Goal: Information Seeking & Learning: Find specific fact

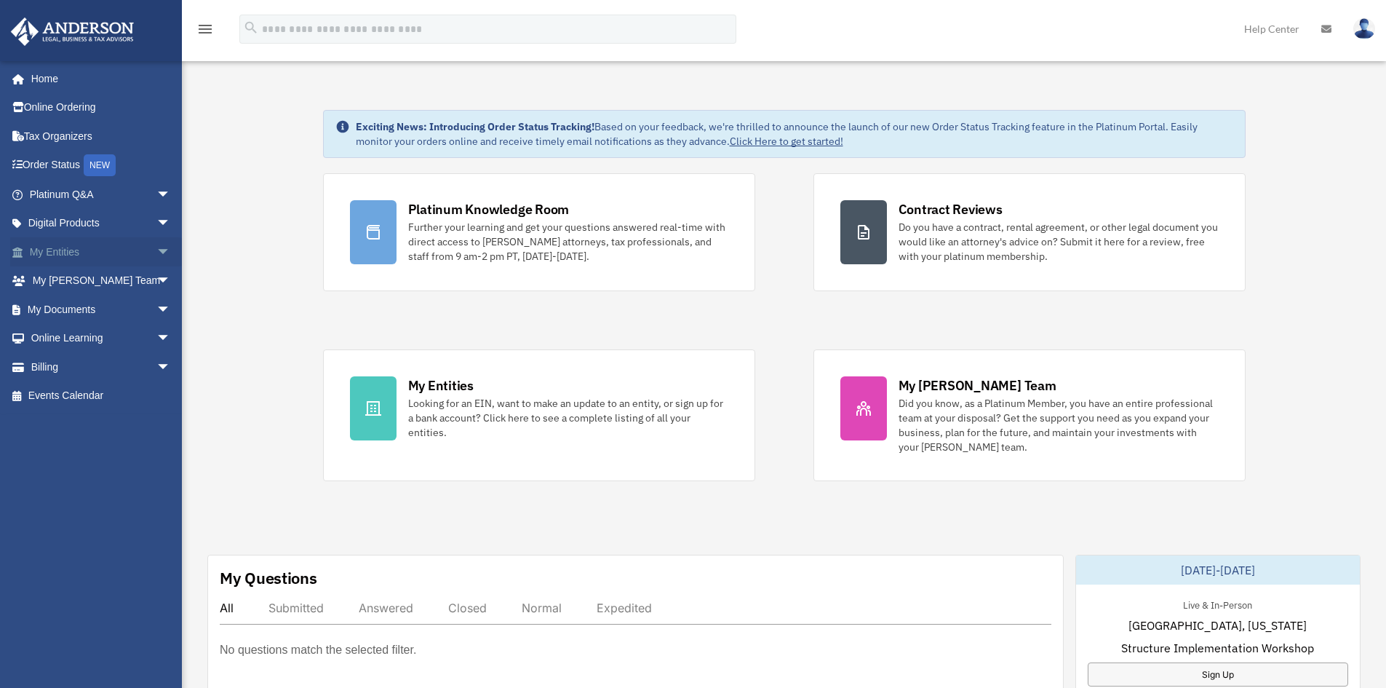
click at [156, 250] on span "arrow_drop_down" at bounding box center [170, 252] width 29 height 30
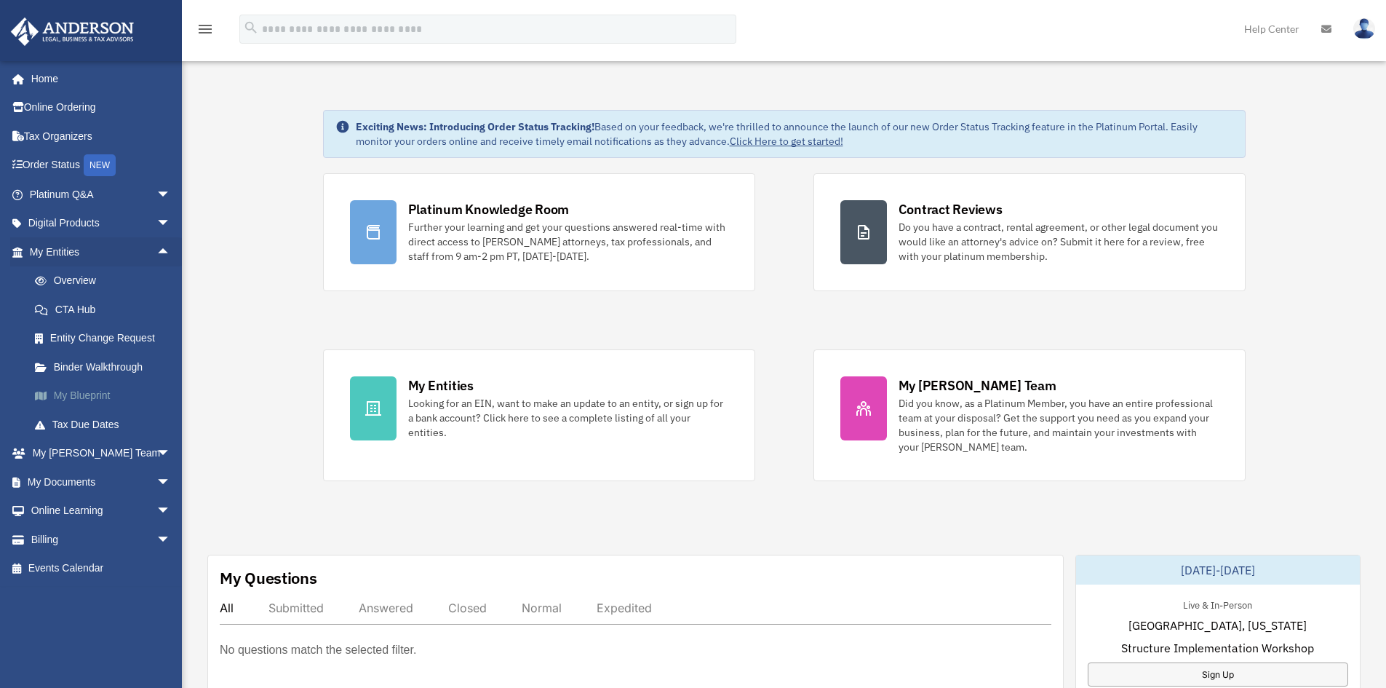
click at [103, 390] on link "My Blueprint" at bounding box center [106, 395] width 172 height 29
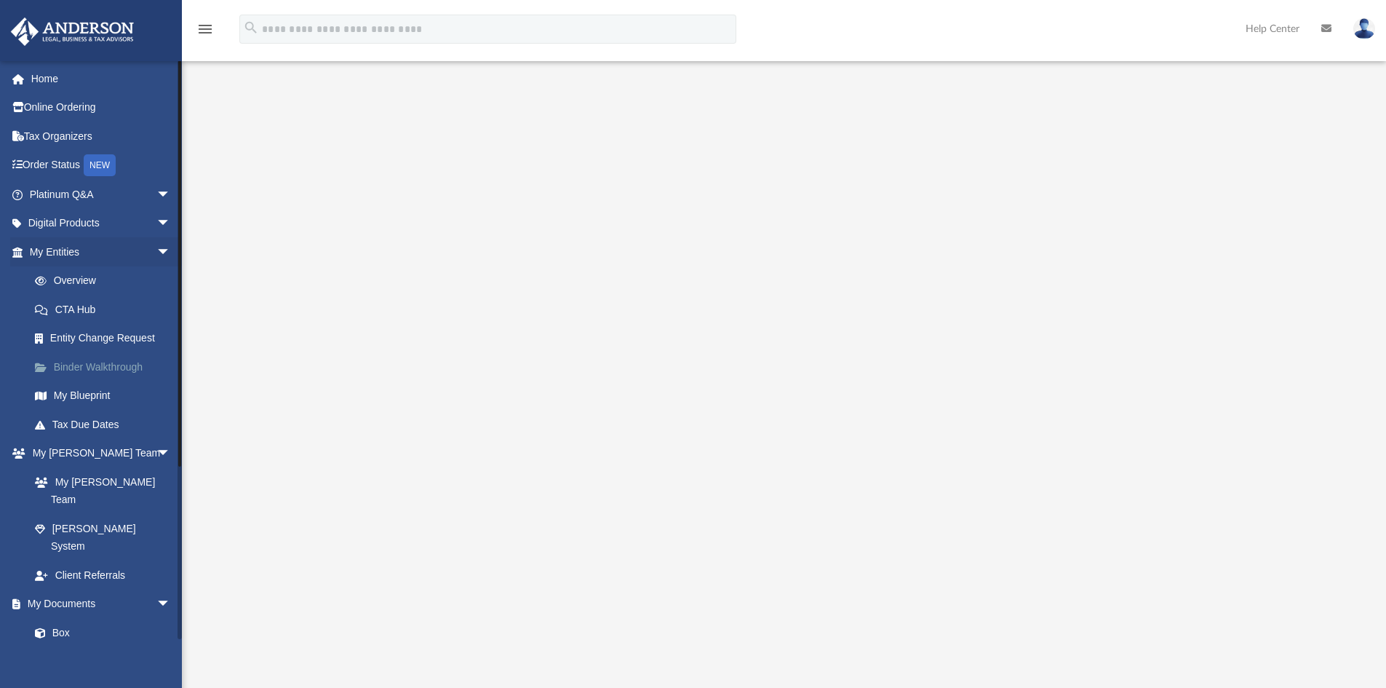
click at [122, 365] on link "Binder Walkthrough" at bounding box center [106, 366] width 172 height 29
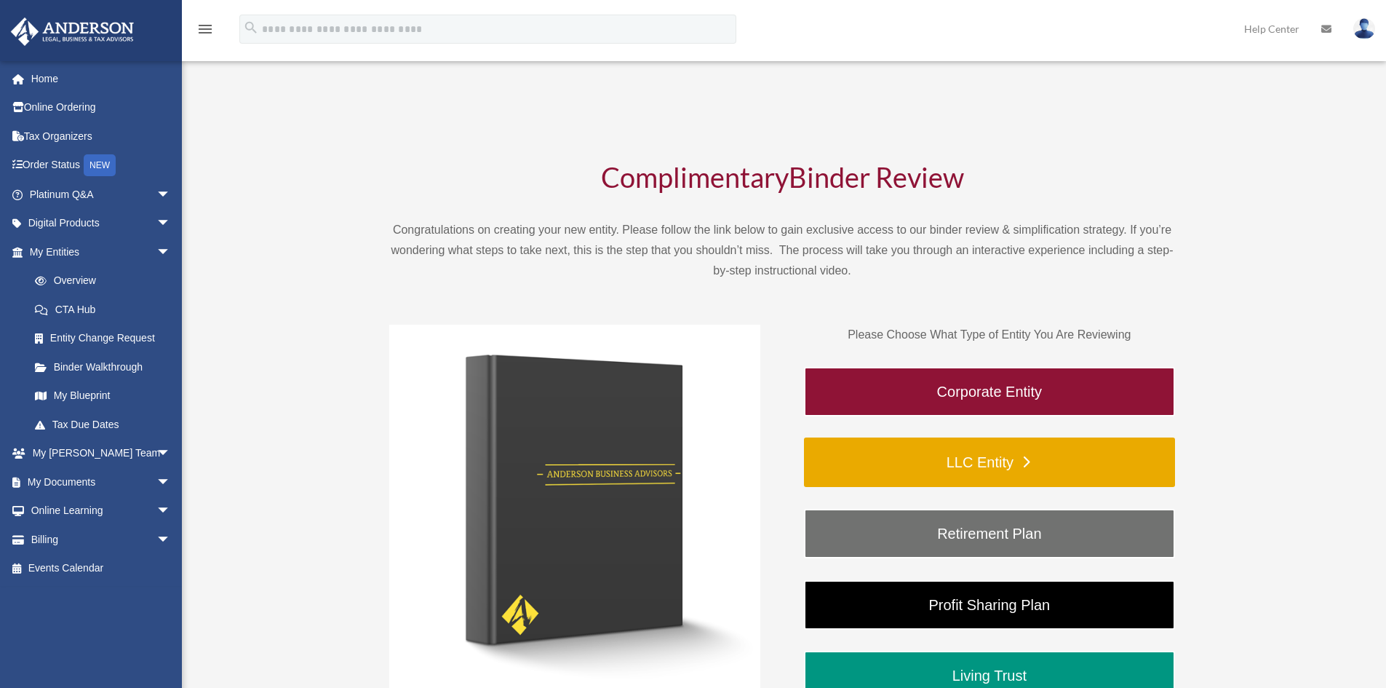
click at [985, 461] on link "LLC Entity" at bounding box center [989, 461] width 371 height 49
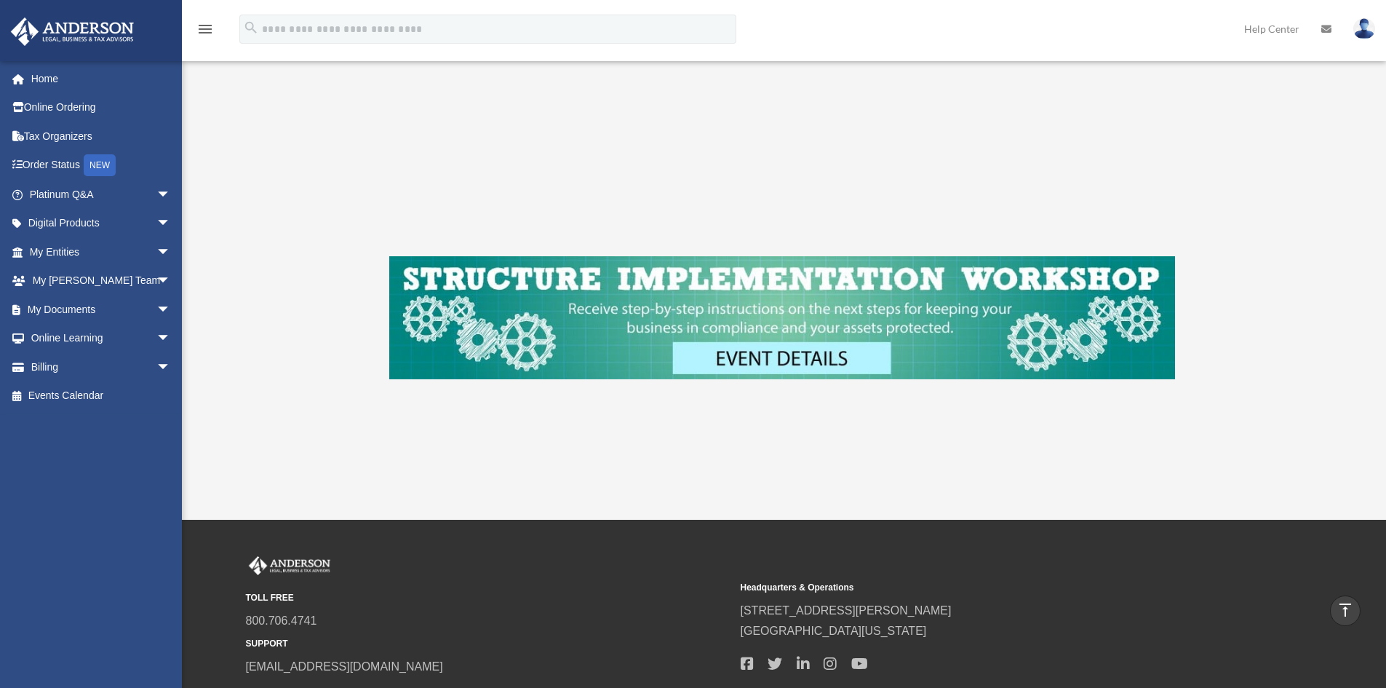
scroll to position [353, 0]
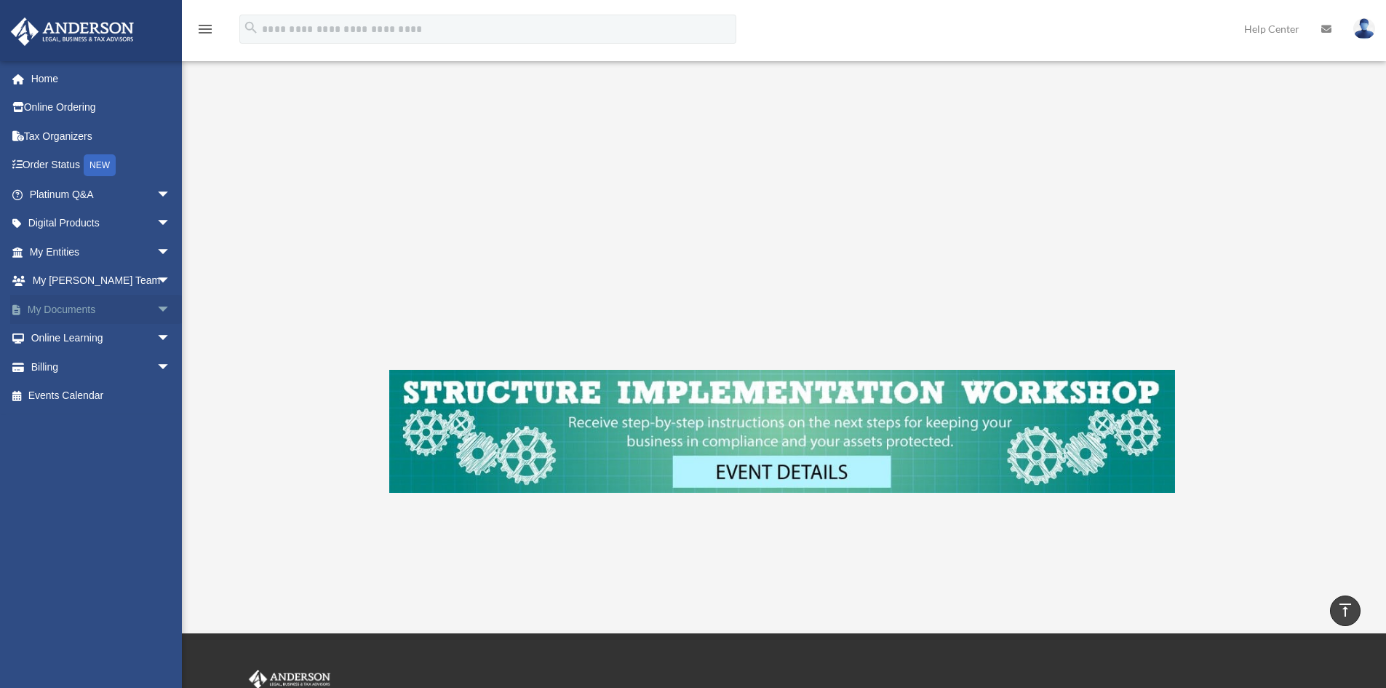
click at [156, 307] on span "arrow_drop_down" at bounding box center [170, 310] width 29 height 30
click at [66, 337] on link "Box" at bounding box center [106, 338] width 172 height 29
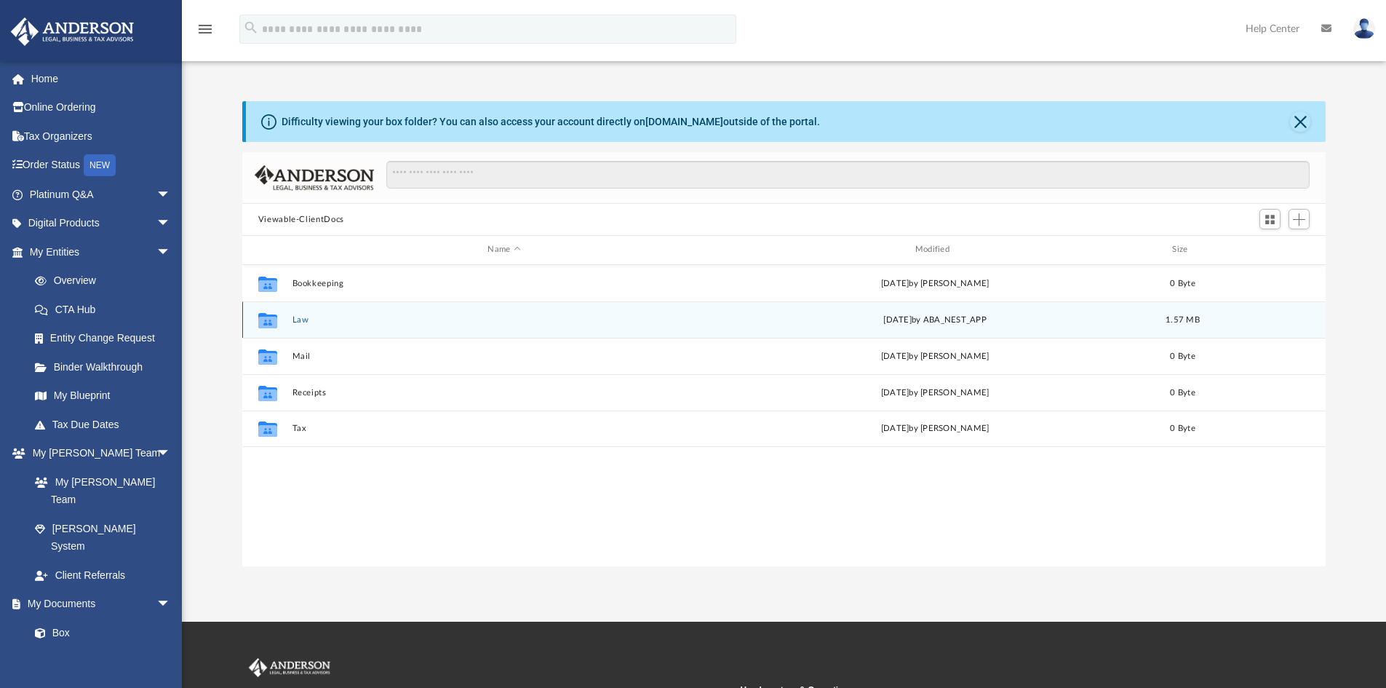
scroll to position [320, 1073]
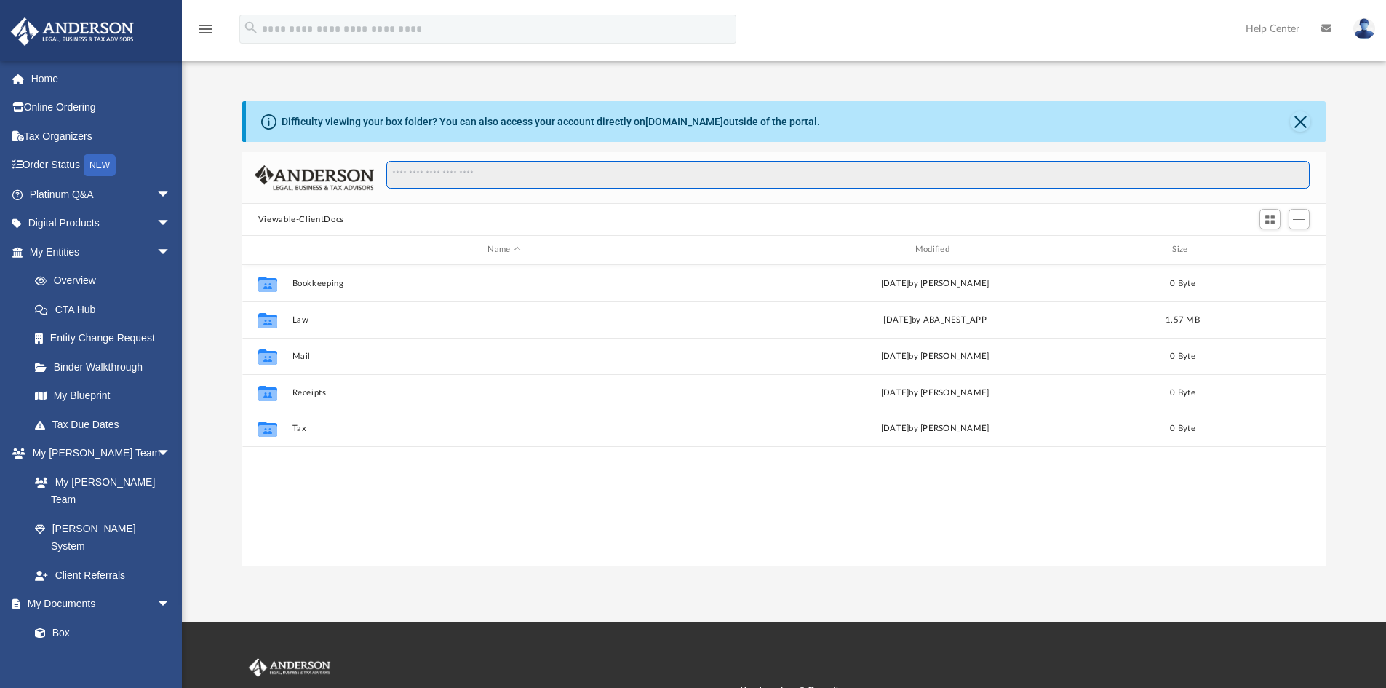
click at [446, 178] on input "Search files and folders" at bounding box center [848, 175] width 924 height 28
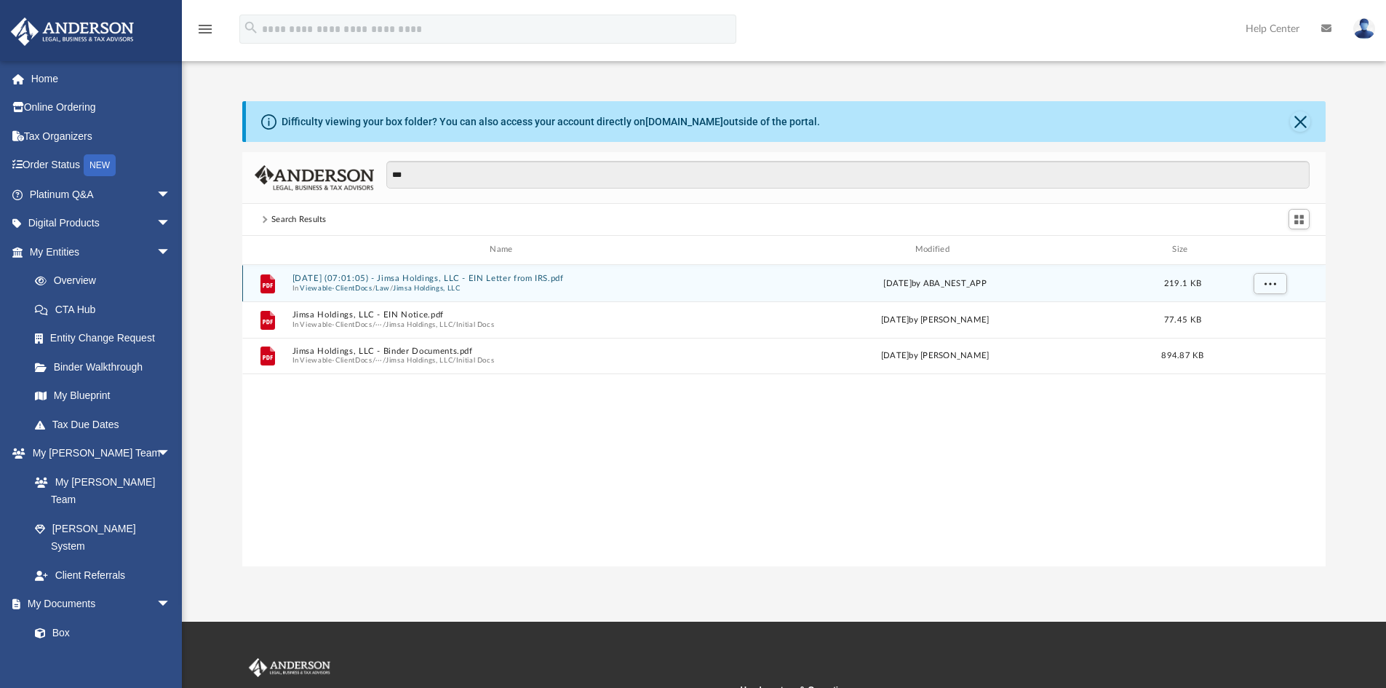
click at [387, 282] on button "2025.08.12 (07:01:05) - Jimsa Holdings, LLC - EIN Letter from IRS.pdf" at bounding box center [504, 278] width 424 height 9
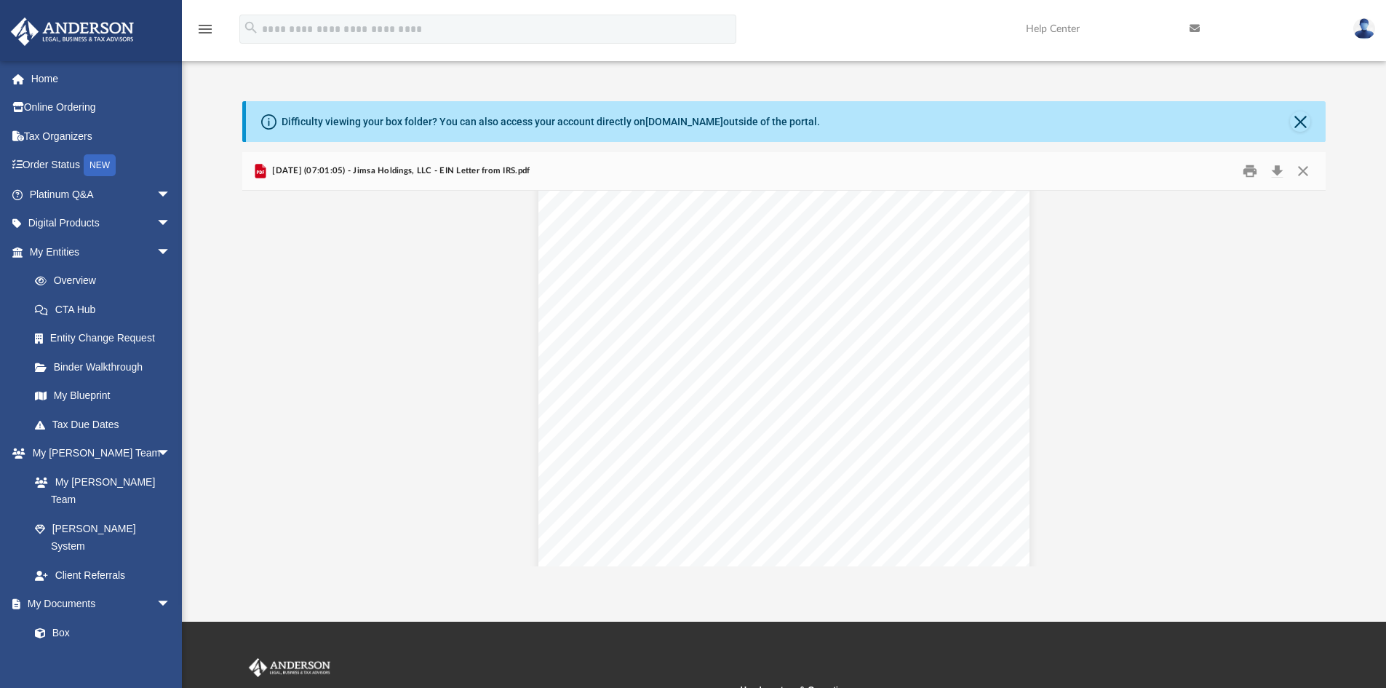
scroll to position [0, 0]
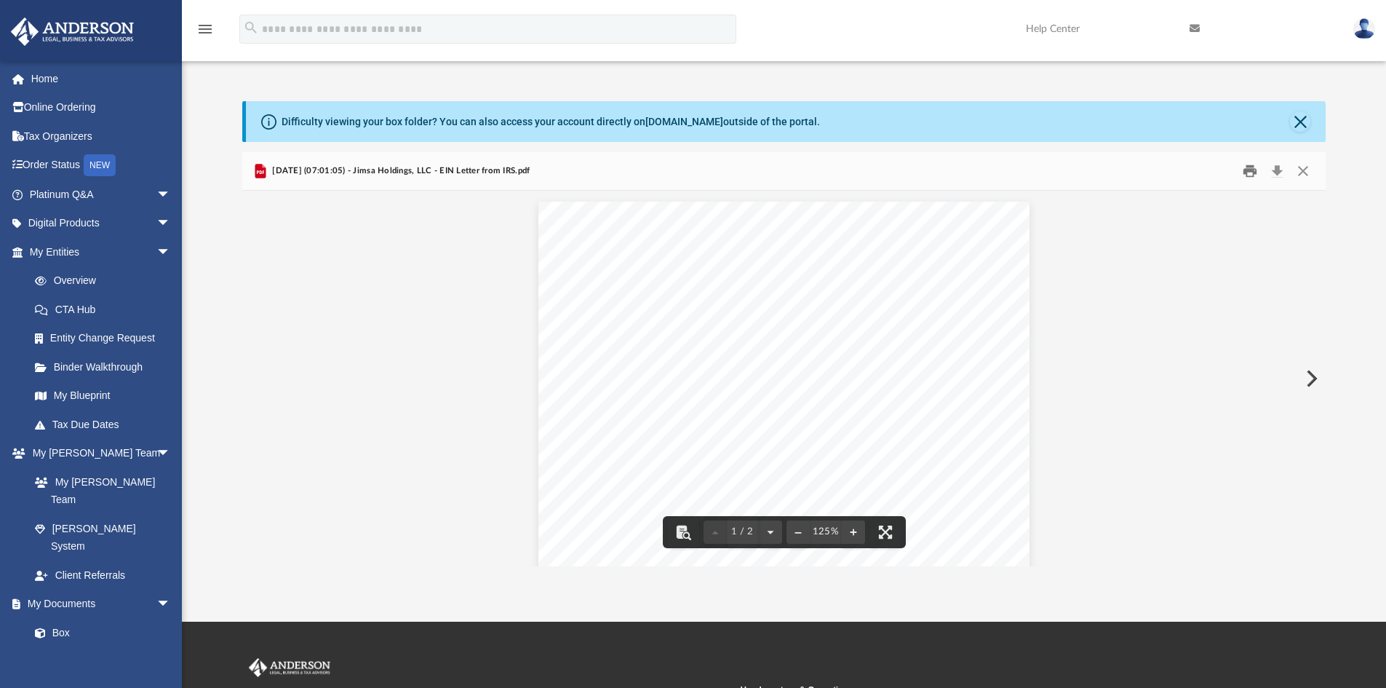
click at [1247, 171] on button "Print" at bounding box center [1250, 171] width 29 height 23
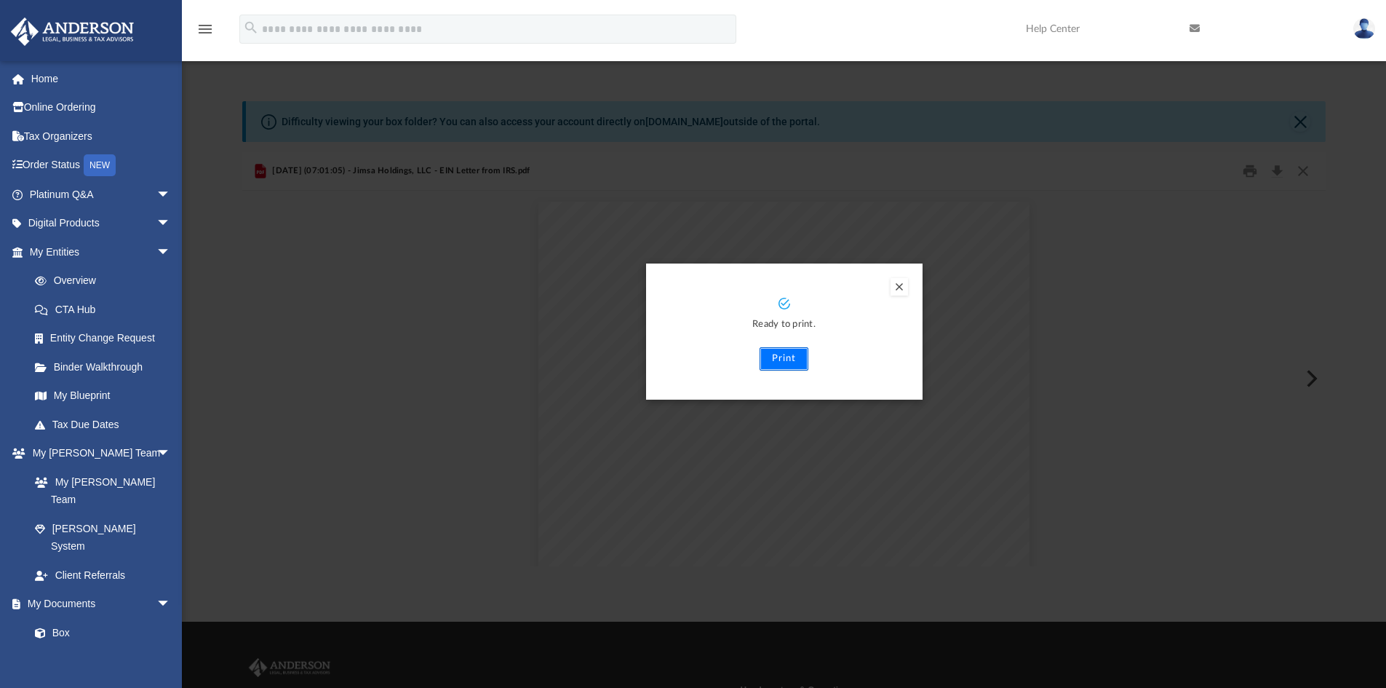
click at [783, 360] on button "Print" at bounding box center [784, 358] width 49 height 23
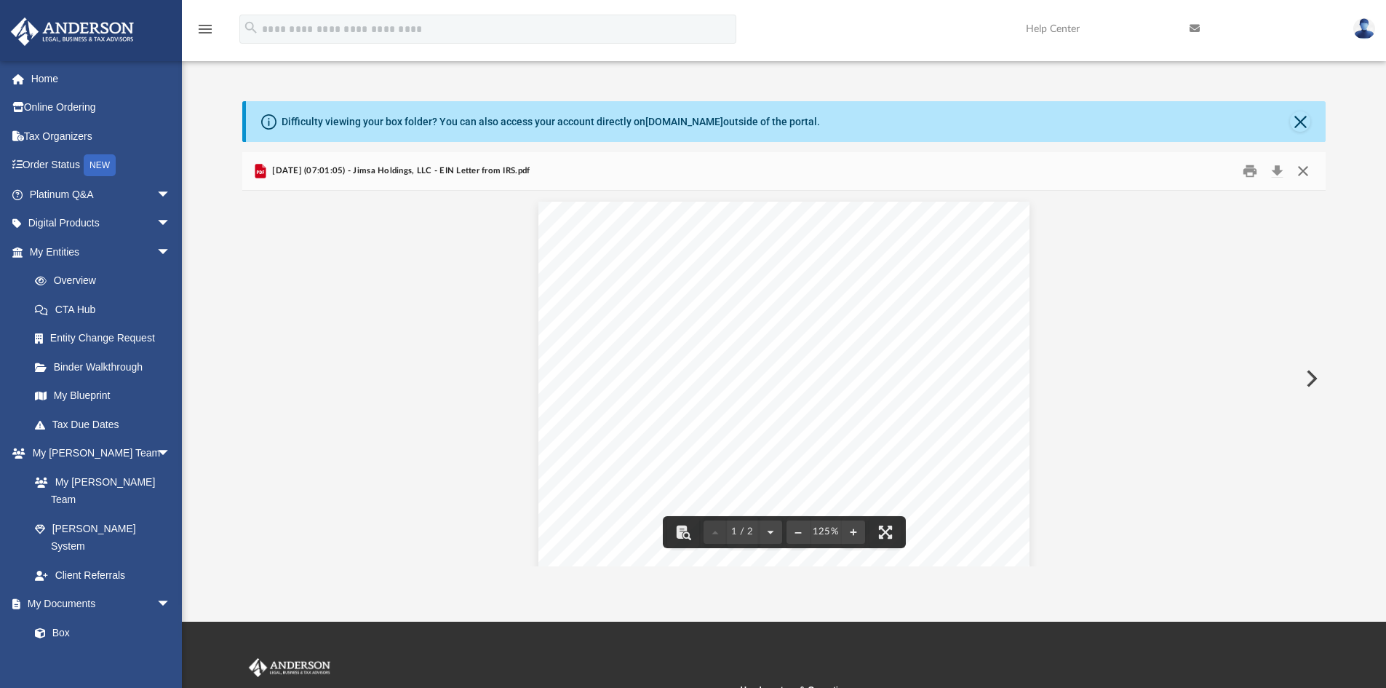
click at [1310, 174] on button "Close" at bounding box center [1303, 171] width 26 height 23
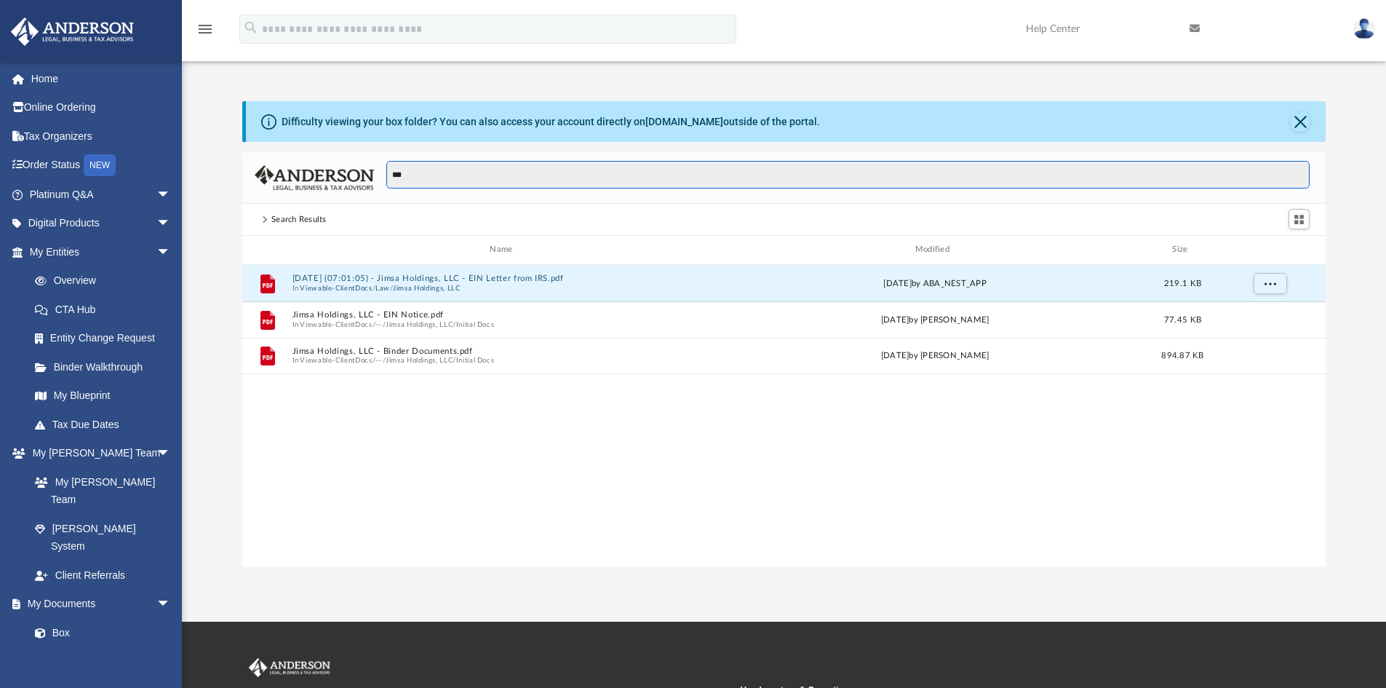
drag, startPoint x: 537, startPoint y: 172, endPoint x: 354, endPoint y: 170, distance: 183.4
click at [354, 170] on div "***" at bounding box center [784, 178] width 1084 height 52
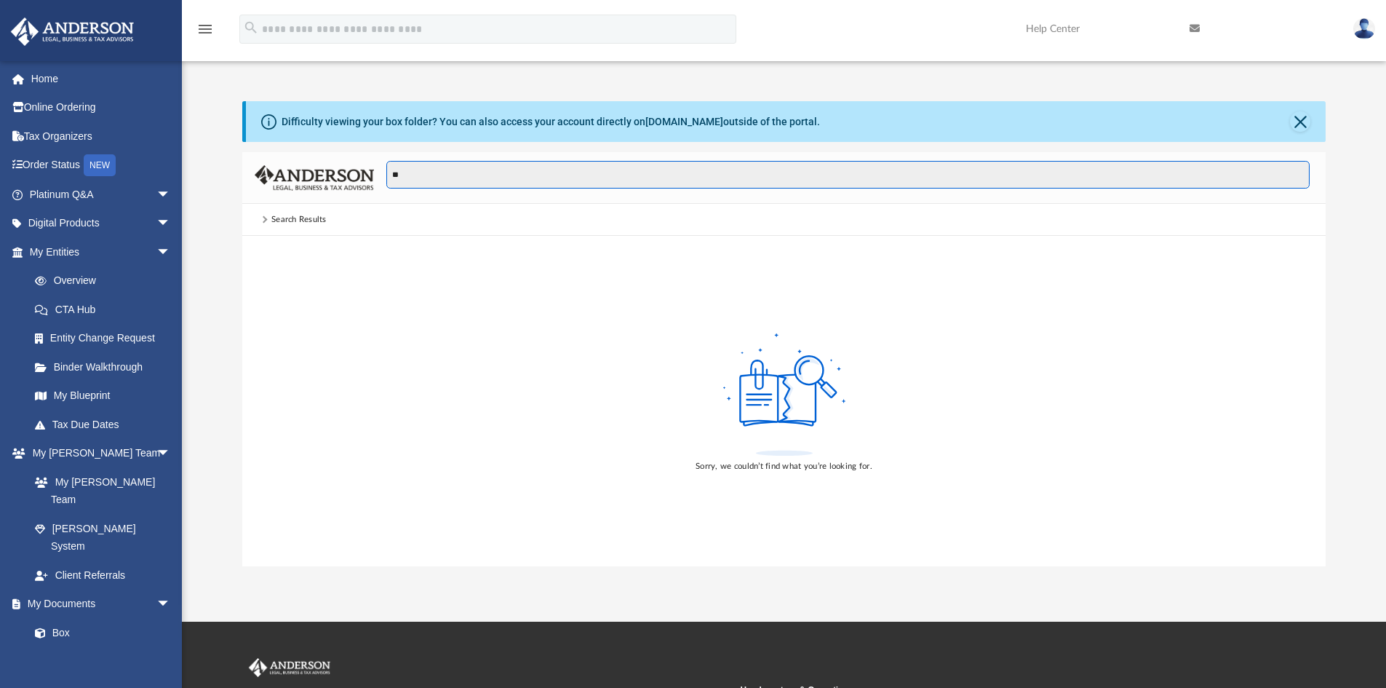
type input "*"
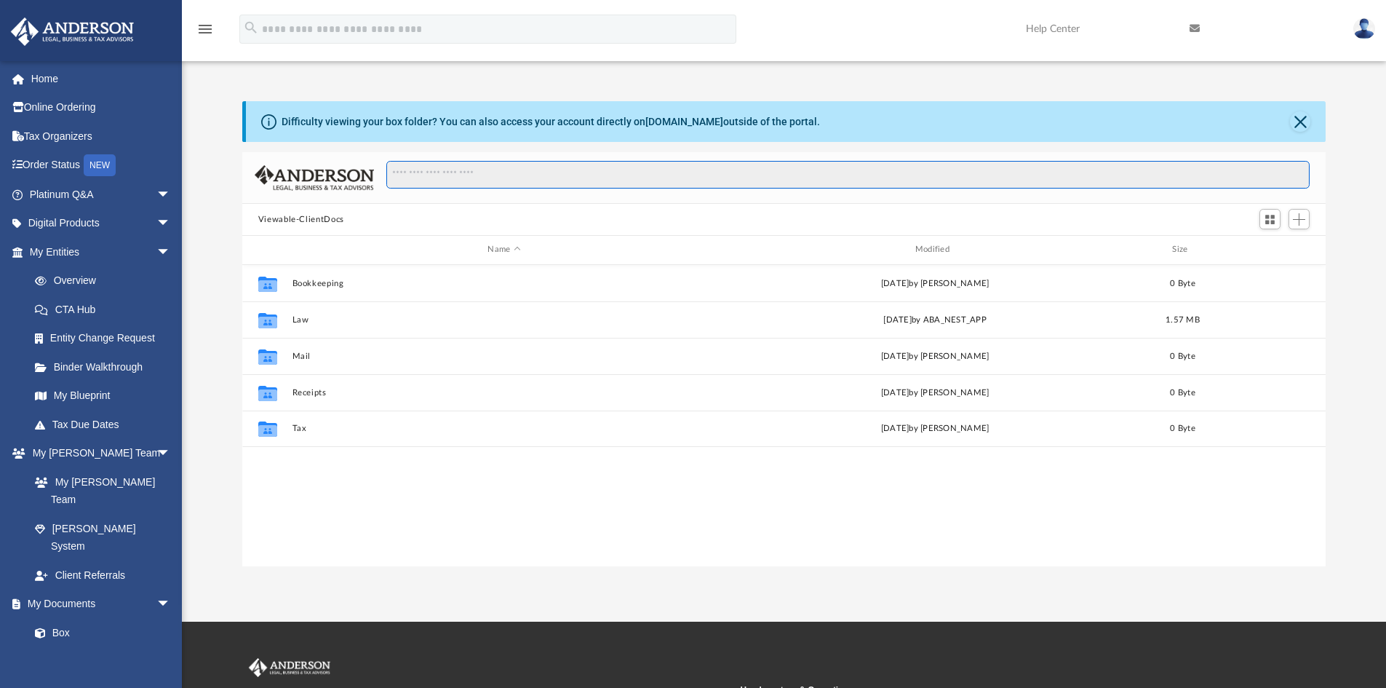
scroll to position [320, 1073]
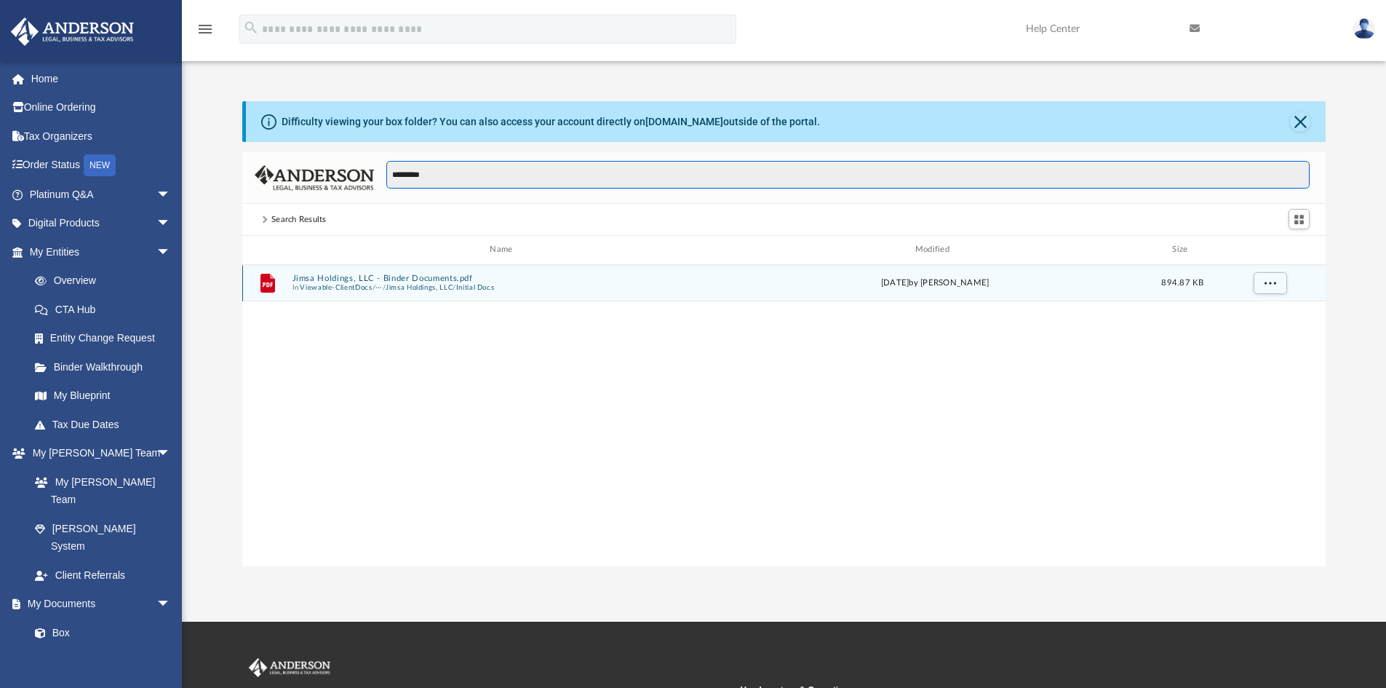
type input "*********"
click at [346, 287] on button "Viewable-ClientDocs" at bounding box center [336, 287] width 72 height 9
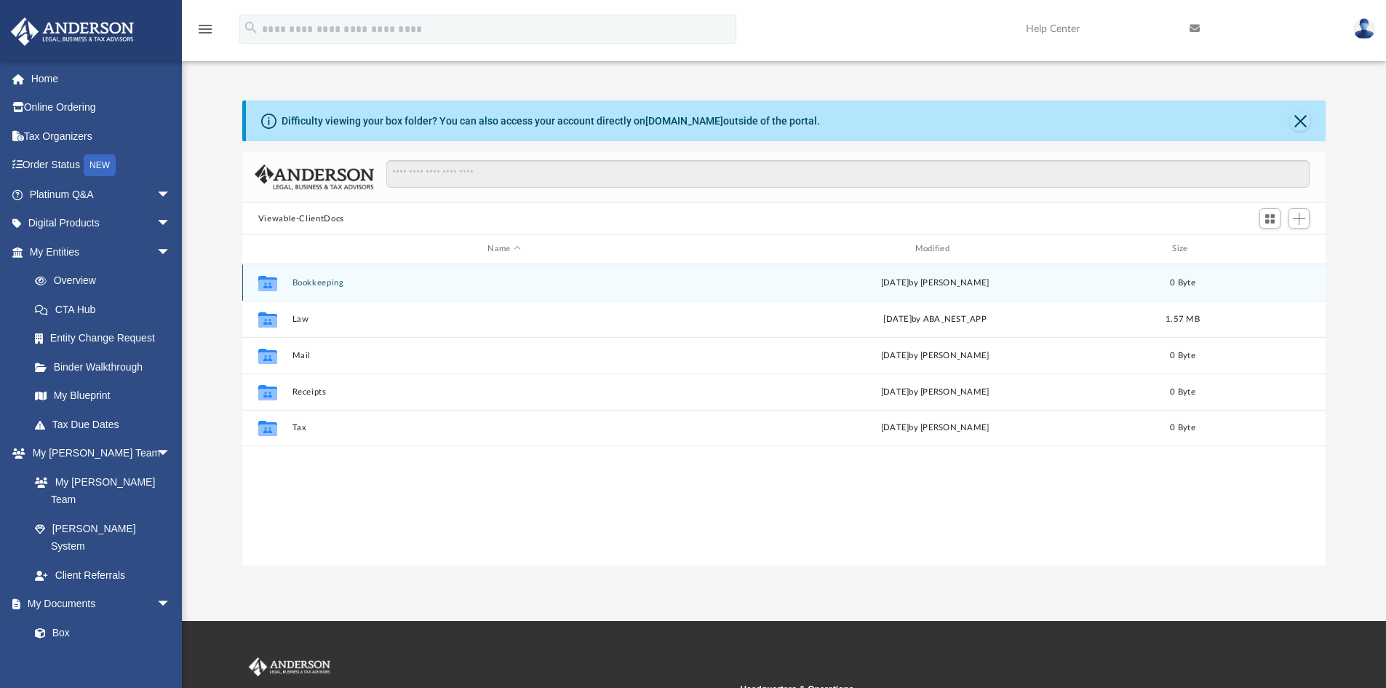
scroll to position [0, 0]
click at [415, 179] on input "Search files and folders" at bounding box center [848, 175] width 924 height 28
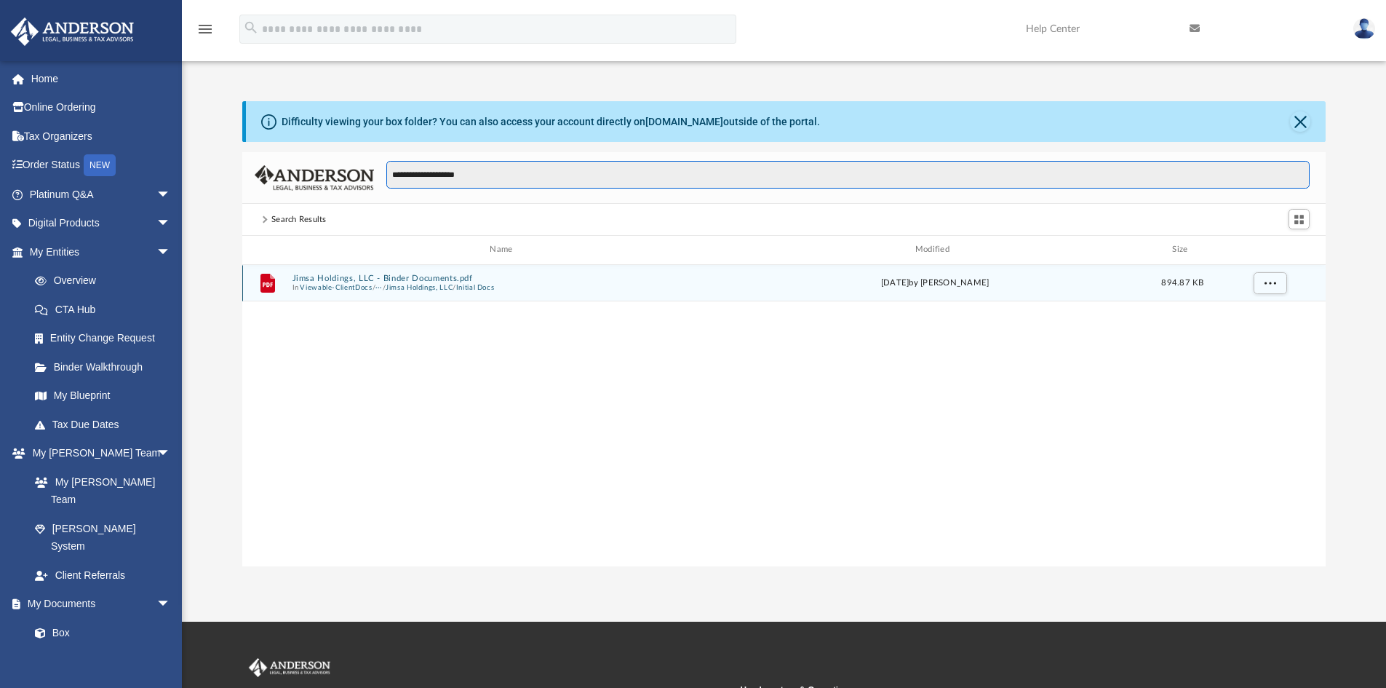
click at [648, 175] on input "**********" at bounding box center [848, 175] width 924 height 28
type input "**********"
click at [636, 172] on input "**********" at bounding box center [848, 175] width 924 height 28
click at [618, 283] on span "In Viewable-ClientDocs / ··· / Jimsa Holdings, LLC / Initial Docs" at bounding box center [504, 287] width 424 height 9
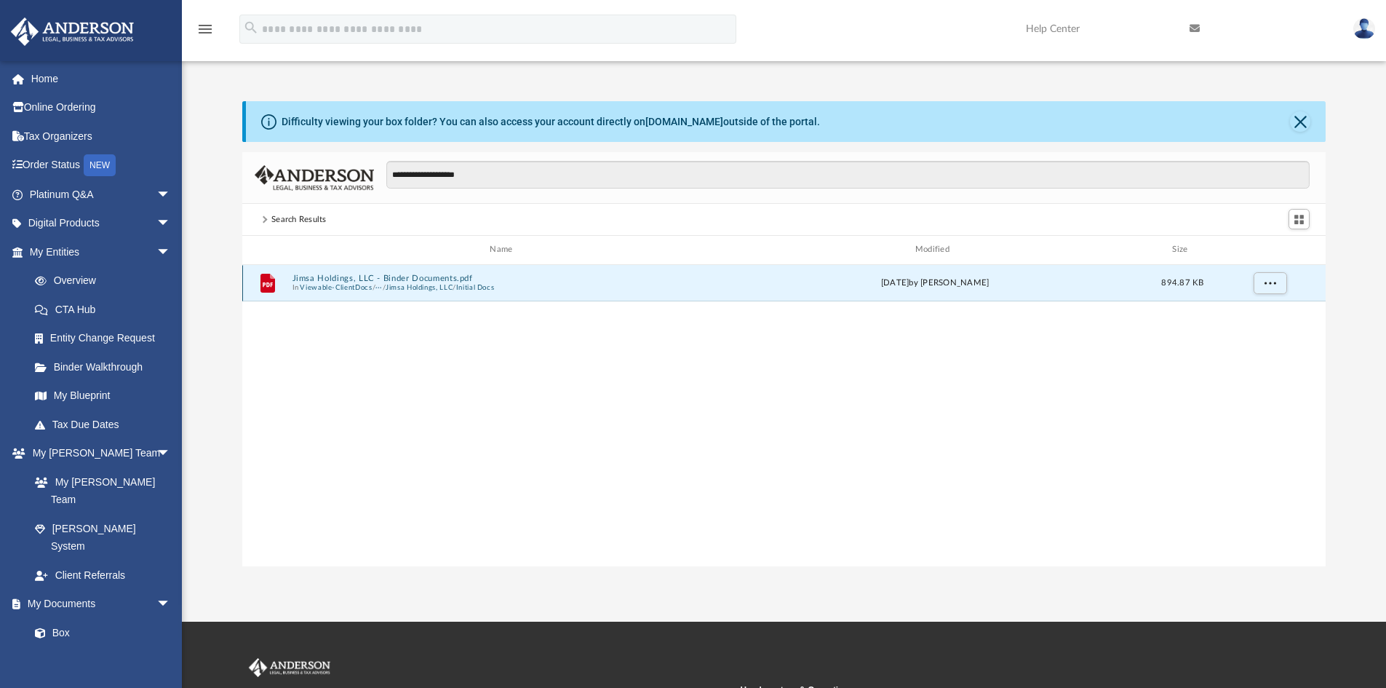
click at [442, 285] on button "Jimsa Holdings, LLC" at bounding box center [419, 287] width 67 height 9
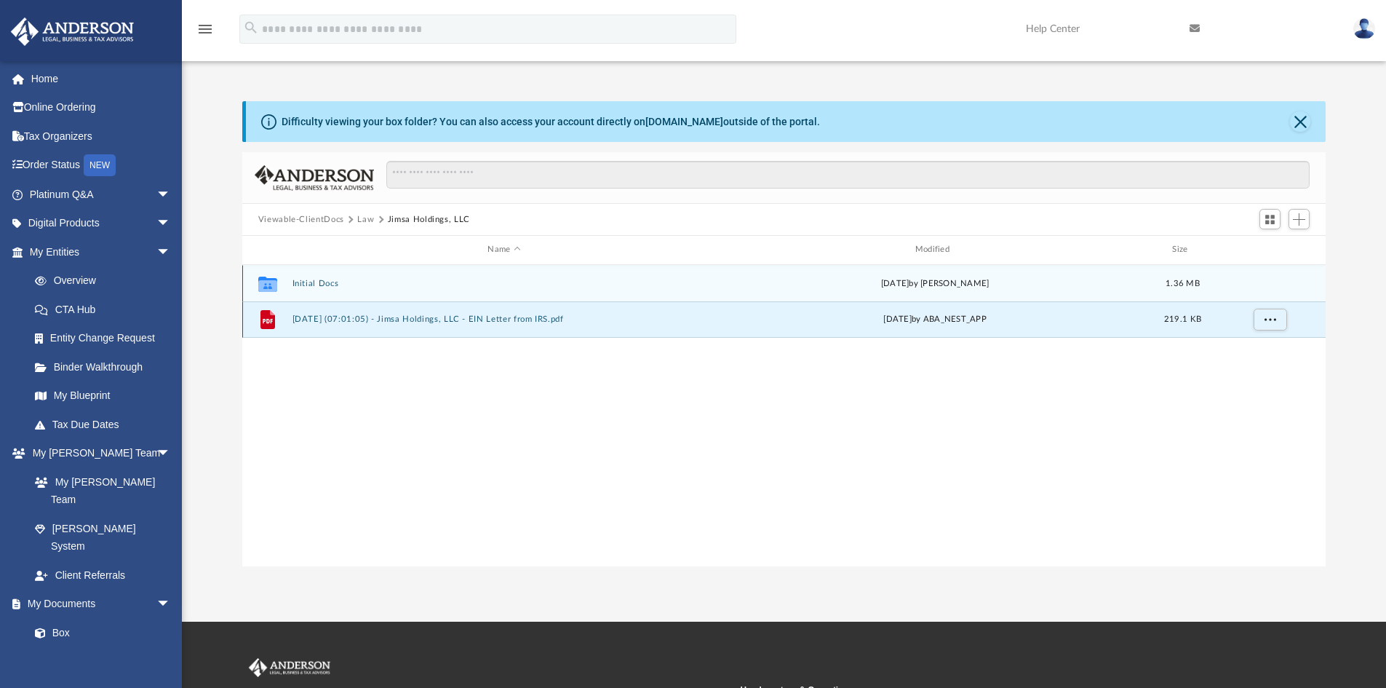
click at [458, 322] on button "2025.08.12 (07:01:05) - Jimsa Holdings, LLC - EIN Letter from IRS.pdf" at bounding box center [504, 318] width 424 height 9
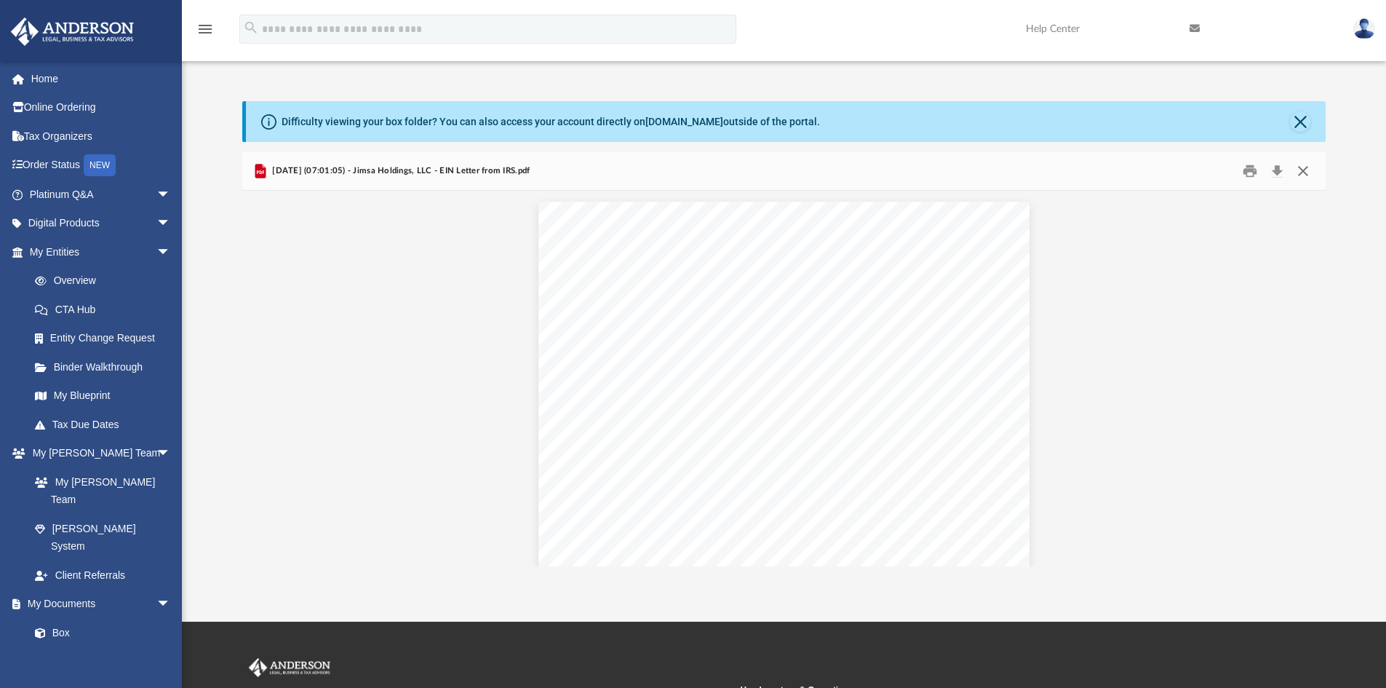
click at [1302, 172] on button "Close" at bounding box center [1303, 171] width 26 height 23
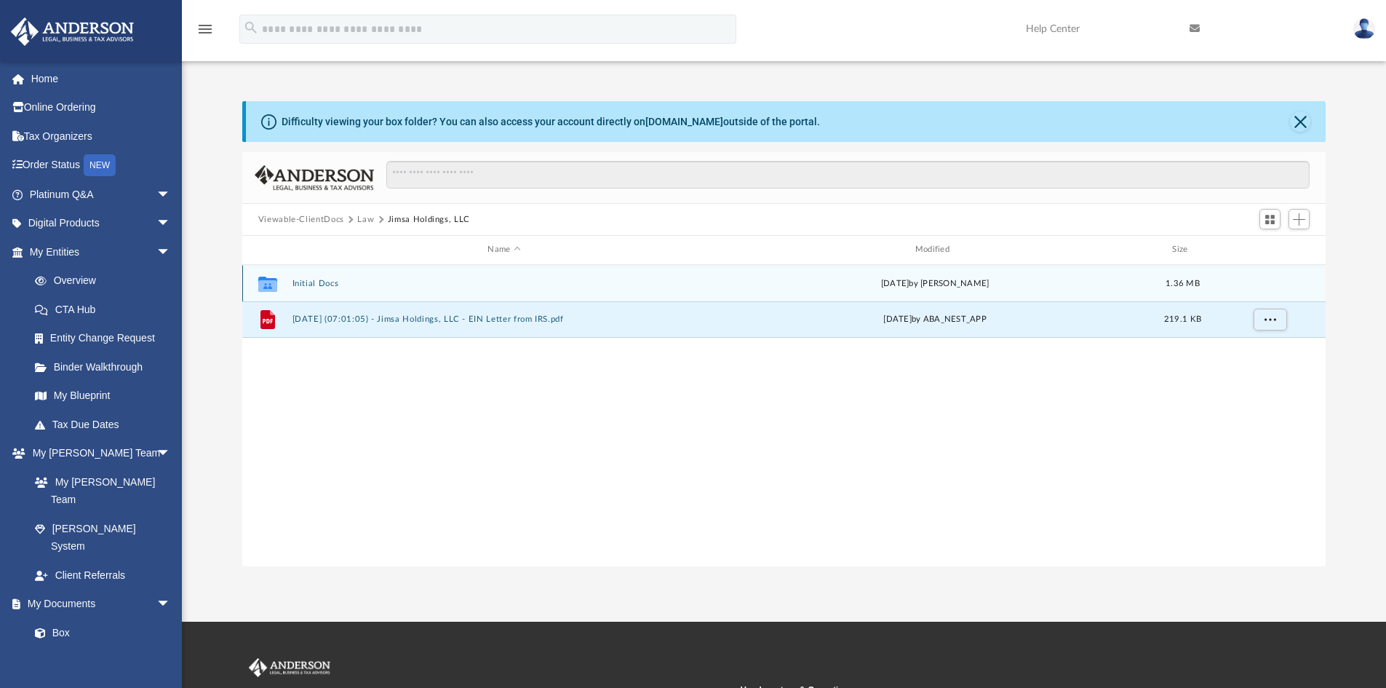
click at [317, 286] on button "Initial Docs" at bounding box center [504, 283] width 424 height 9
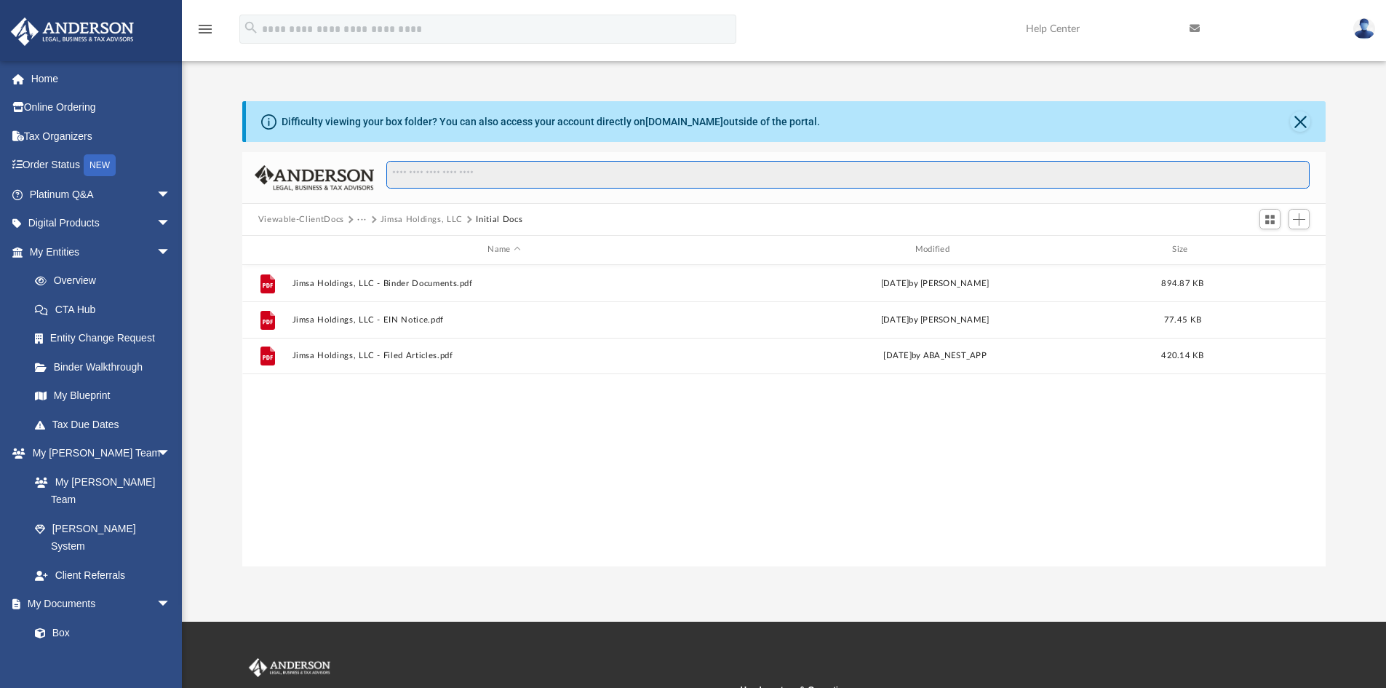
click at [451, 176] on input "Search files and folders" at bounding box center [848, 175] width 924 height 28
type input "**********"
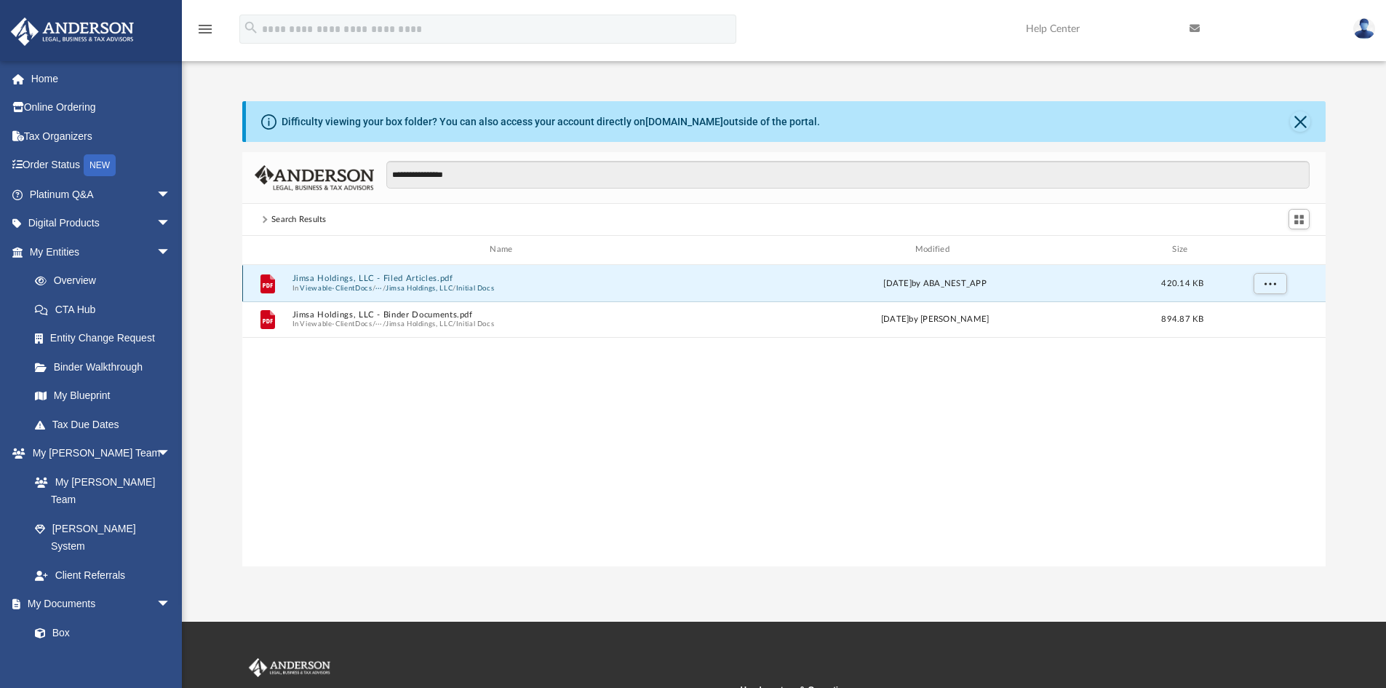
click at [413, 280] on button "Jimsa Holdings, LLC - Filed Articles.pdf" at bounding box center [504, 278] width 424 height 9
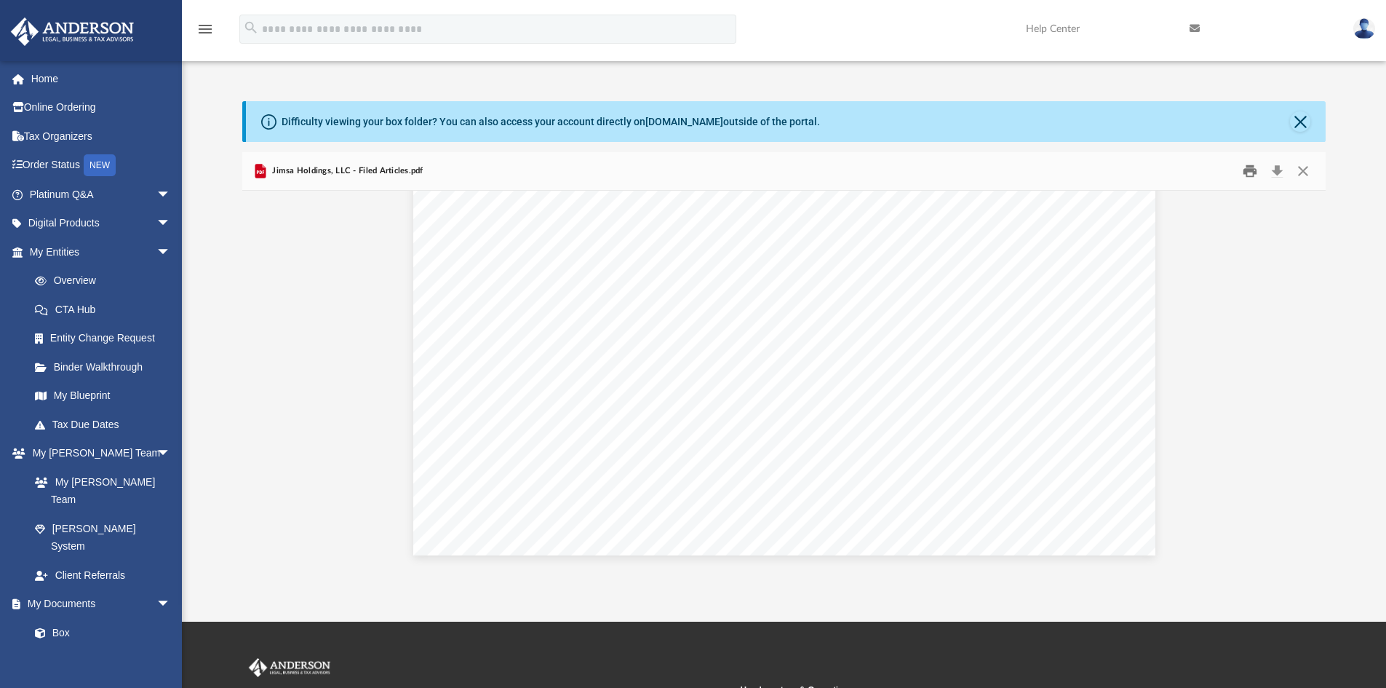
click at [1250, 171] on button "Print" at bounding box center [1250, 171] width 29 height 23
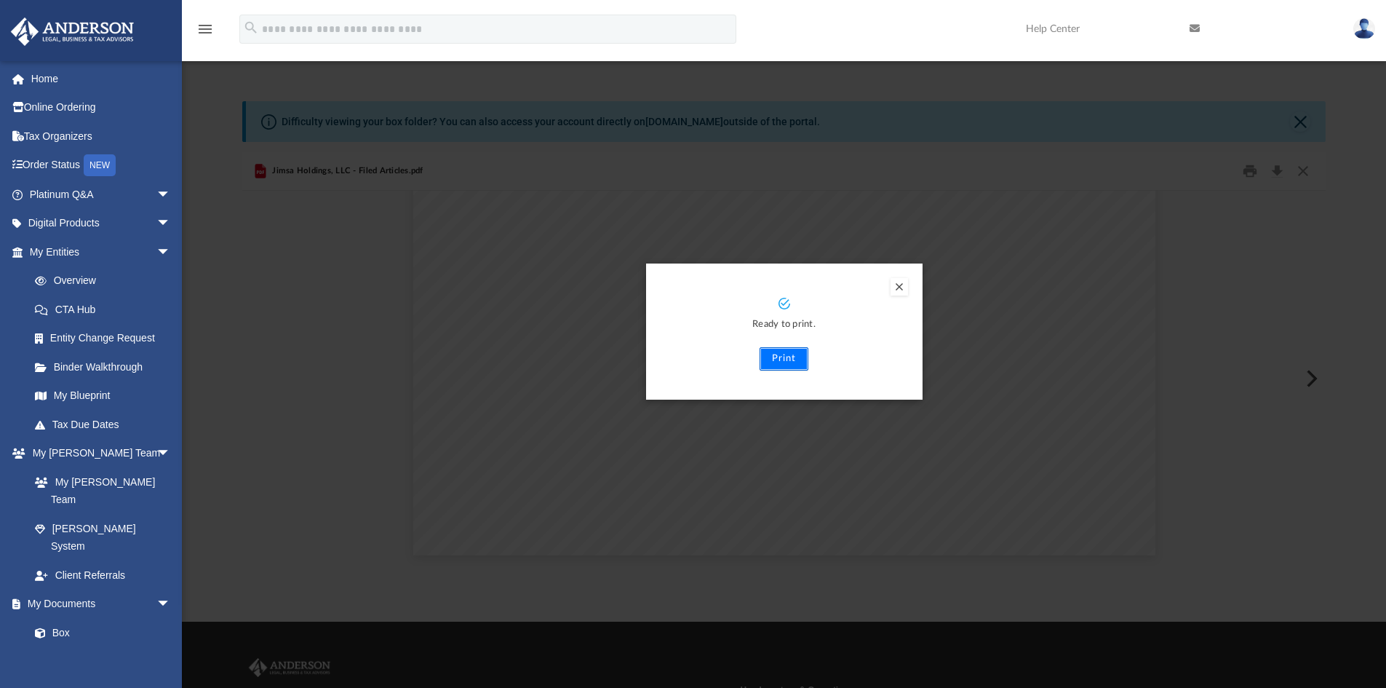
click at [779, 361] on button "Print" at bounding box center [784, 358] width 49 height 23
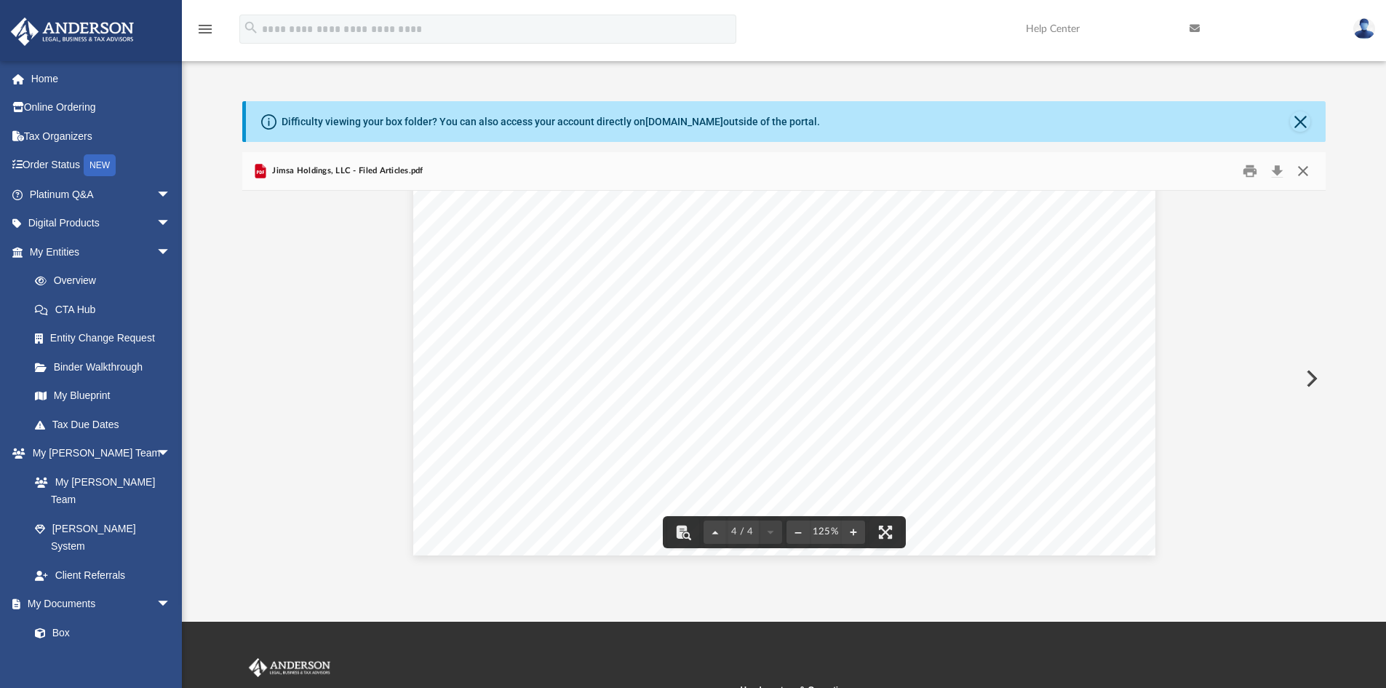
click at [1306, 167] on button "Close" at bounding box center [1303, 171] width 26 height 23
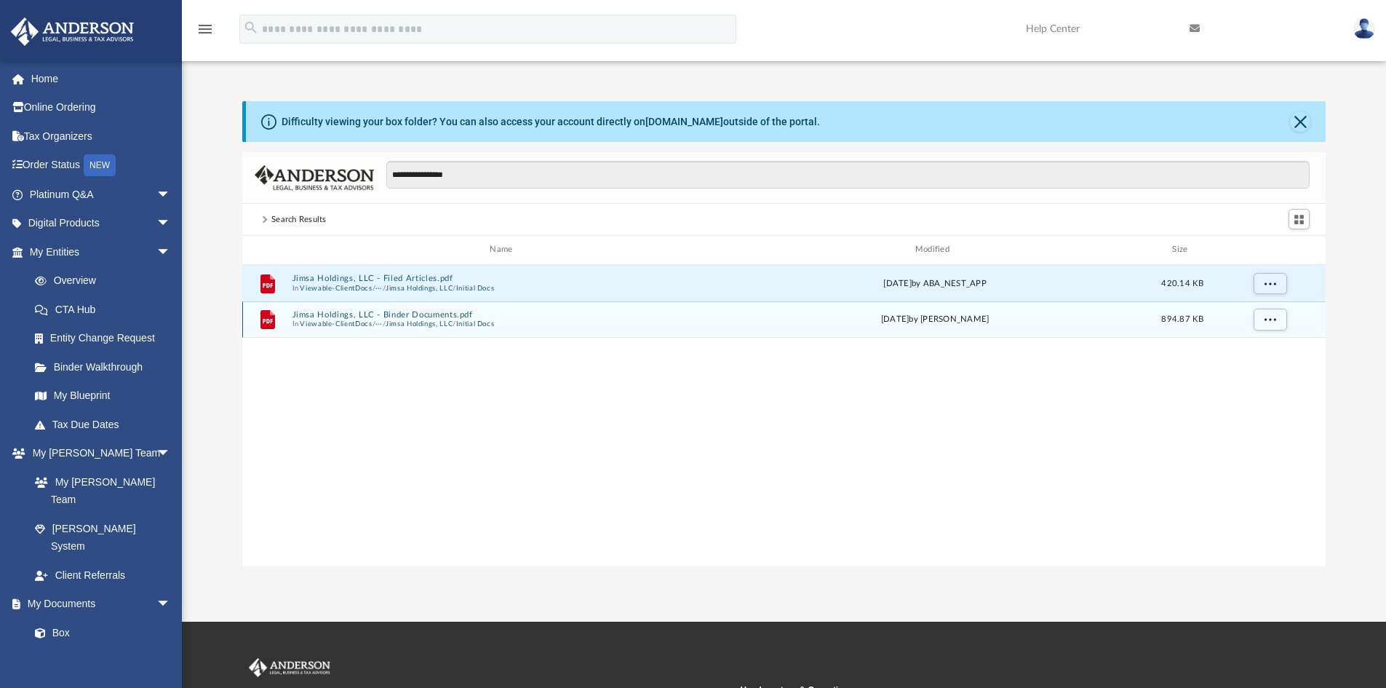
click at [453, 322] on button "Jimsa Holdings, LLC" at bounding box center [419, 324] width 67 height 9
click at [306, 286] on button "Initial Docs" at bounding box center [504, 283] width 424 height 9
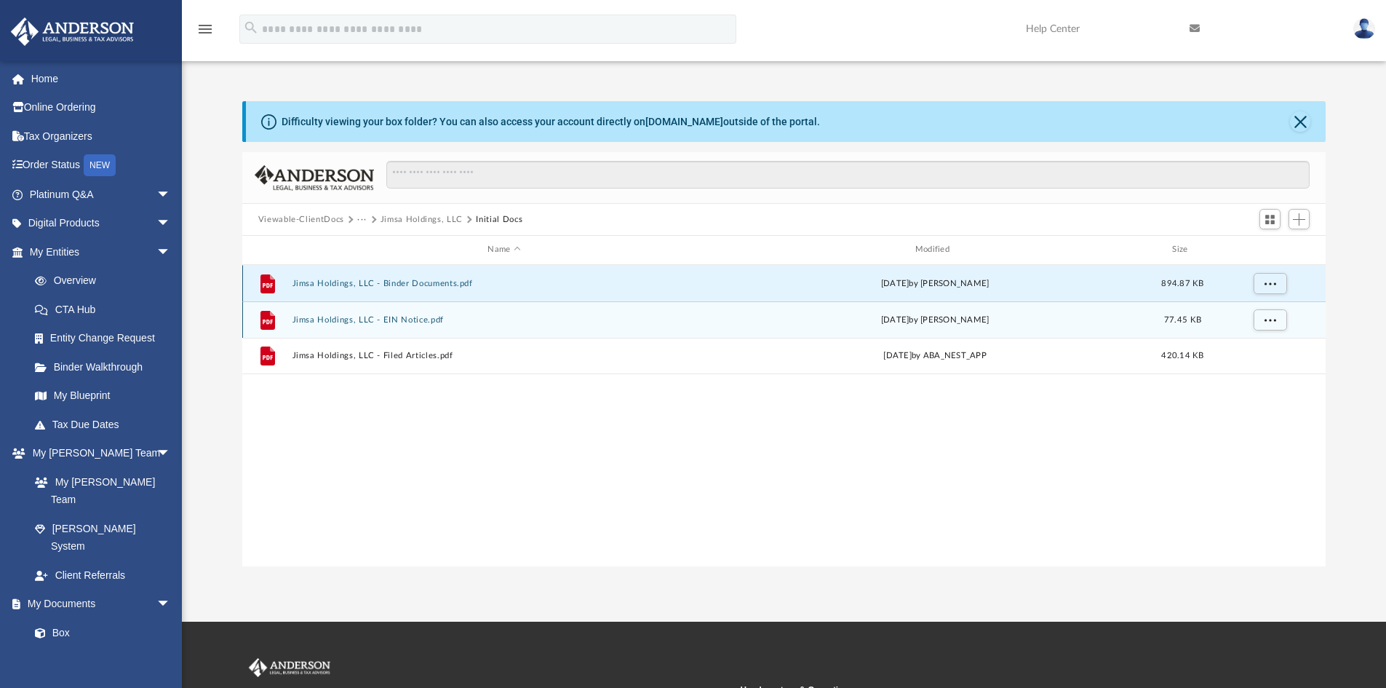
click at [446, 283] on button "Jimsa Holdings, LLC - Binder Documents.pdf" at bounding box center [504, 283] width 424 height 9
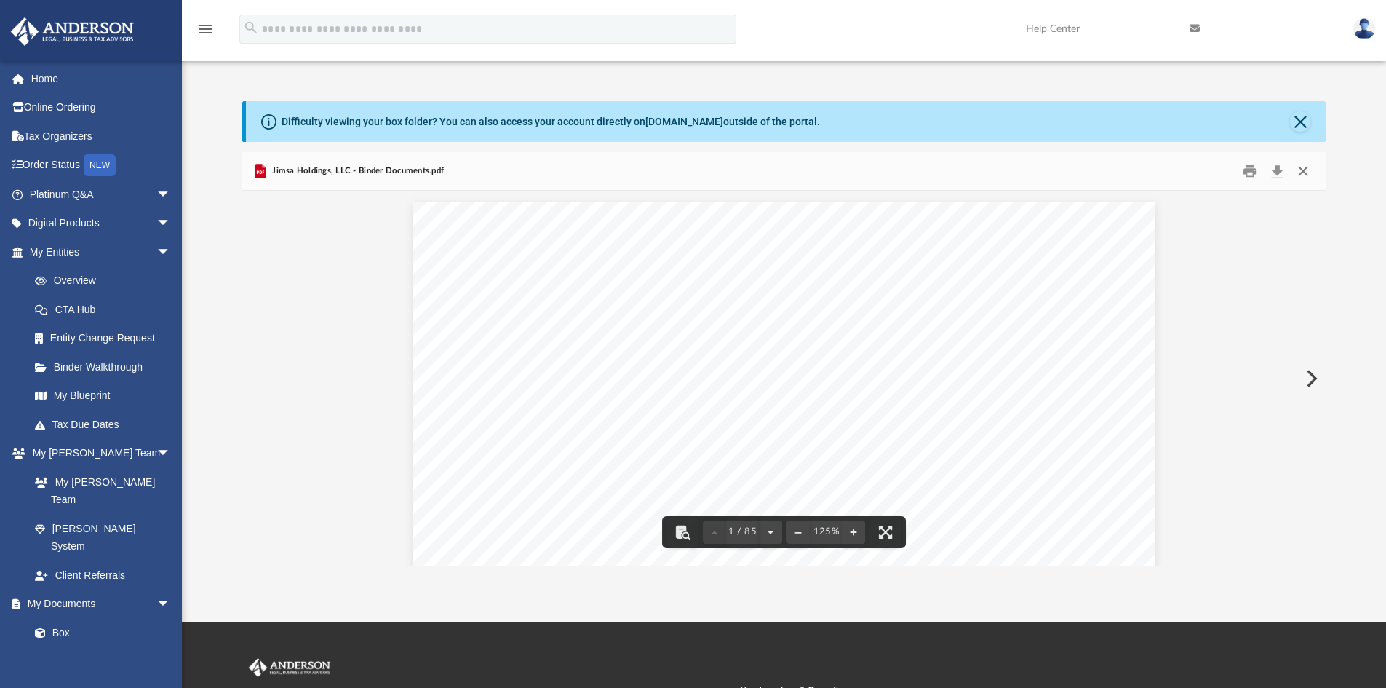
click at [1304, 168] on button "Close" at bounding box center [1303, 171] width 26 height 23
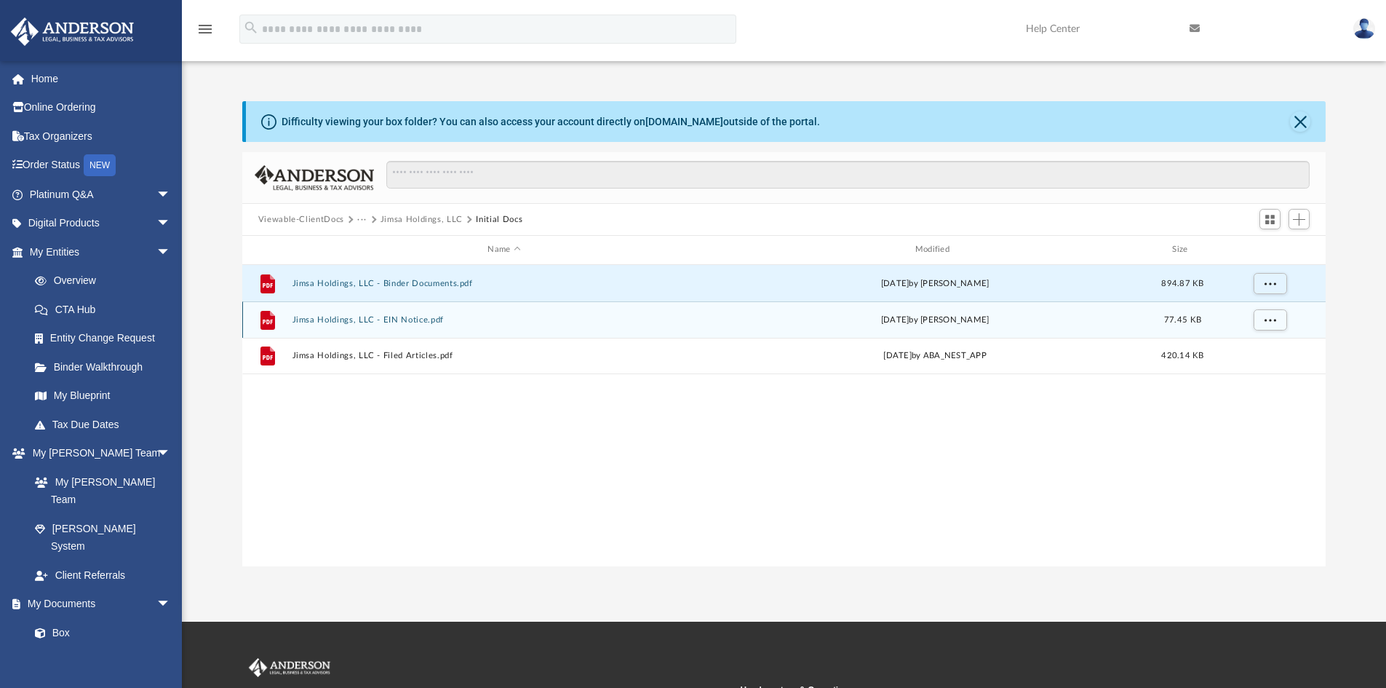
click at [287, 217] on button "Viewable-ClientDocs" at bounding box center [301, 219] width 86 height 13
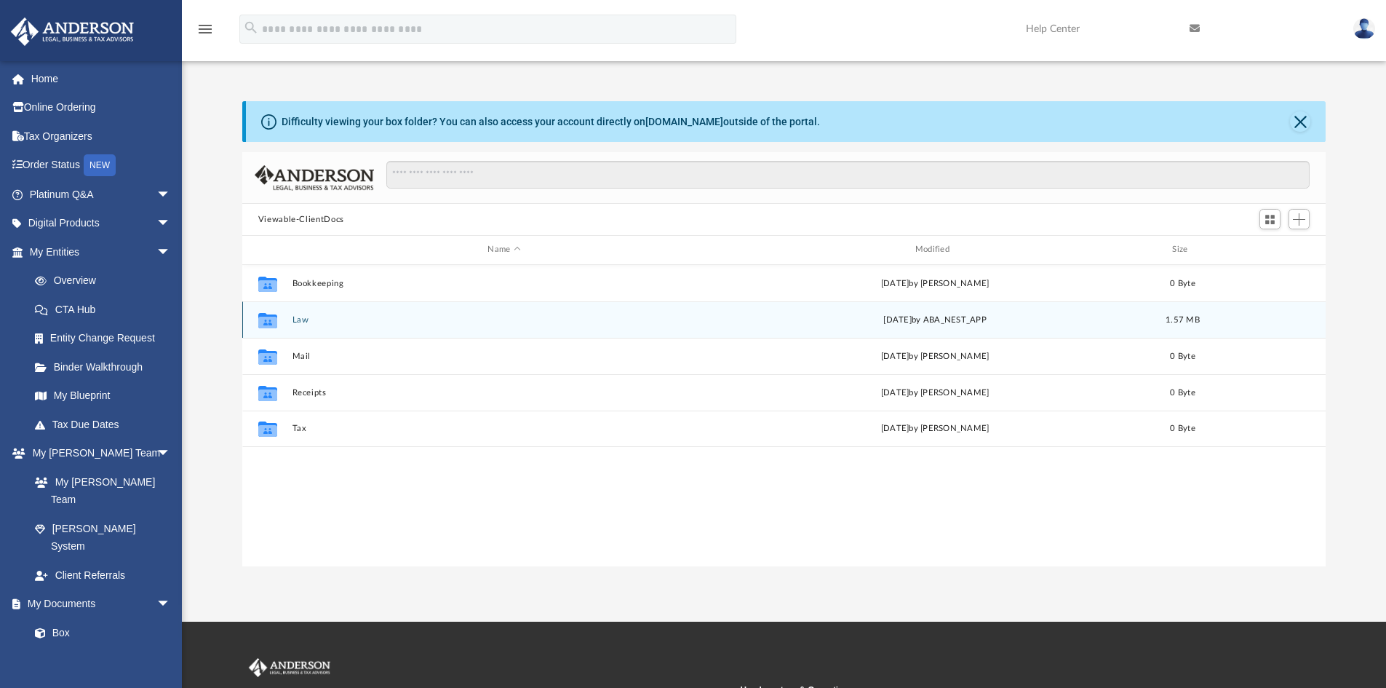
click at [303, 320] on button "Law" at bounding box center [504, 319] width 424 height 9
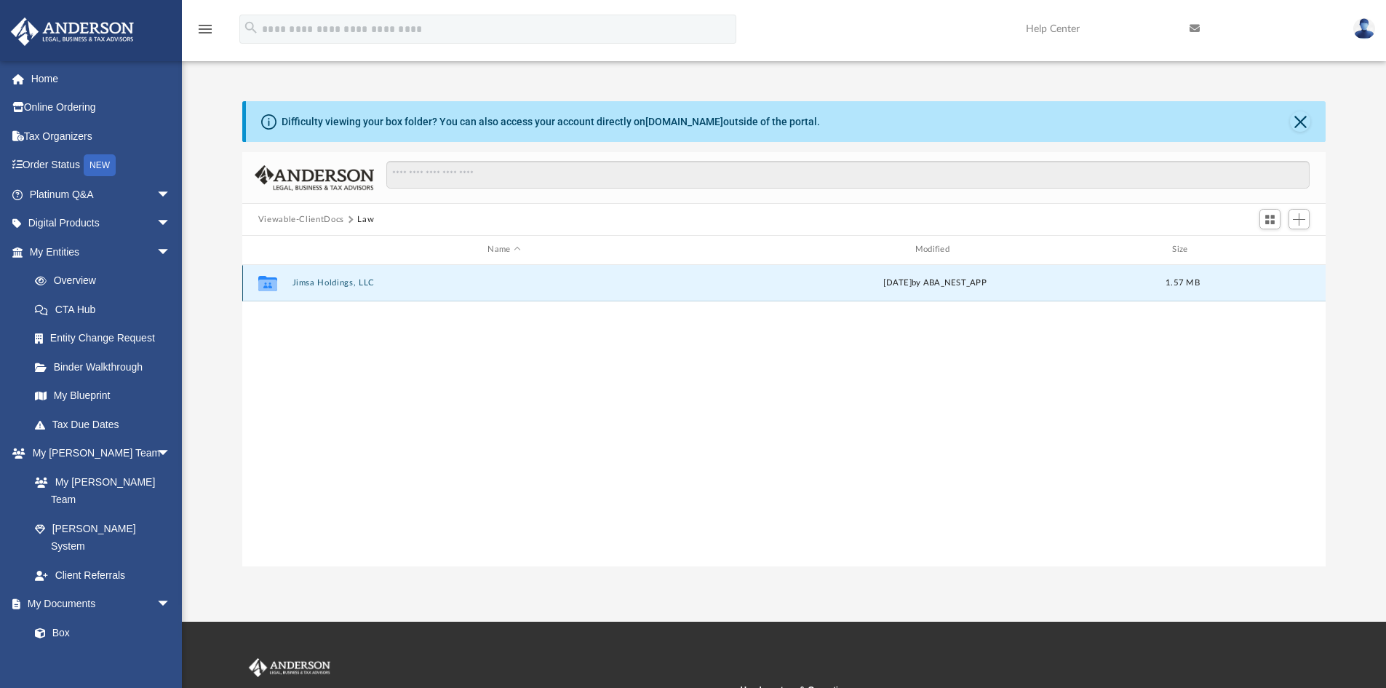
click at [328, 285] on button "Jimsa Holdings, LLC" at bounding box center [504, 282] width 424 height 9
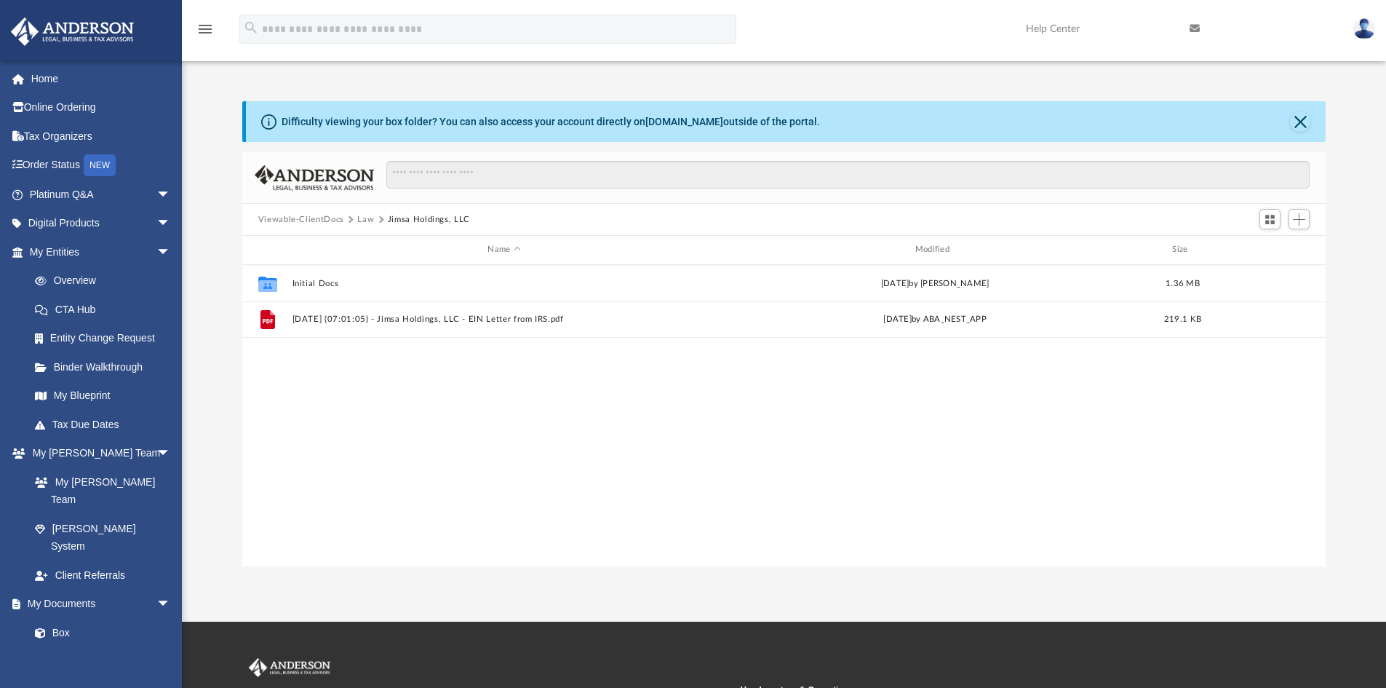
click at [320, 220] on button "Viewable-ClientDocs" at bounding box center [301, 219] width 86 height 13
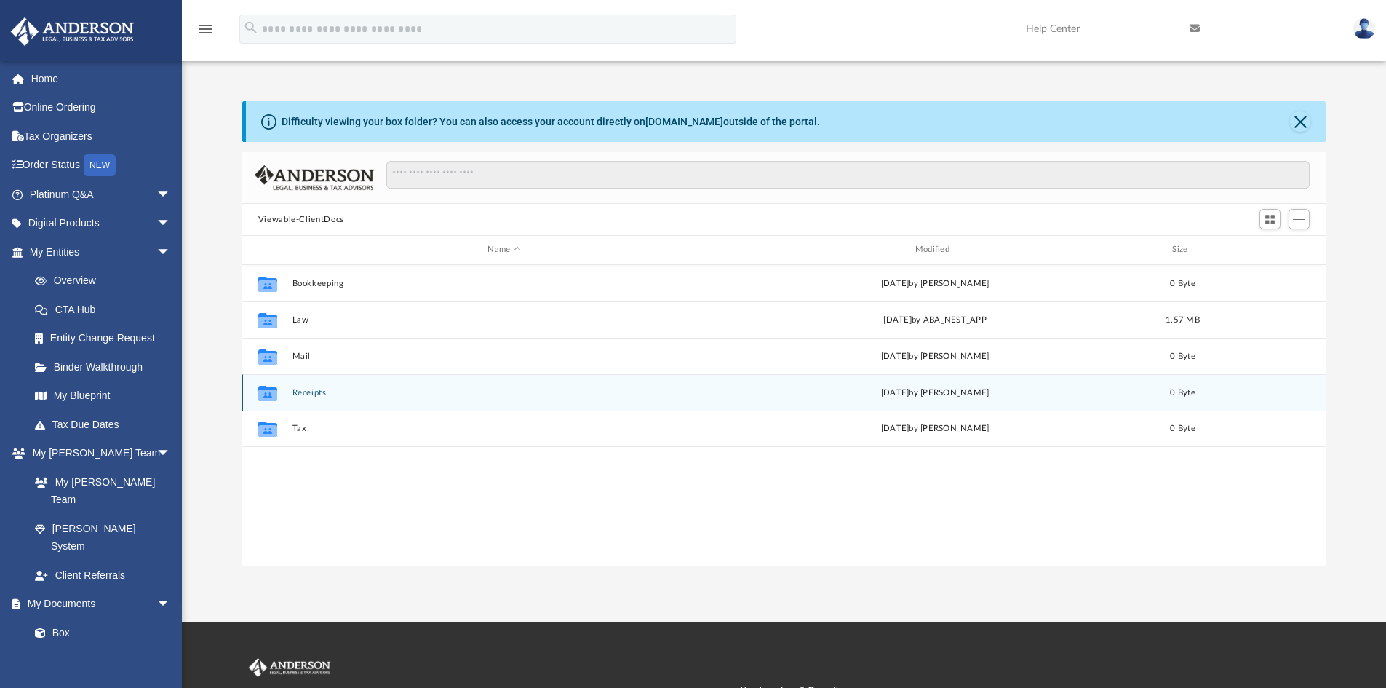
click at [299, 392] on button "Receipts" at bounding box center [504, 392] width 424 height 9
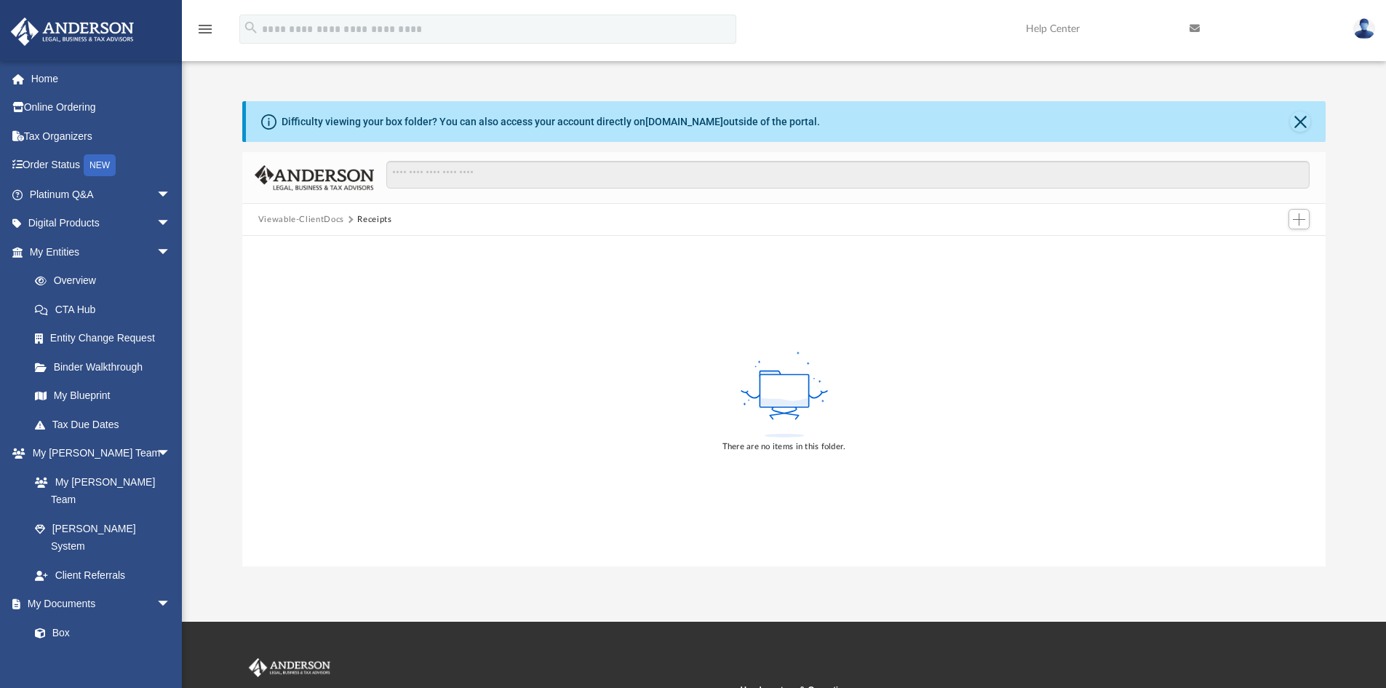
click at [307, 219] on button "Viewable-ClientDocs" at bounding box center [301, 219] width 86 height 13
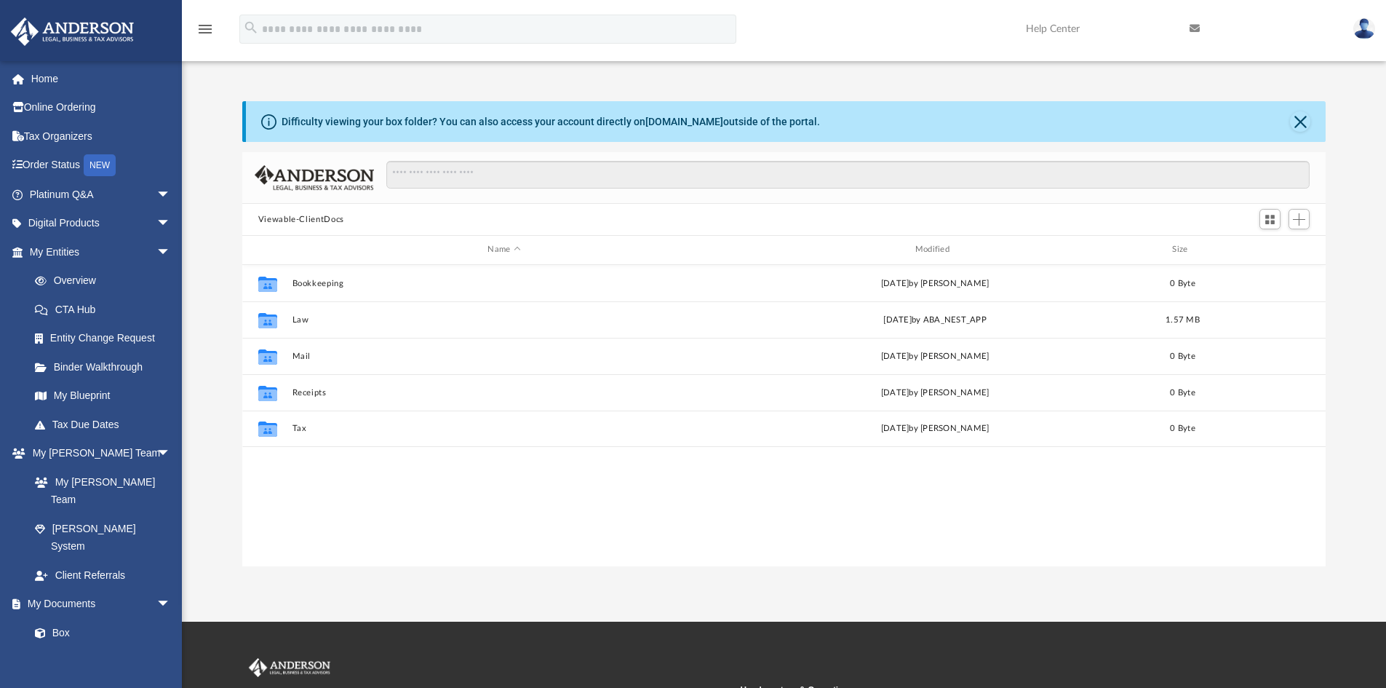
scroll to position [320, 1073]
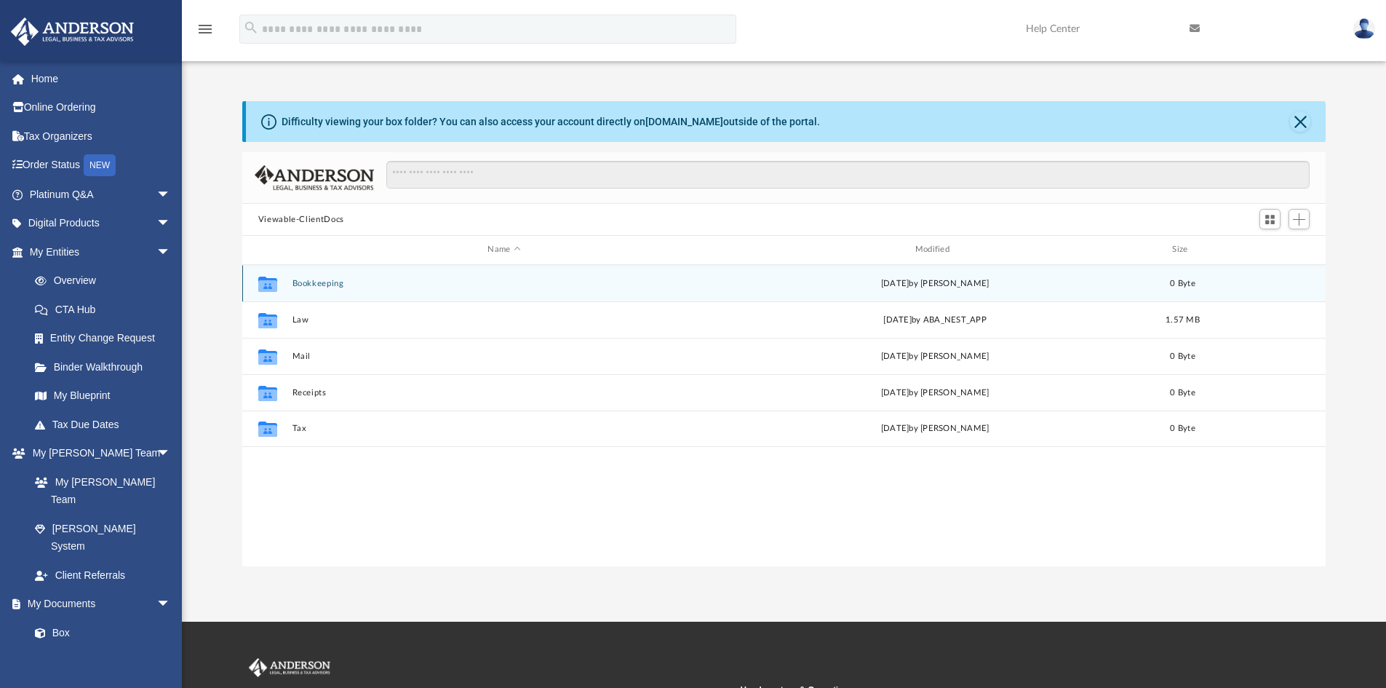
click at [318, 280] on button "Bookkeeping" at bounding box center [504, 283] width 424 height 9
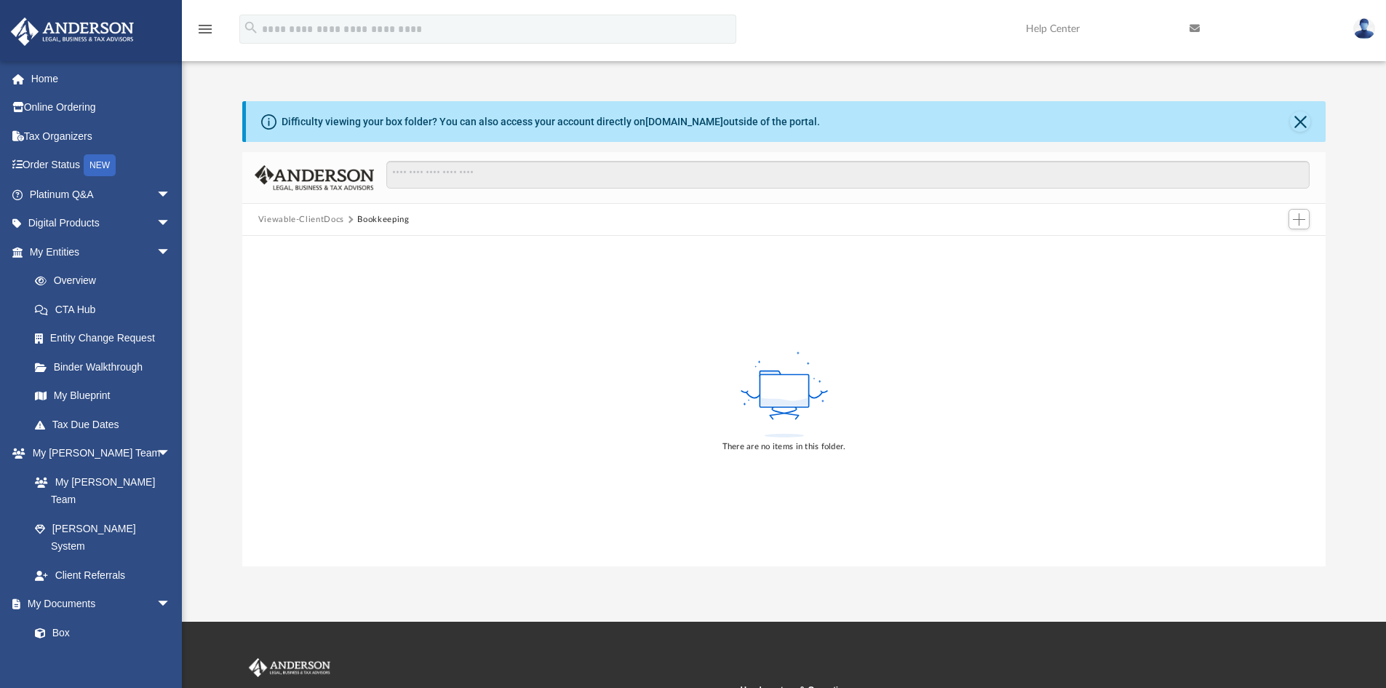
click at [317, 218] on button "Viewable-ClientDocs" at bounding box center [301, 219] width 86 height 13
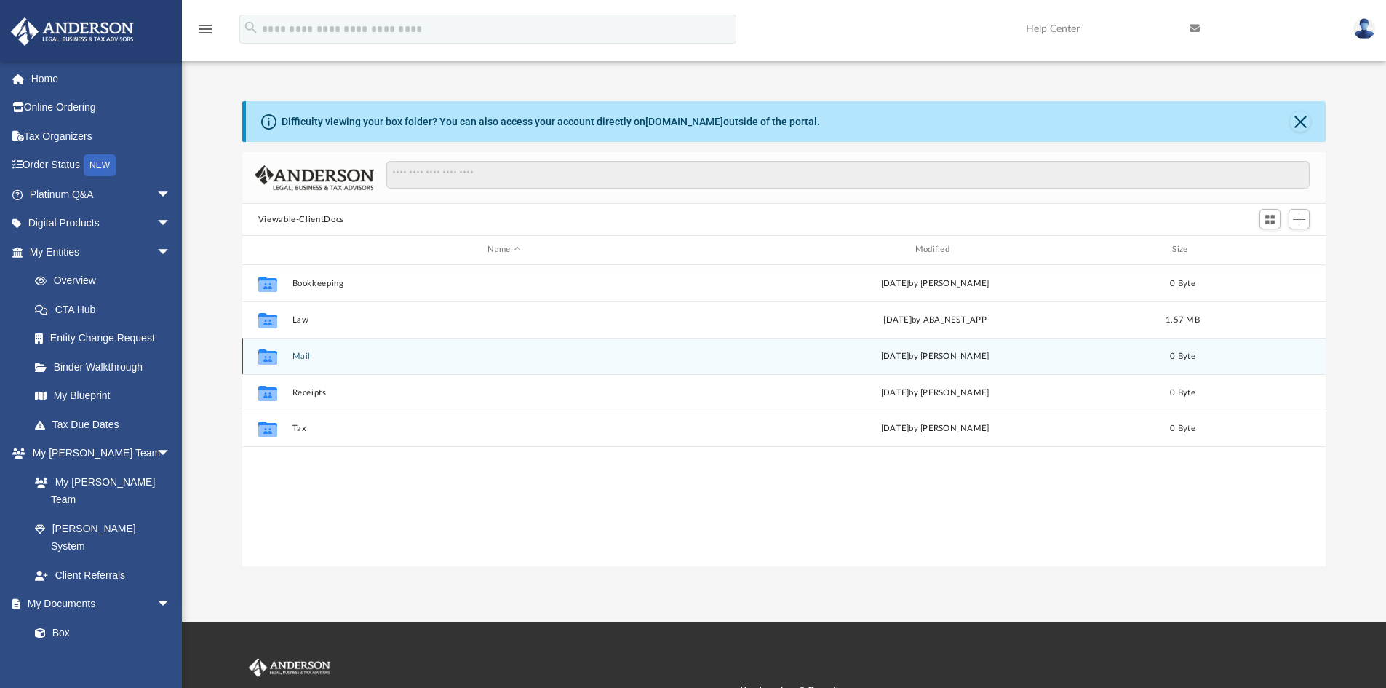
click at [296, 357] on button "Mail" at bounding box center [504, 356] width 424 height 9
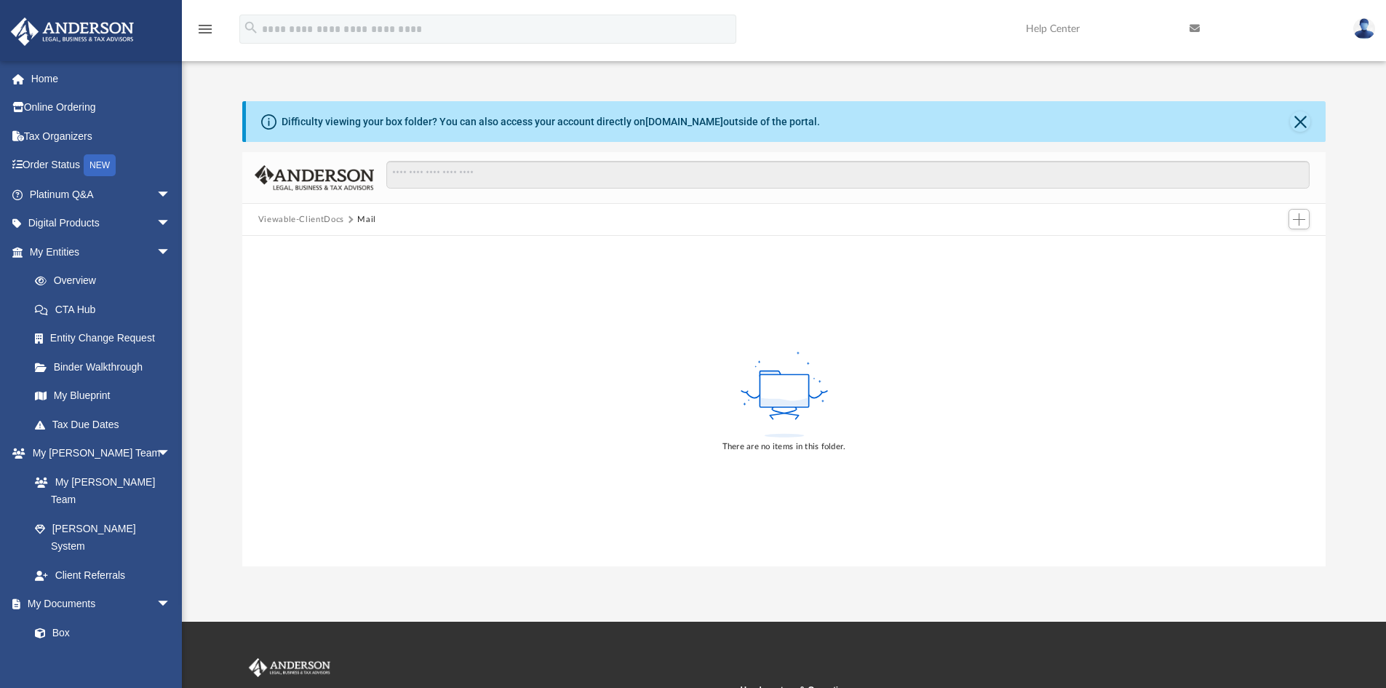
click at [320, 221] on button "Viewable-ClientDocs" at bounding box center [301, 219] width 86 height 13
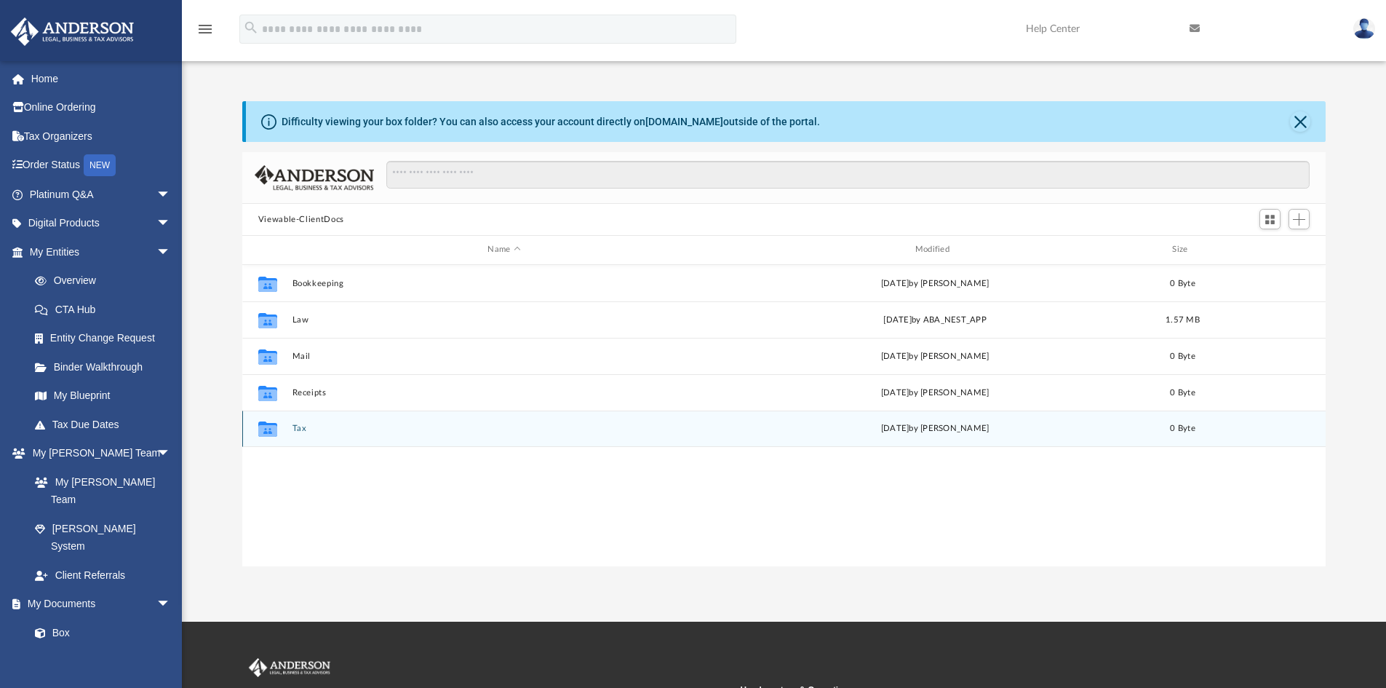
click at [295, 426] on button "Tax" at bounding box center [504, 428] width 424 height 9
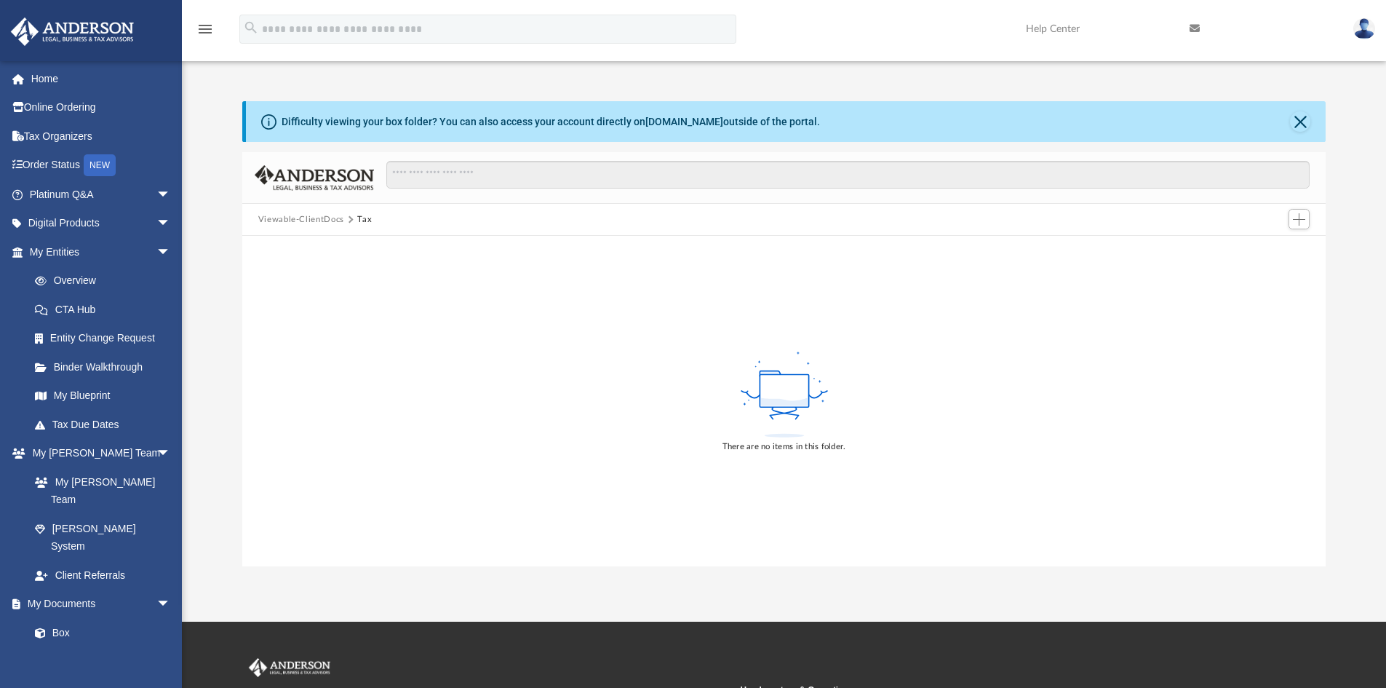
click at [306, 215] on button "Viewable-ClientDocs" at bounding box center [301, 219] width 86 height 13
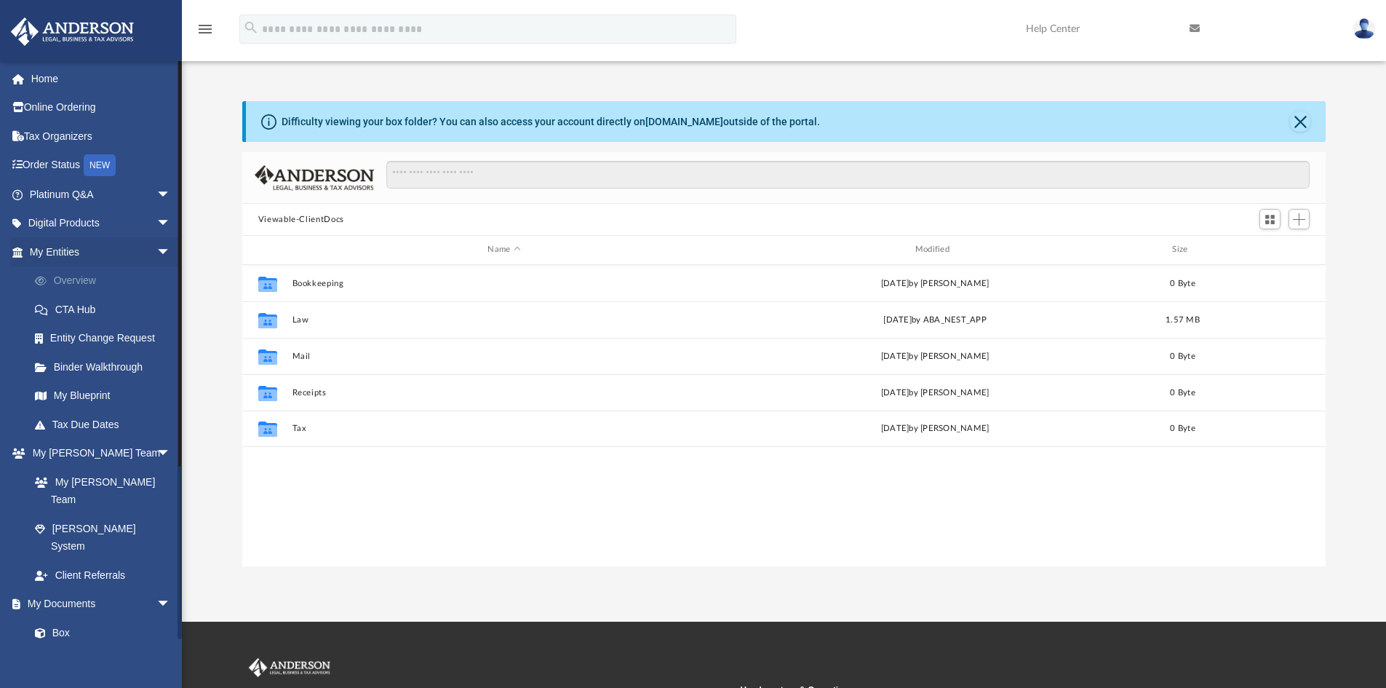
click at [90, 274] on link "Overview" at bounding box center [106, 280] width 172 height 29
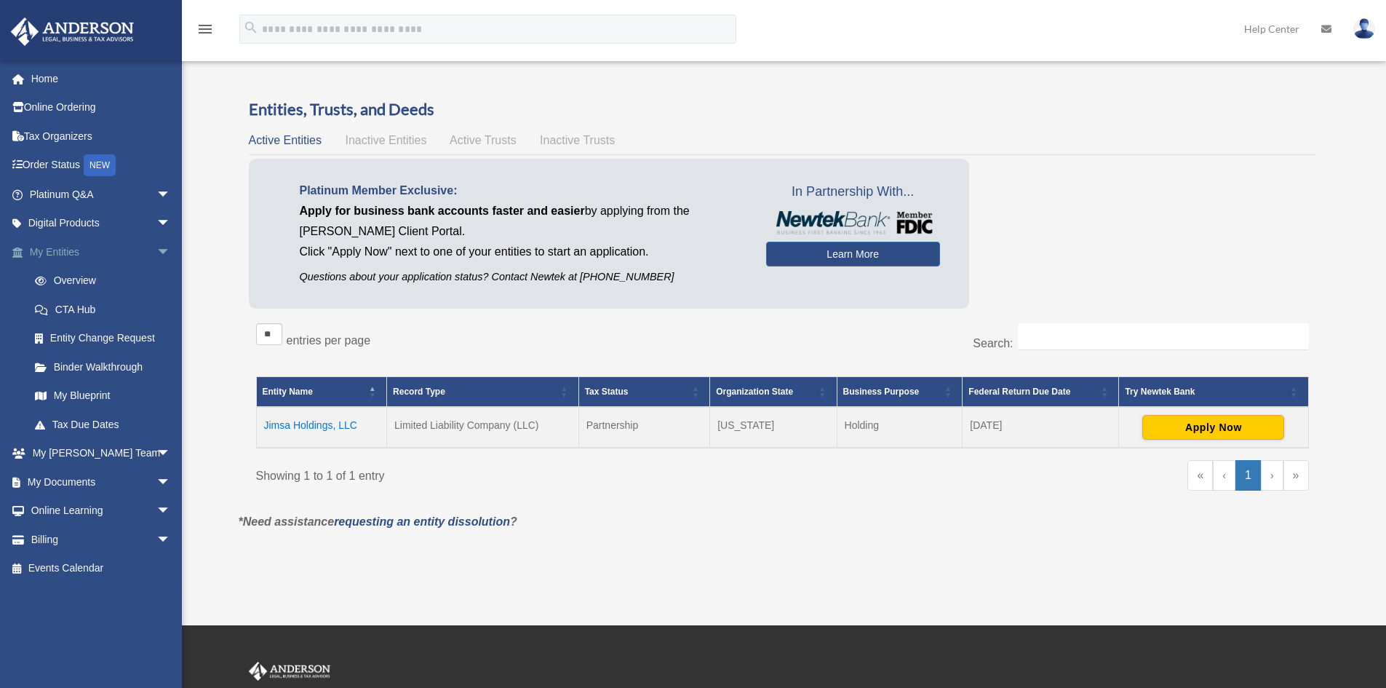
click at [156, 249] on span "arrow_drop_down" at bounding box center [170, 252] width 29 height 30
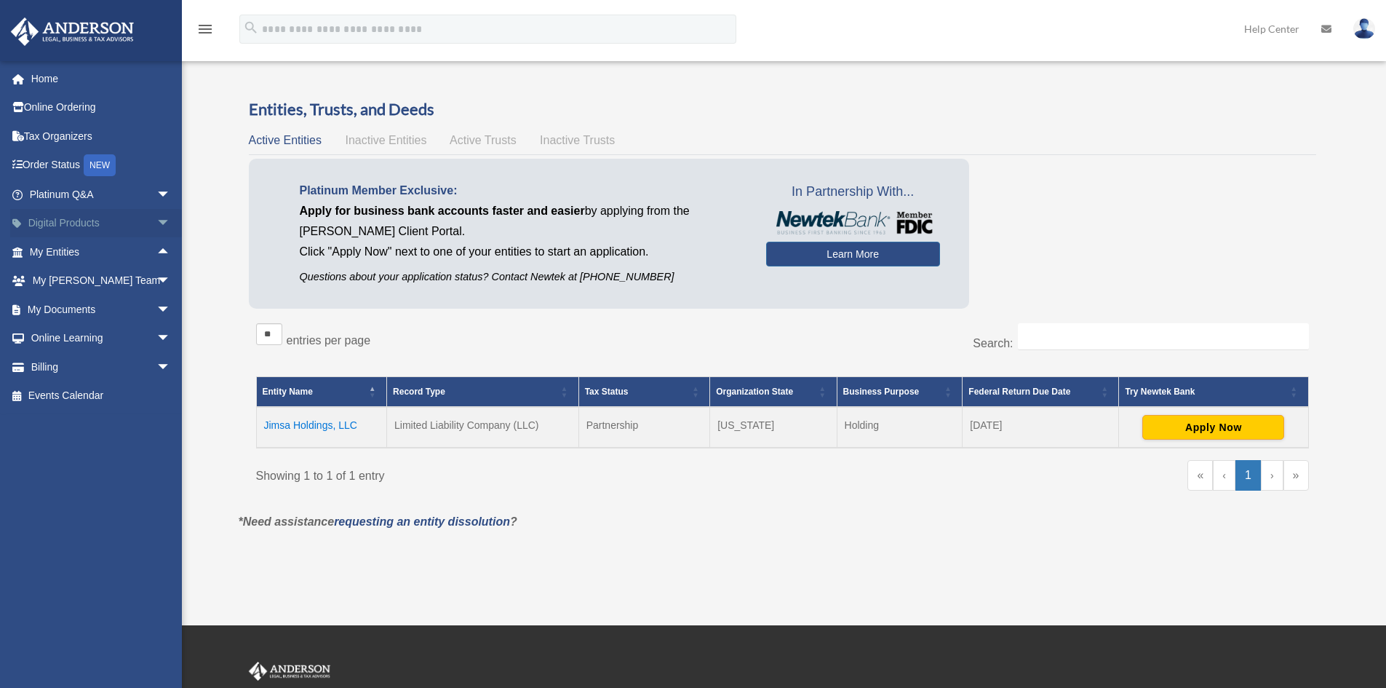
click at [156, 221] on span "arrow_drop_down" at bounding box center [170, 224] width 29 height 30
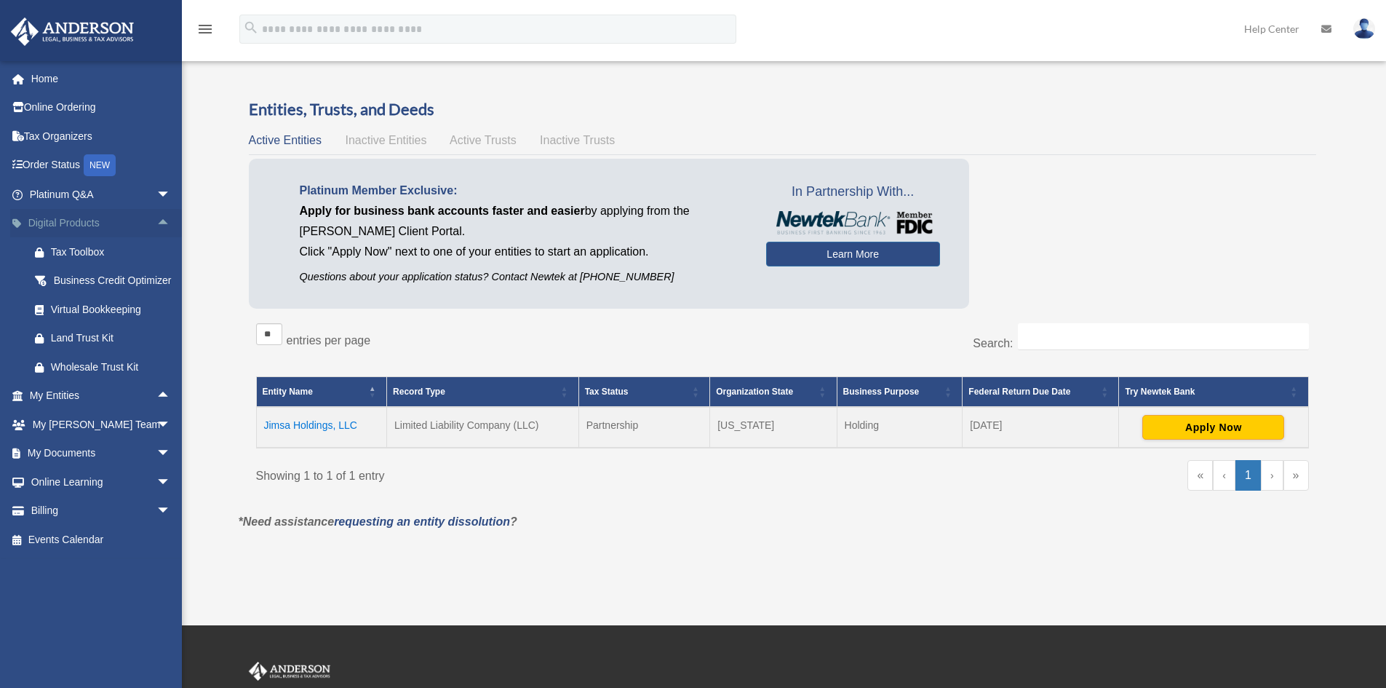
click at [156, 220] on span "arrow_drop_up" at bounding box center [170, 224] width 29 height 30
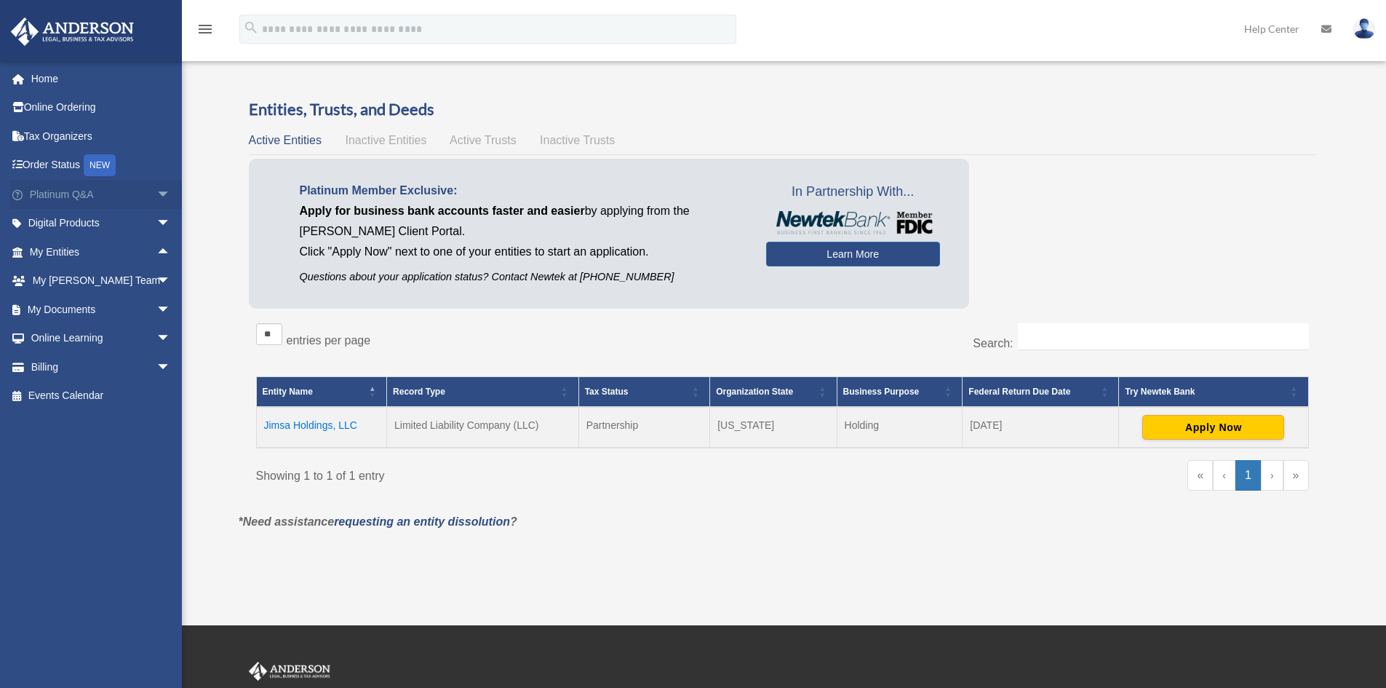
click at [156, 194] on span "arrow_drop_down" at bounding box center [170, 195] width 29 height 30
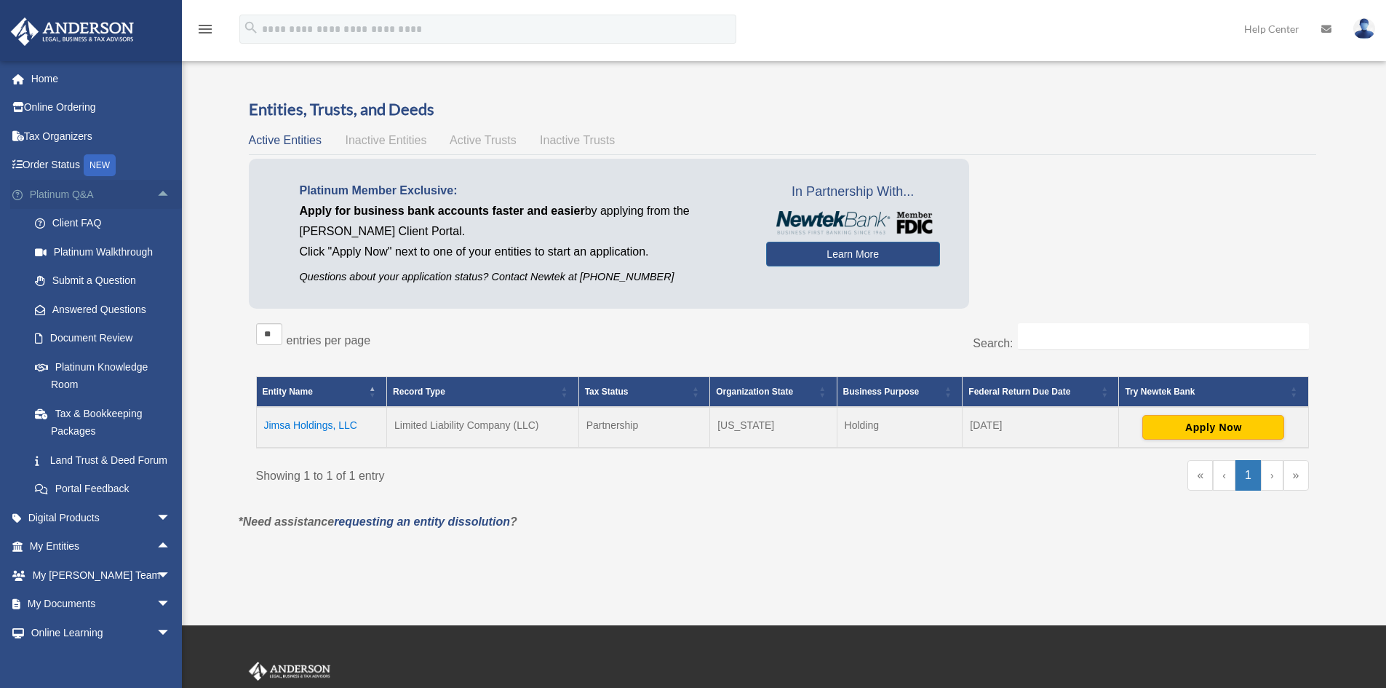
click at [156, 194] on span "arrow_drop_up" at bounding box center [170, 195] width 29 height 30
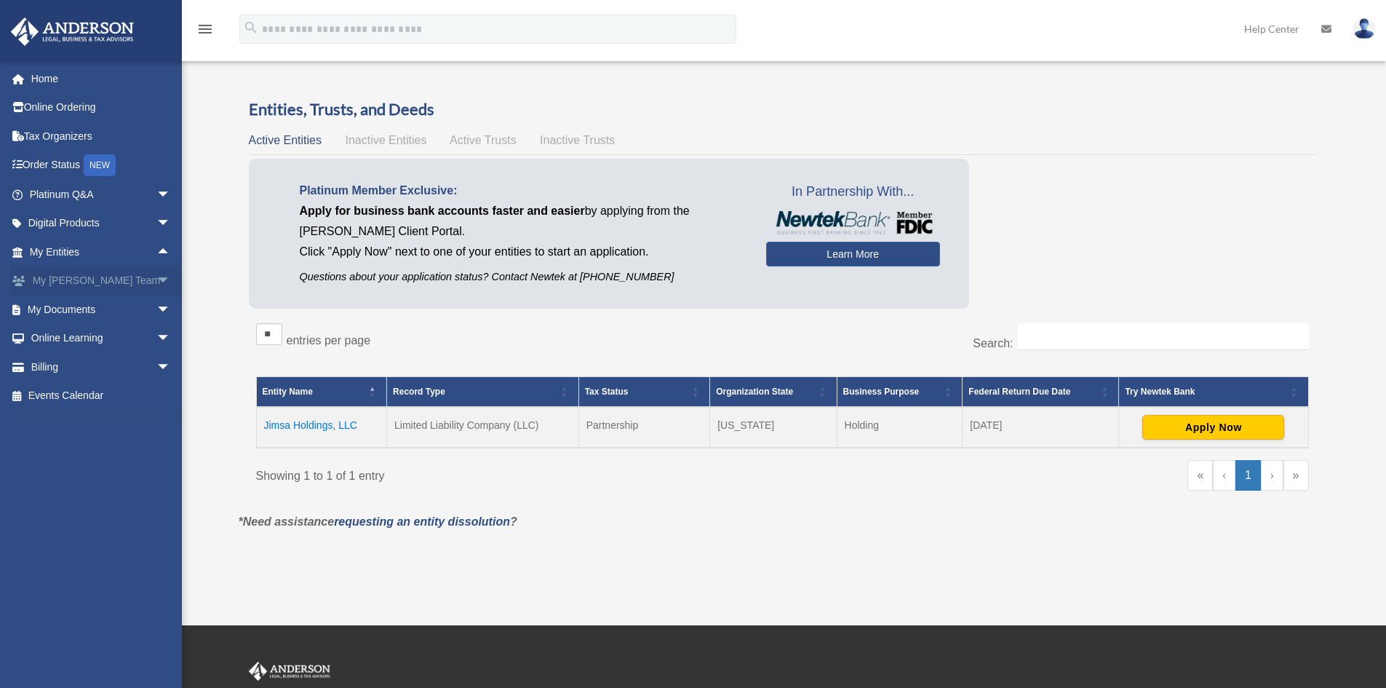
click at [156, 276] on span "arrow_drop_down" at bounding box center [170, 281] width 29 height 30
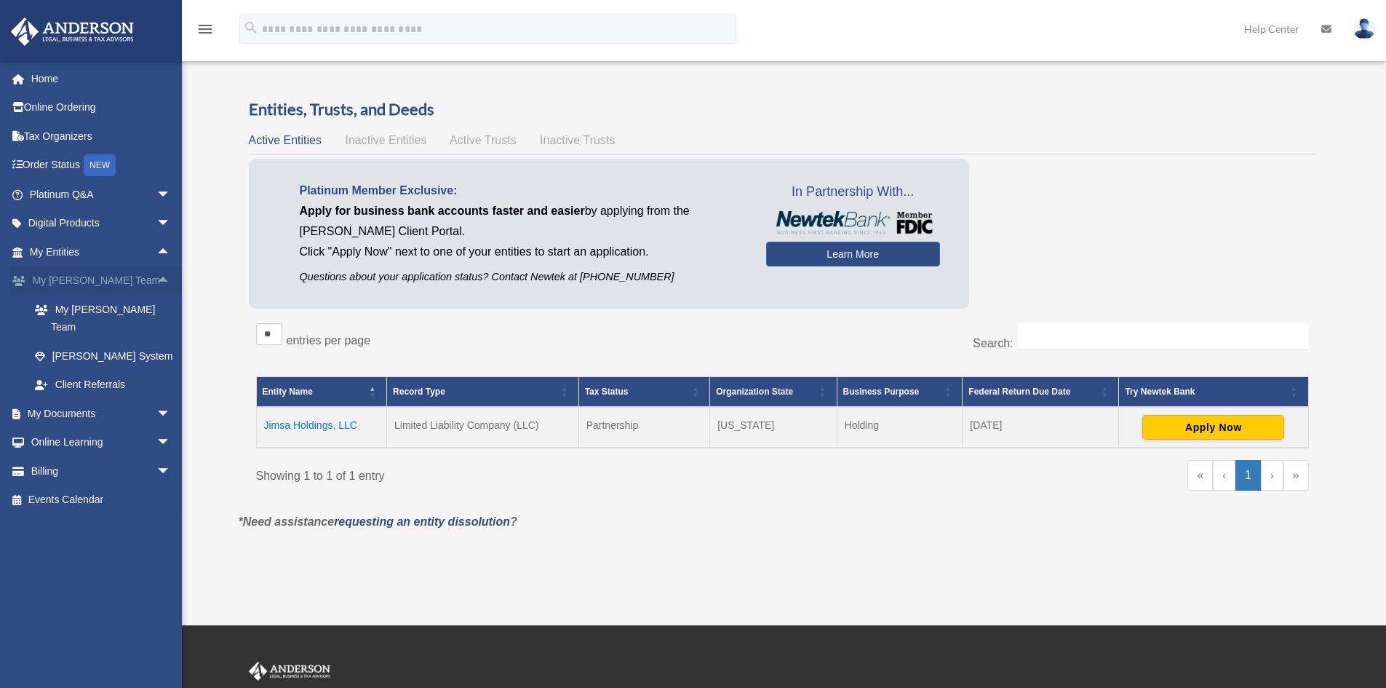
click at [156, 276] on span "arrow_drop_up" at bounding box center [170, 281] width 29 height 30
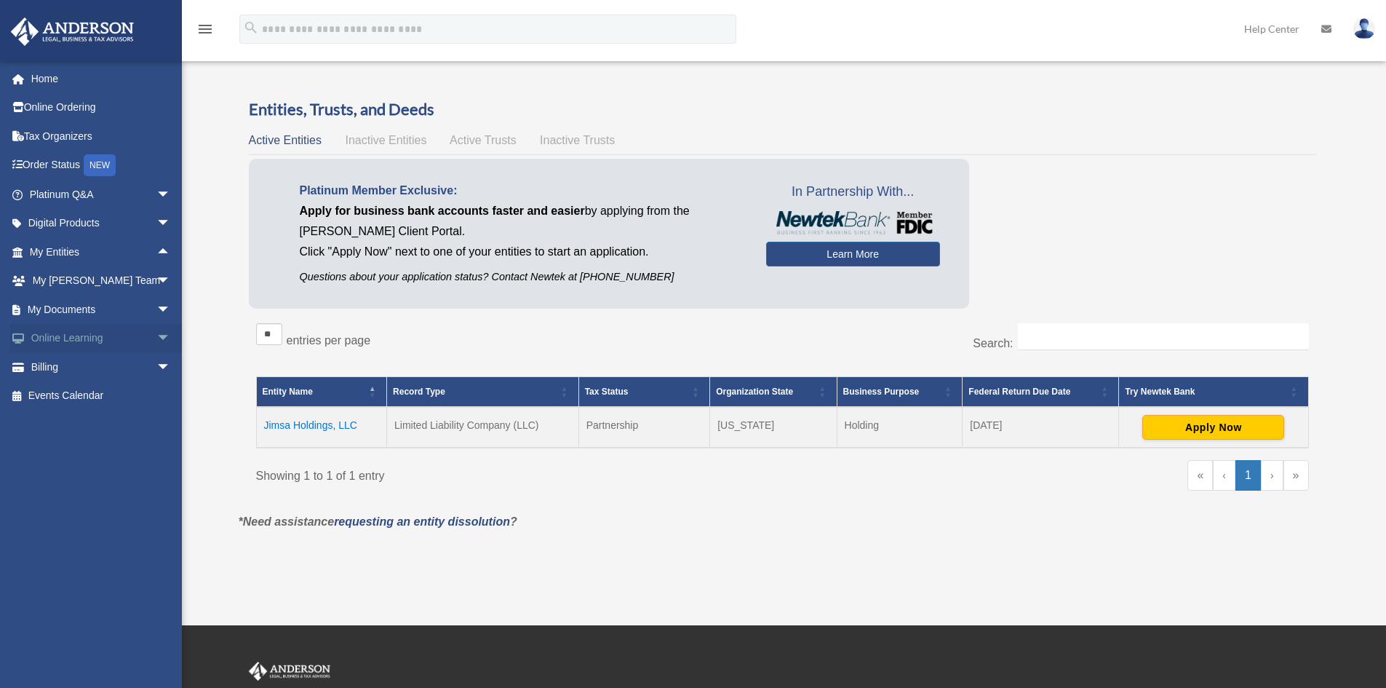
click at [156, 336] on span "arrow_drop_down" at bounding box center [170, 339] width 29 height 30
click at [156, 336] on span "arrow_drop_up" at bounding box center [170, 339] width 29 height 30
click at [156, 363] on span "arrow_drop_down" at bounding box center [170, 367] width 29 height 30
click at [156, 363] on span "arrow_drop_up" at bounding box center [170, 367] width 29 height 30
click at [156, 309] on span "arrow_drop_down" at bounding box center [170, 310] width 29 height 30
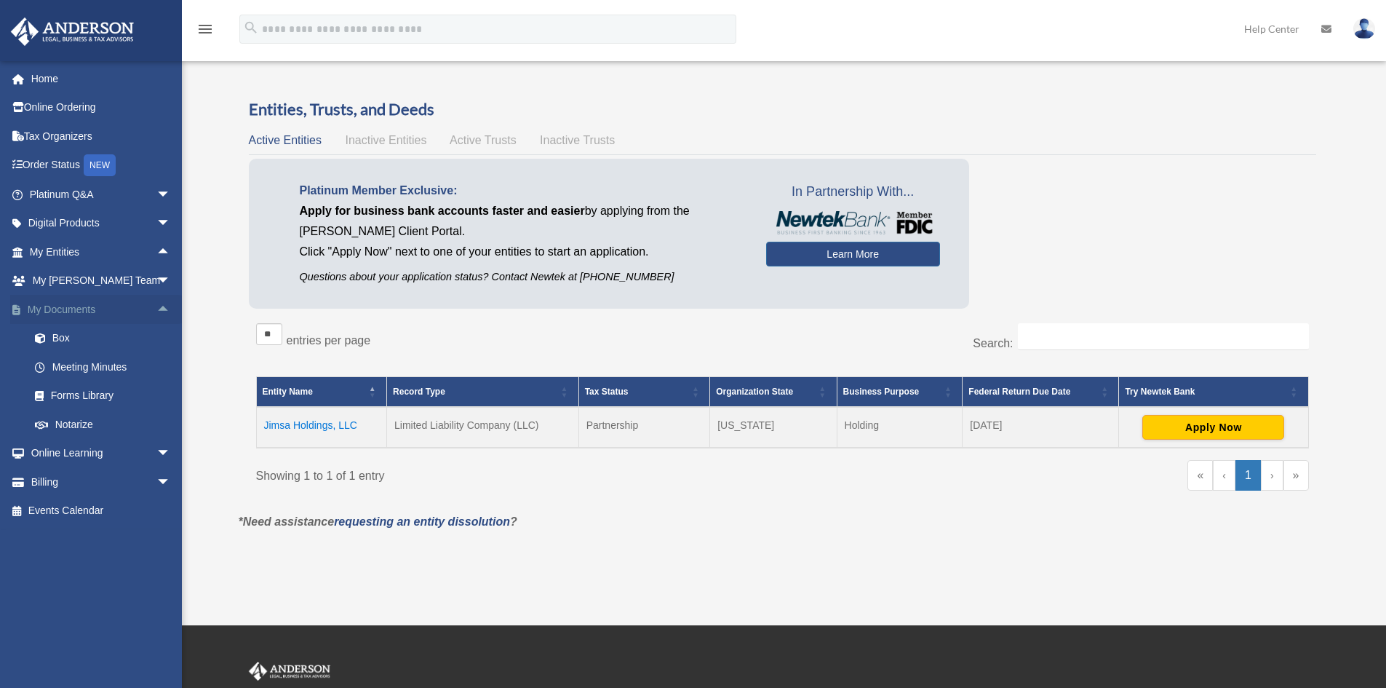
click at [156, 306] on span "arrow_drop_up" at bounding box center [170, 310] width 29 height 30
click at [156, 247] on span "arrow_drop_up" at bounding box center [170, 252] width 29 height 30
click at [72, 368] on link "Binder Walkthrough" at bounding box center [106, 366] width 172 height 29
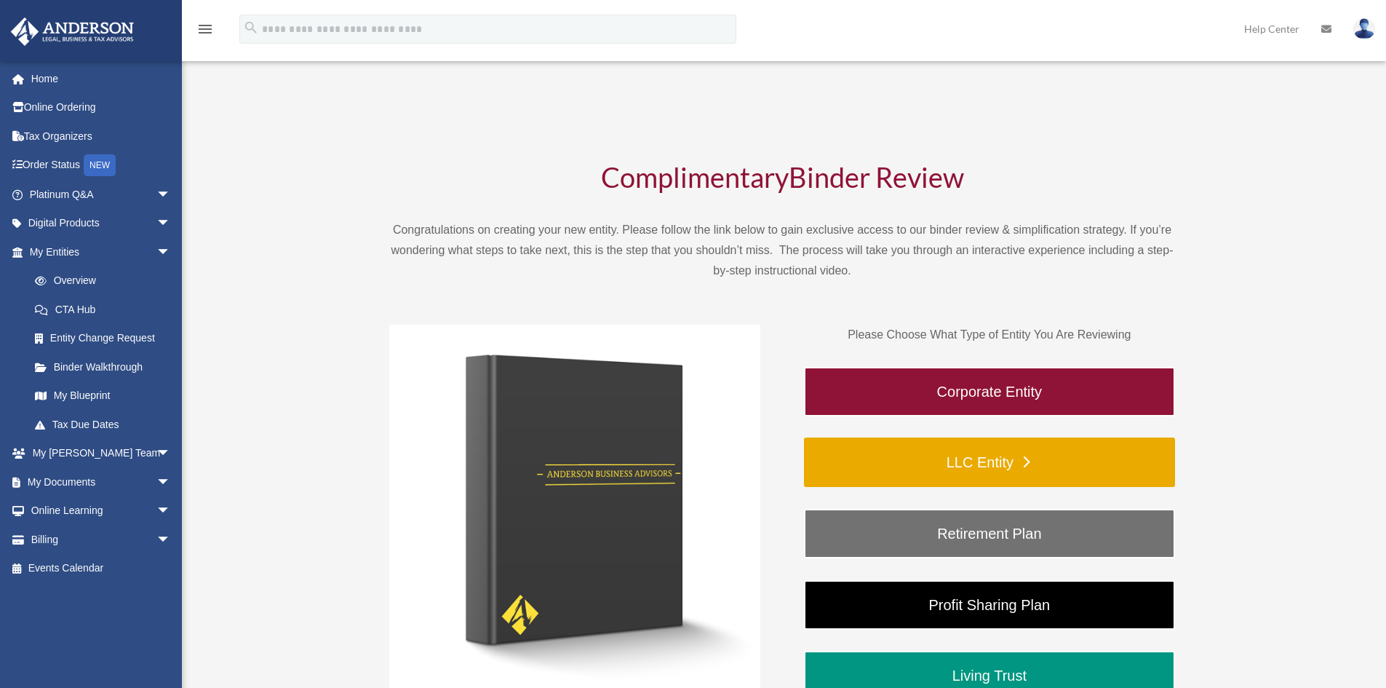
click at [1040, 469] on link "LLC Entity" at bounding box center [989, 461] width 371 height 49
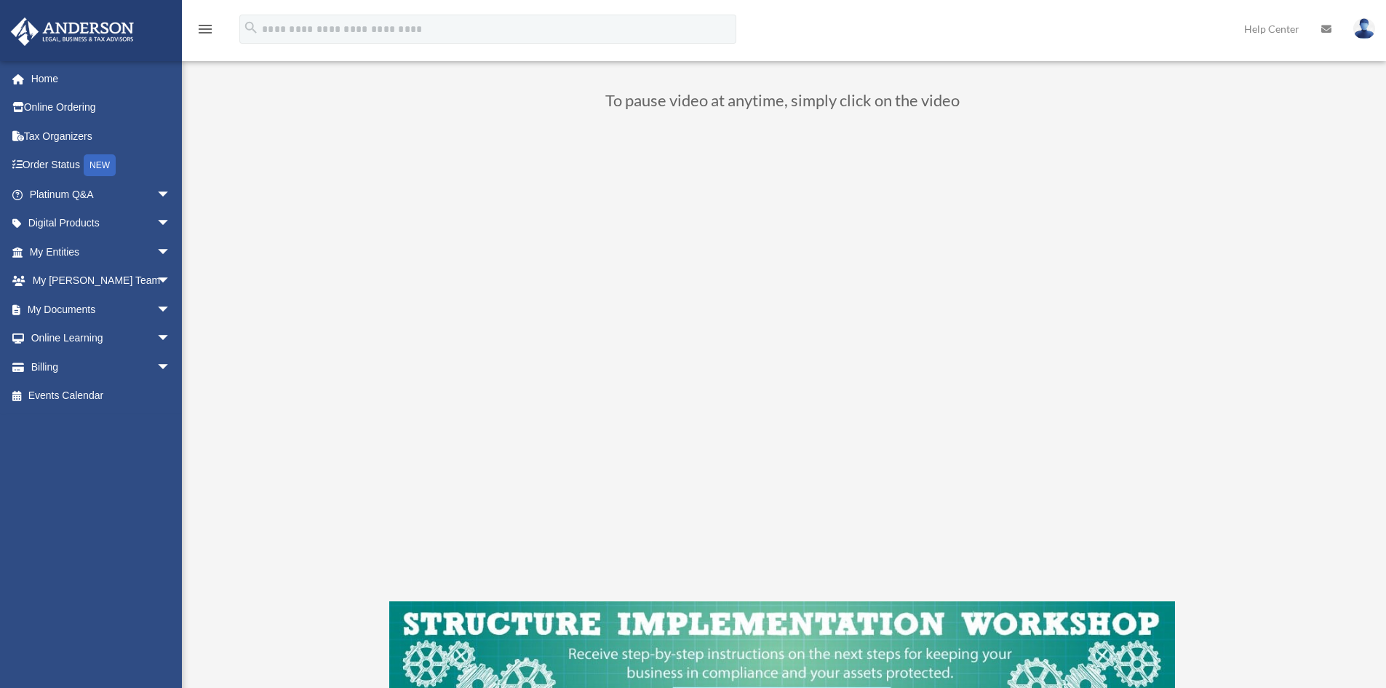
scroll to position [146, 0]
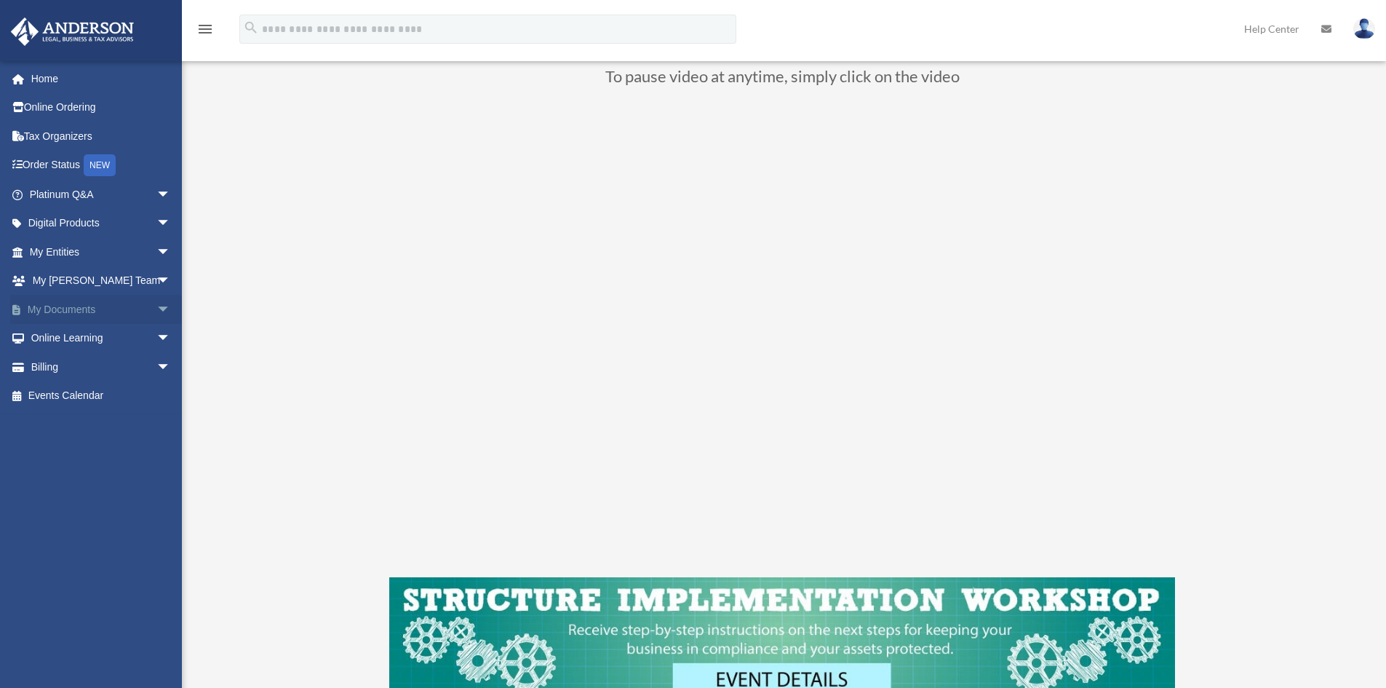
click at [156, 309] on span "arrow_drop_down" at bounding box center [170, 310] width 29 height 30
click at [74, 341] on link "Box" at bounding box center [106, 338] width 172 height 29
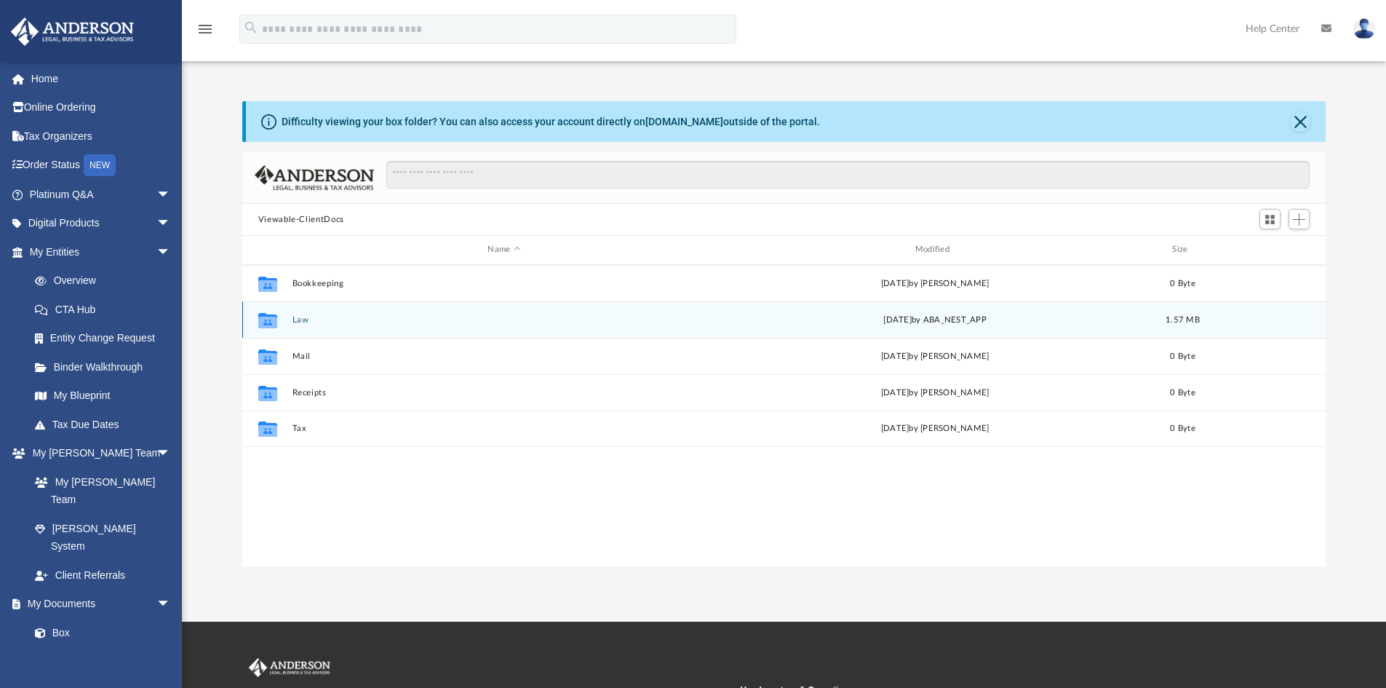
scroll to position [320, 1073]
click at [302, 322] on button "Law" at bounding box center [504, 319] width 424 height 9
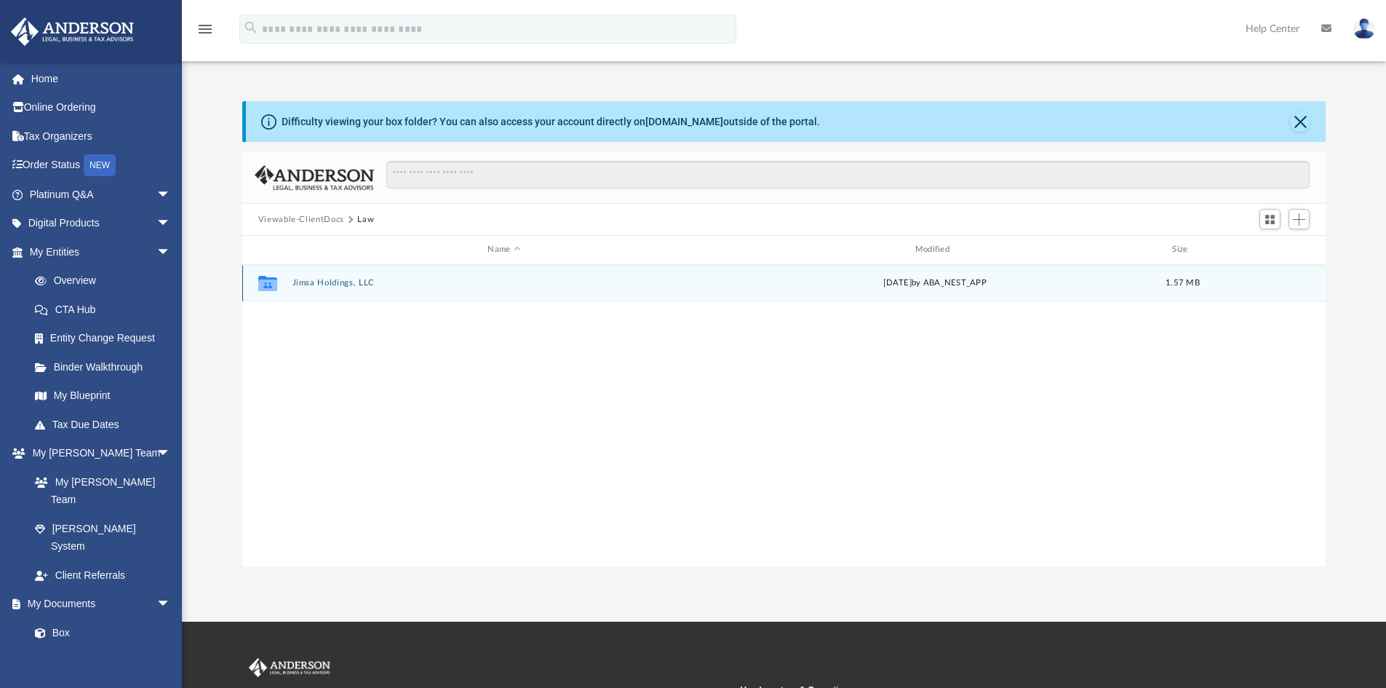
click at [337, 282] on button "Jimsa Holdings, LLC" at bounding box center [504, 282] width 424 height 9
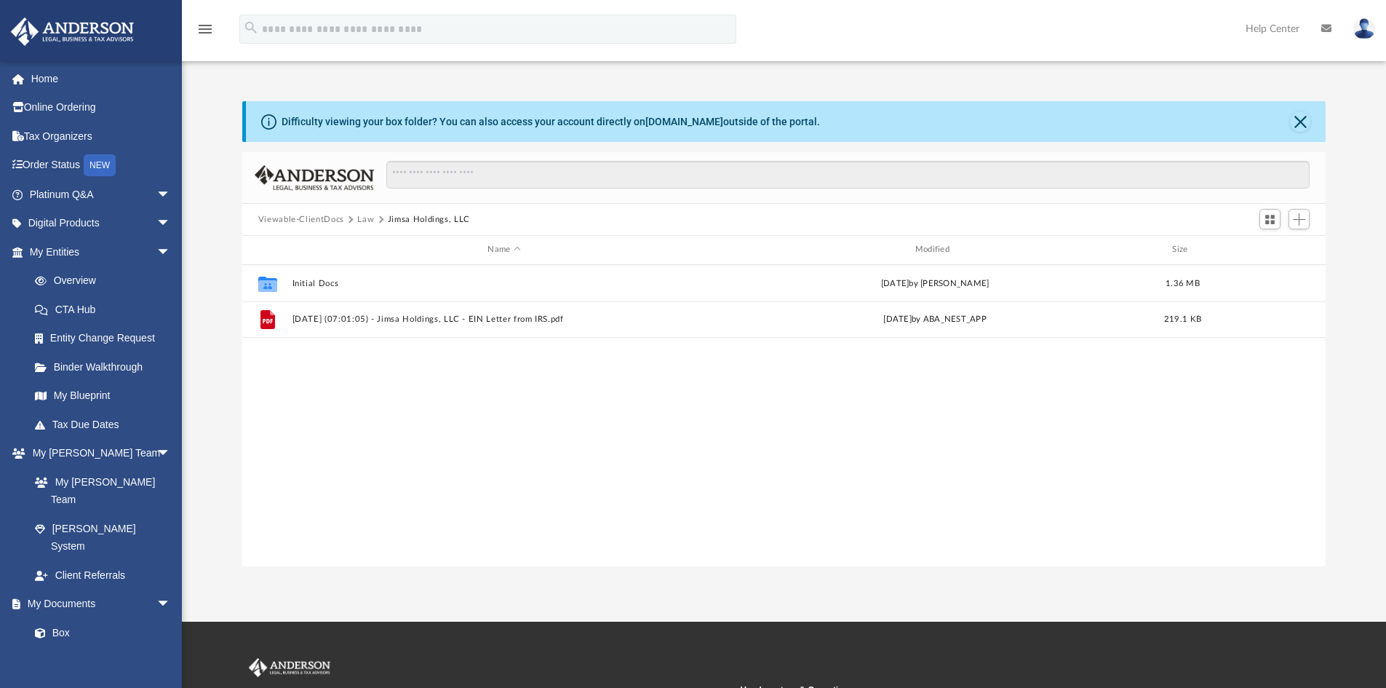
click at [325, 214] on button "Viewable-ClientDocs" at bounding box center [301, 219] width 86 height 13
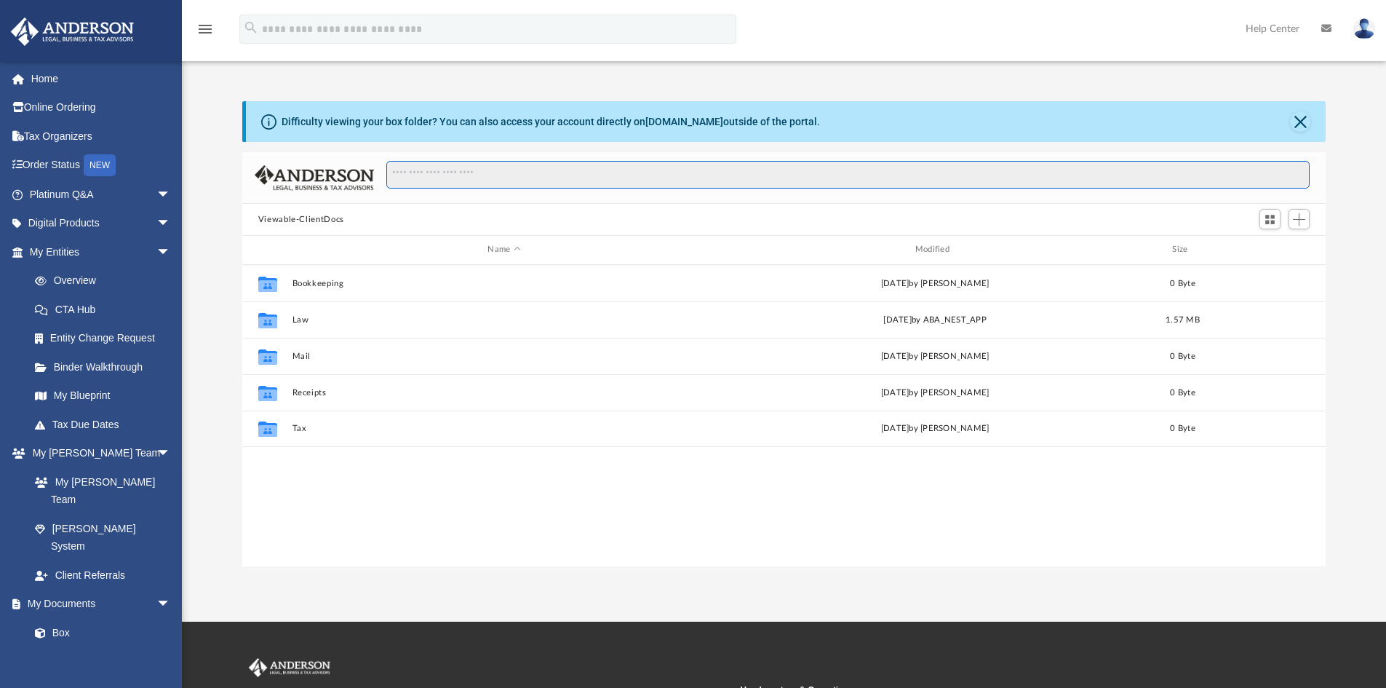
click at [425, 170] on input "Search files and folders" at bounding box center [848, 175] width 924 height 28
type input "**********"
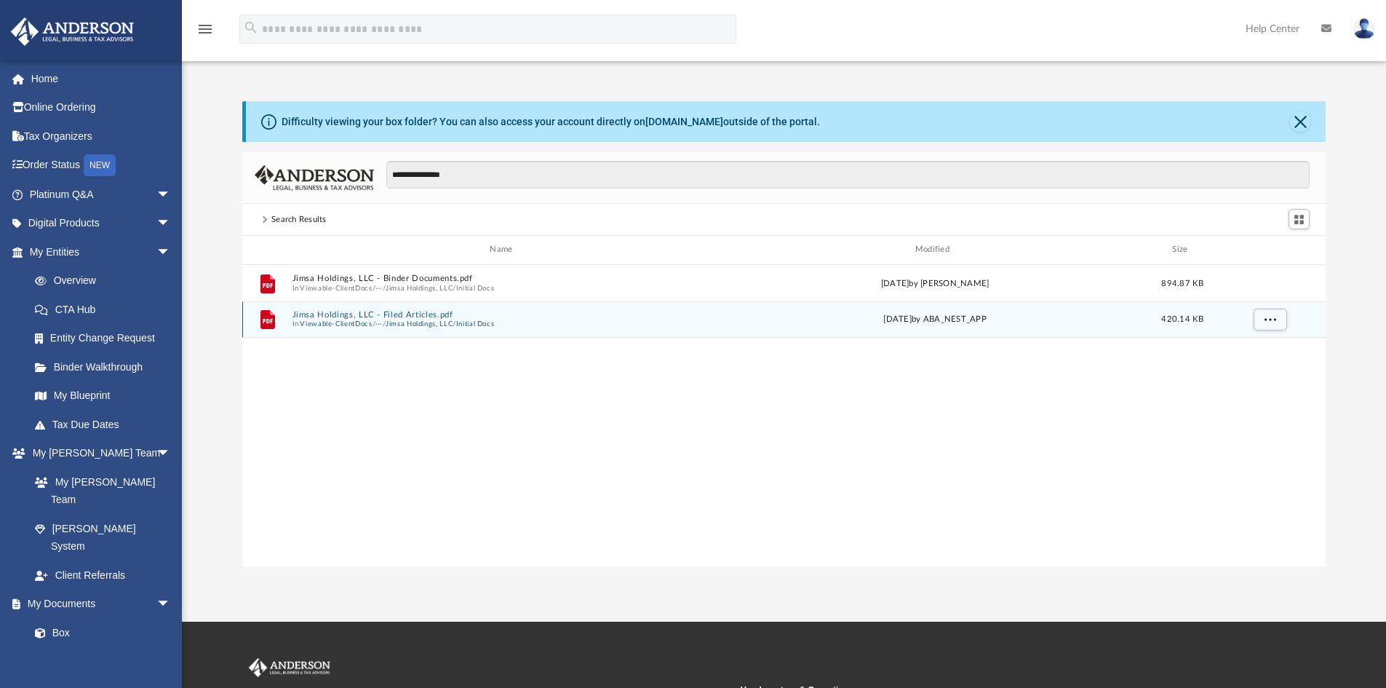
click at [422, 317] on button "Jimsa Holdings, LLC - Filed Articles.pdf" at bounding box center [504, 314] width 424 height 9
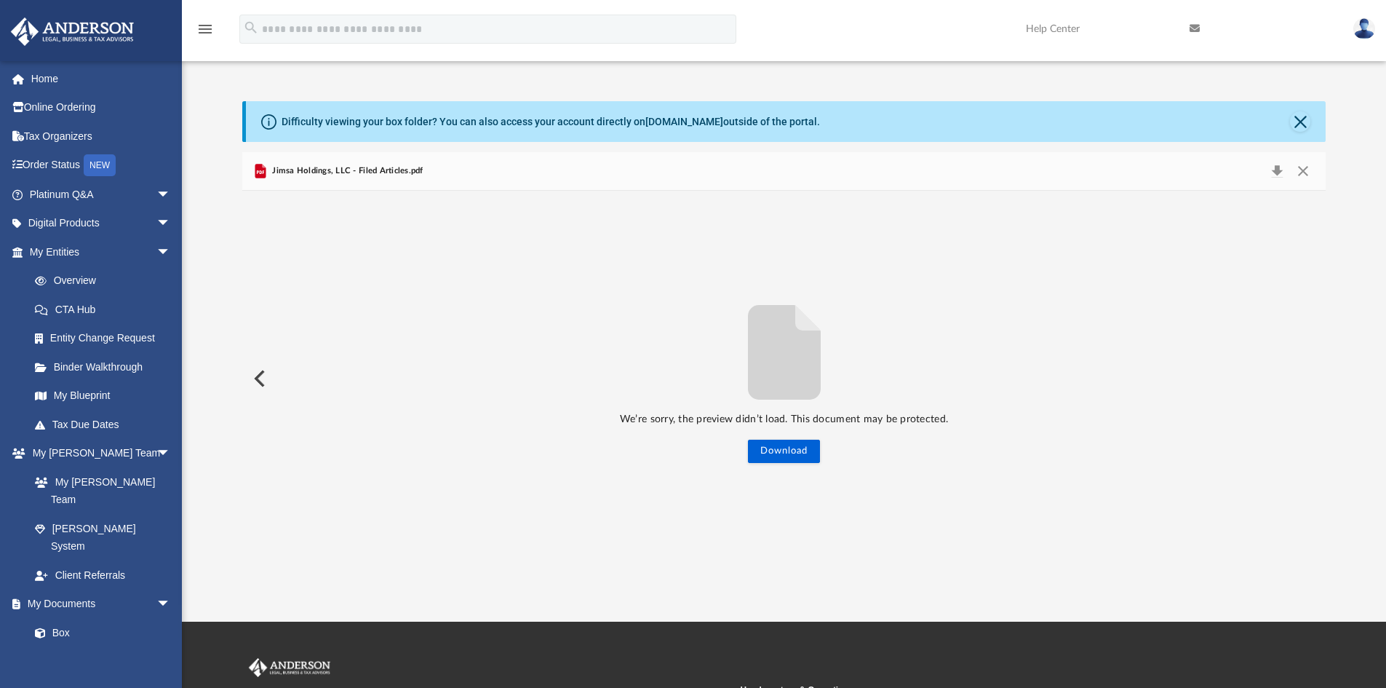
click at [263, 380] on button "Preview" at bounding box center [258, 378] width 32 height 41
click at [368, 168] on span "Jimsa Holdings, LLC - Binder Documents.pdf" at bounding box center [356, 170] width 175 height 13
click at [1313, 379] on button "Preview" at bounding box center [1311, 378] width 32 height 41
click at [1298, 167] on button "Close" at bounding box center [1303, 171] width 26 height 20
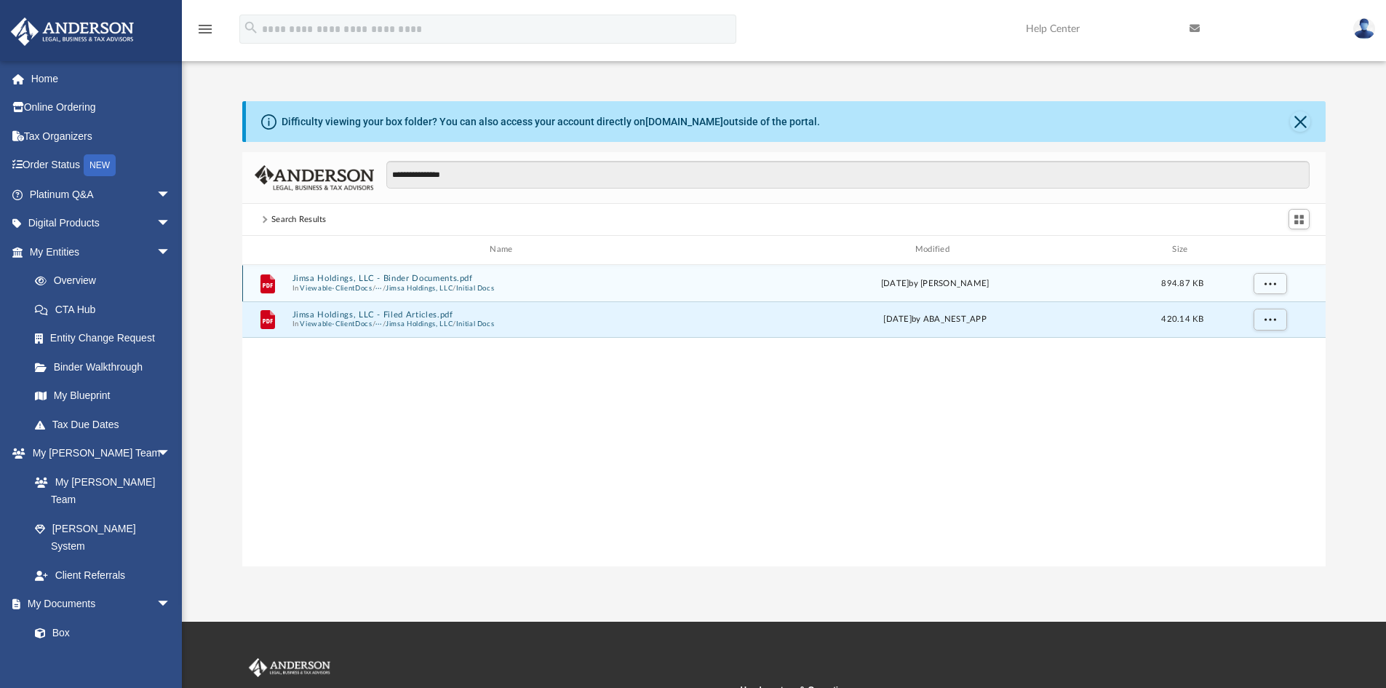
click at [476, 274] on button "Jimsa Holdings, LLC - Binder Documents.pdf" at bounding box center [504, 278] width 424 height 9
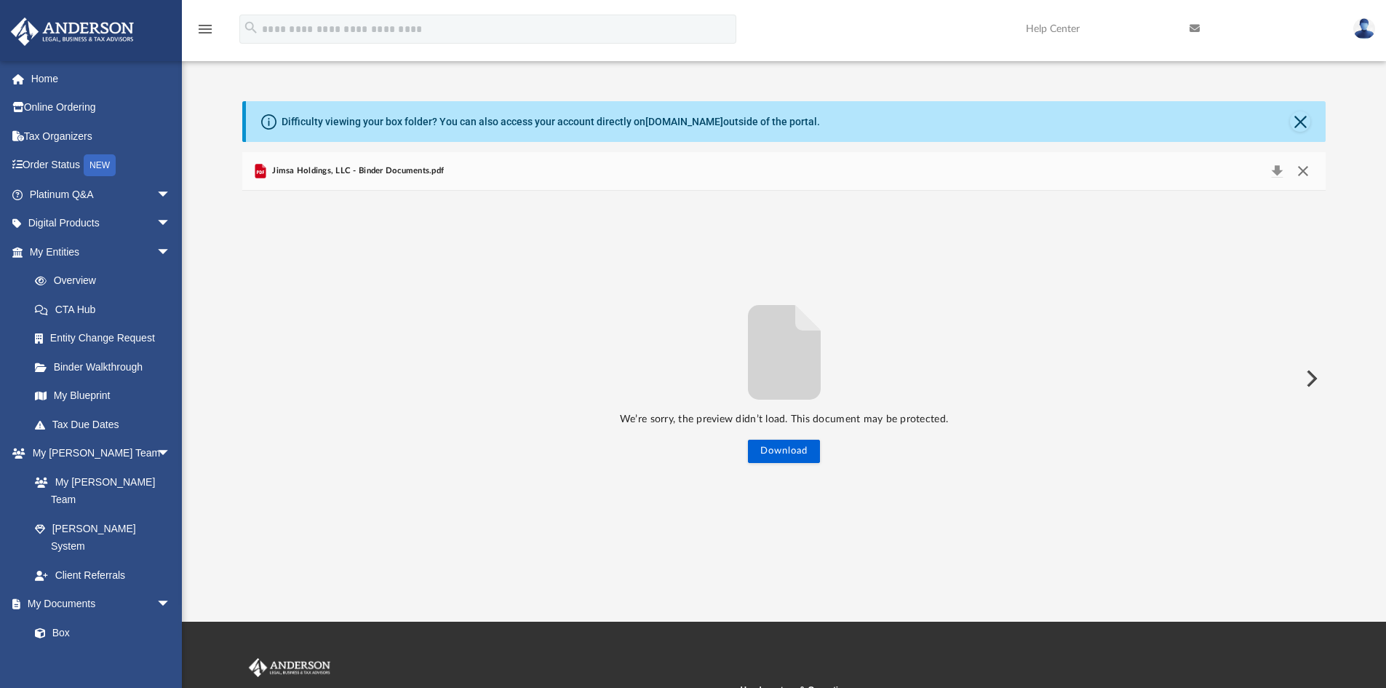
click at [1302, 172] on button "Close" at bounding box center [1303, 171] width 26 height 20
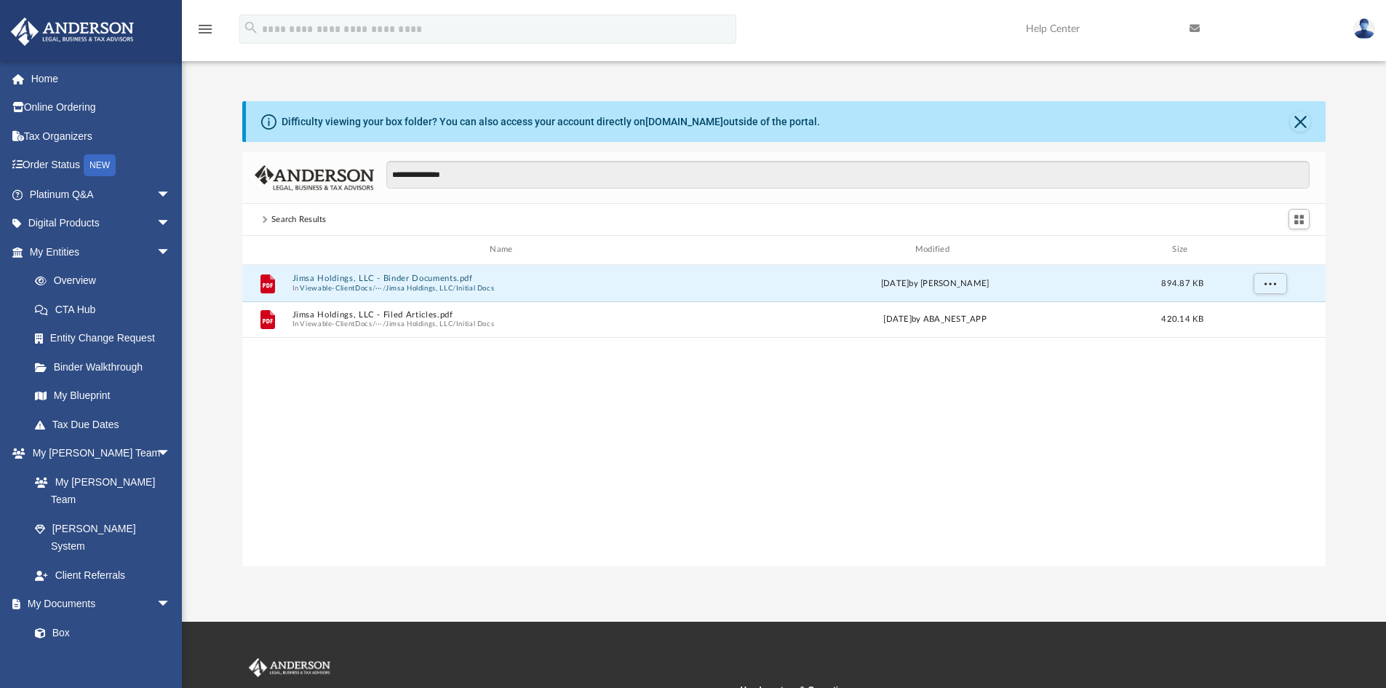
click at [1364, 28] on img at bounding box center [1365, 28] width 22 height 21
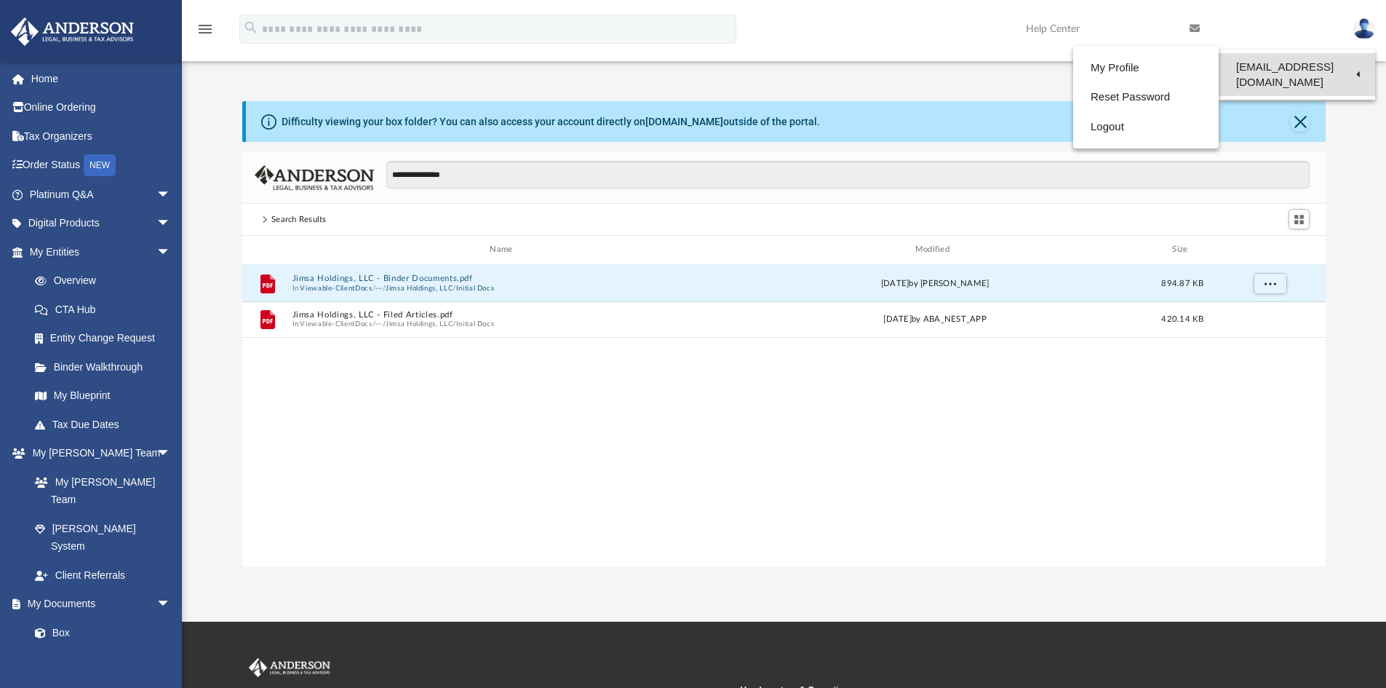
click at [1323, 71] on link "[EMAIL_ADDRESS][DOMAIN_NAME]" at bounding box center [1297, 74] width 156 height 43
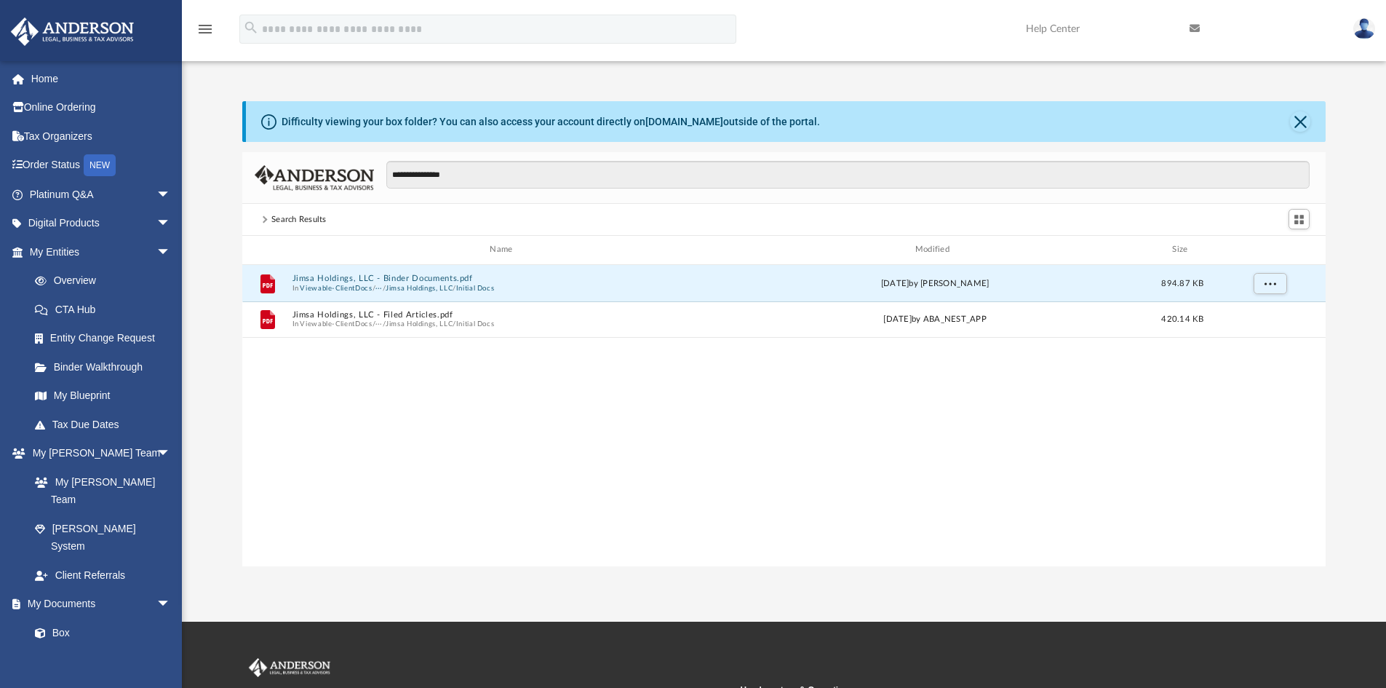
click at [1365, 28] on img at bounding box center [1365, 28] width 22 height 21
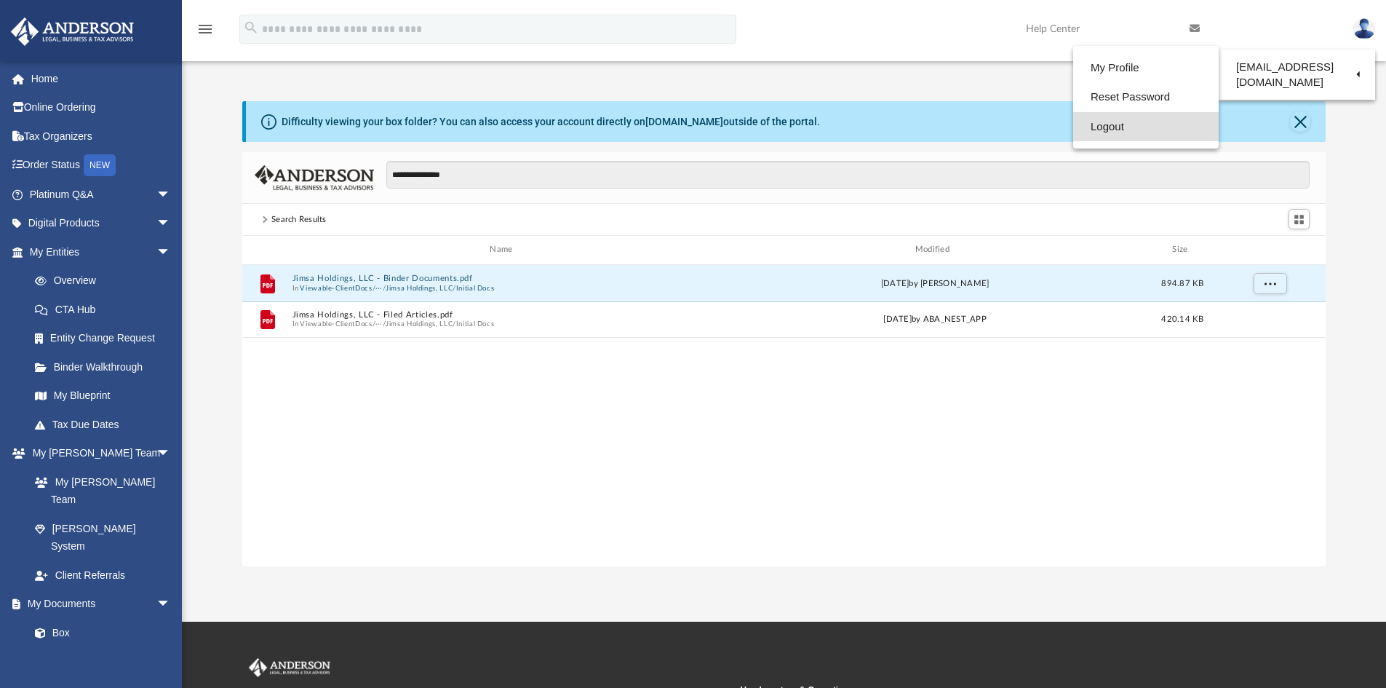
click at [1120, 125] on link "Logout" at bounding box center [1147, 127] width 146 height 30
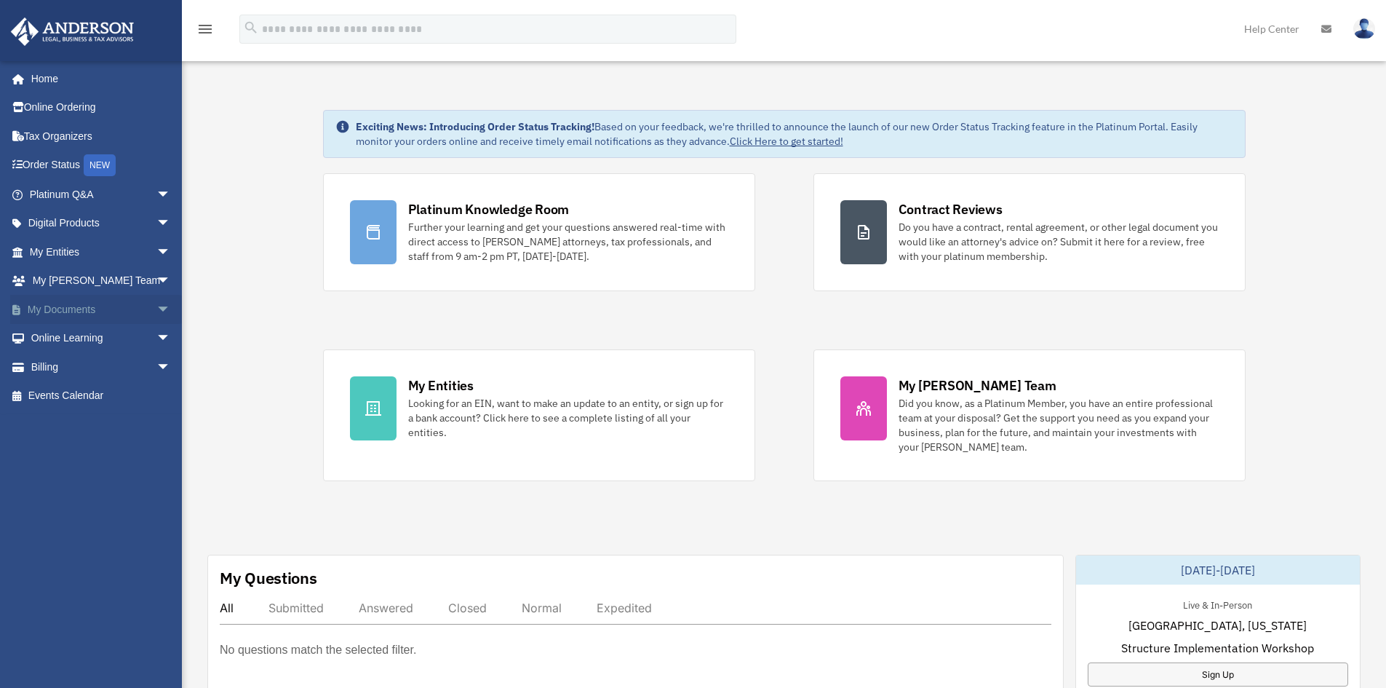
click at [92, 308] on link "My Documents arrow_drop_down" at bounding box center [101, 309] width 183 height 29
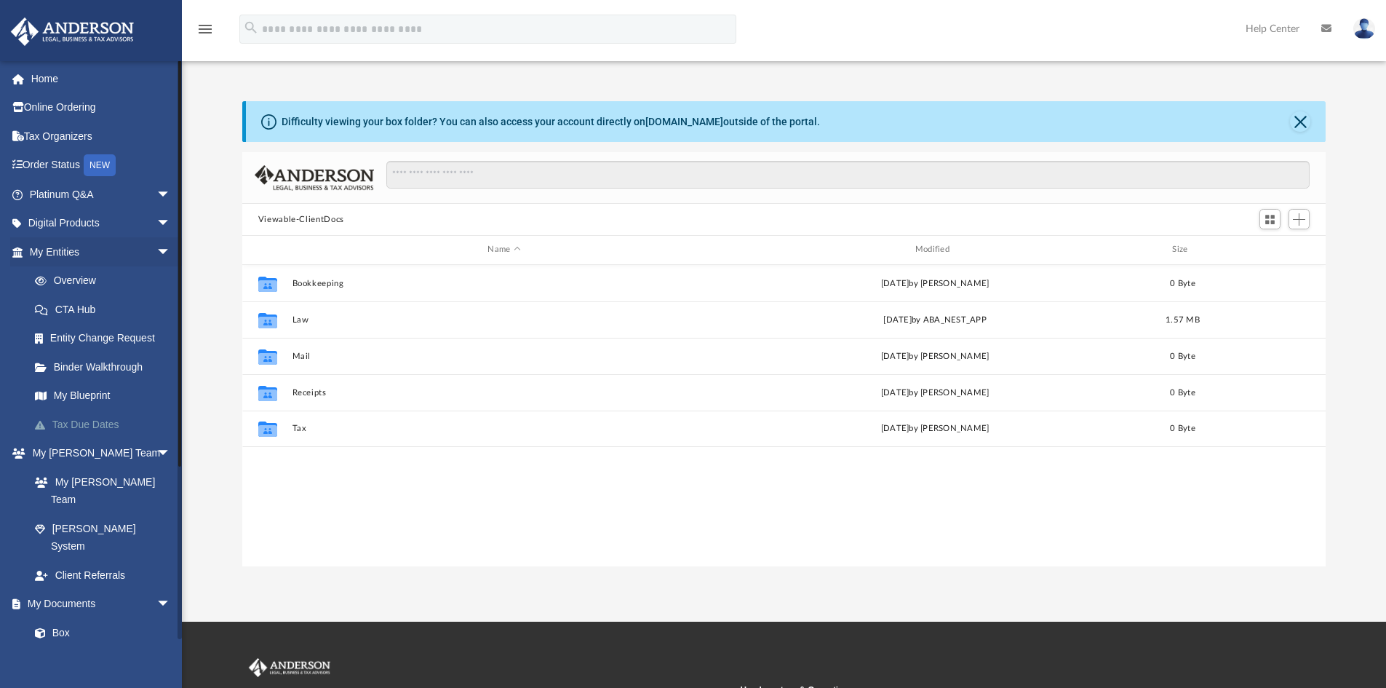
scroll to position [320, 1073]
click at [156, 251] on span "arrow_drop_down" at bounding box center [170, 252] width 29 height 30
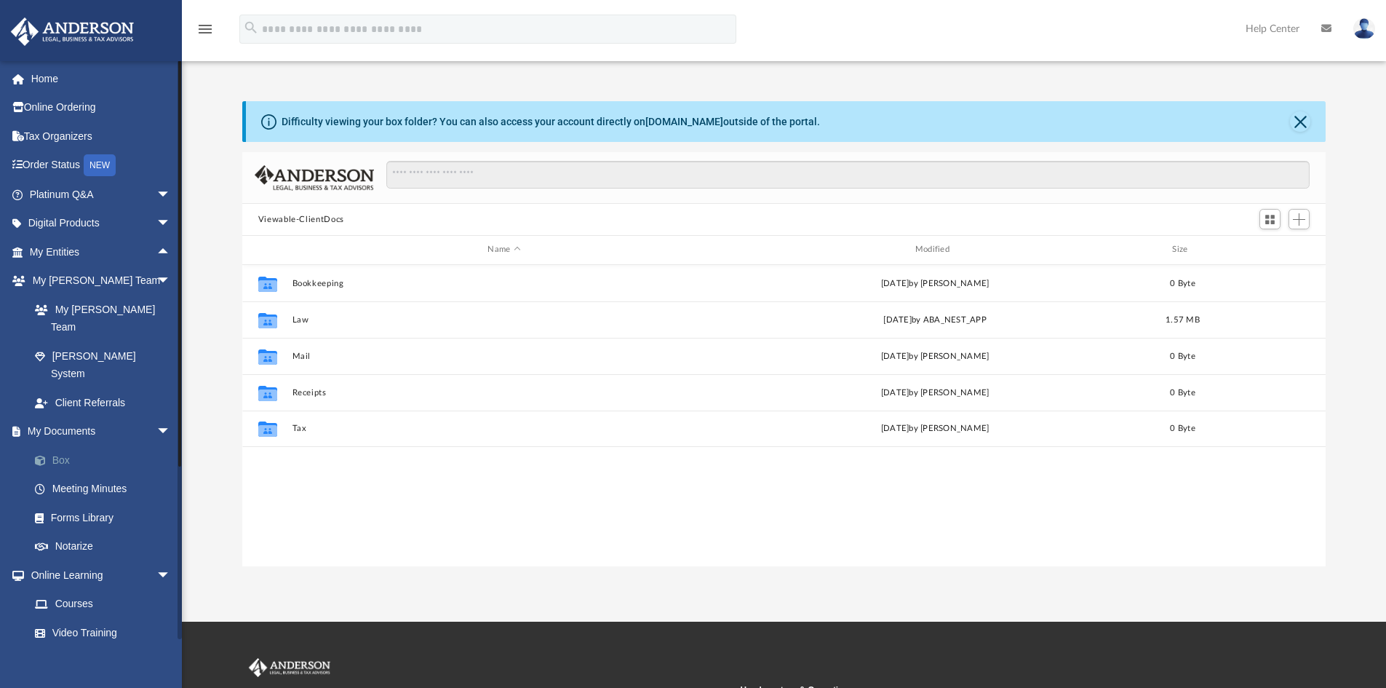
click at [63, 445] on link "Box" at bounding box center [106, 459] width 172 height 29
click at [467, 177] on input "Search files and folders" at bounding box center [848, 175] width 924 height 28
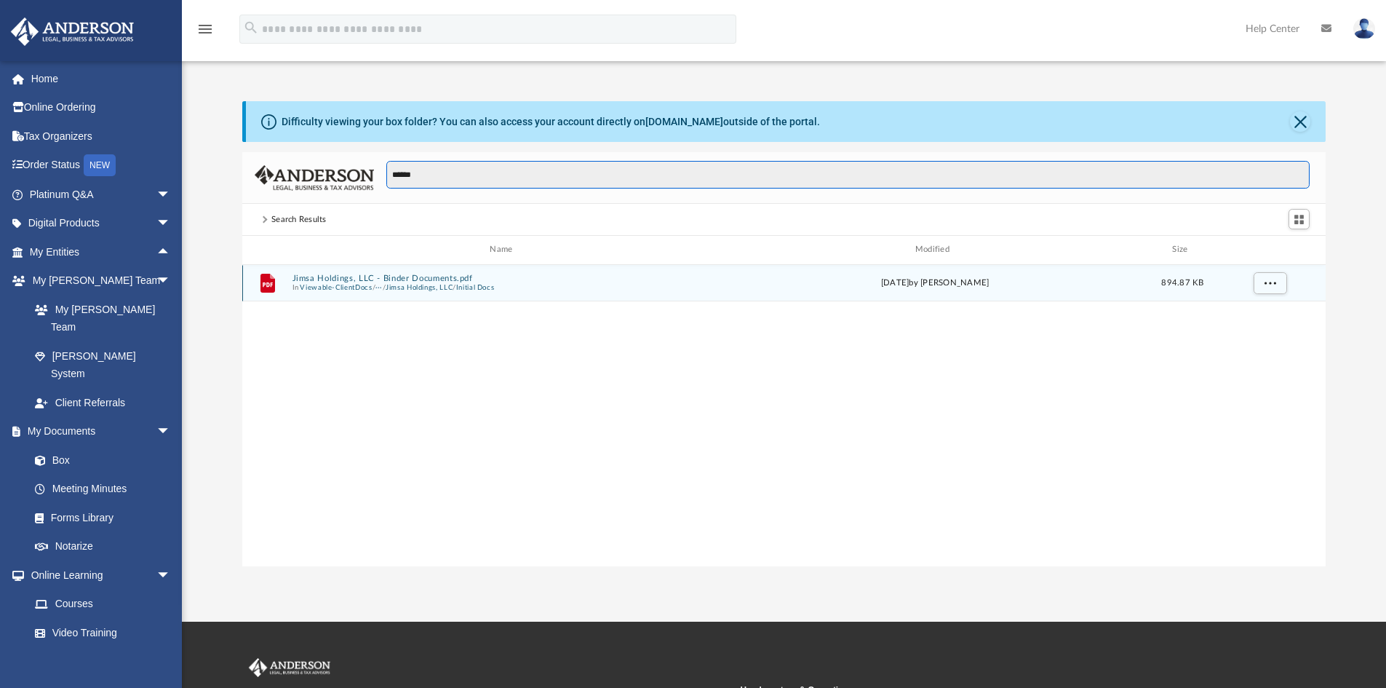
type input "******"
click at [426, 289] on button "Jimsa Holdings, LLC" at bounding box center [419, 287] width 67 height 9
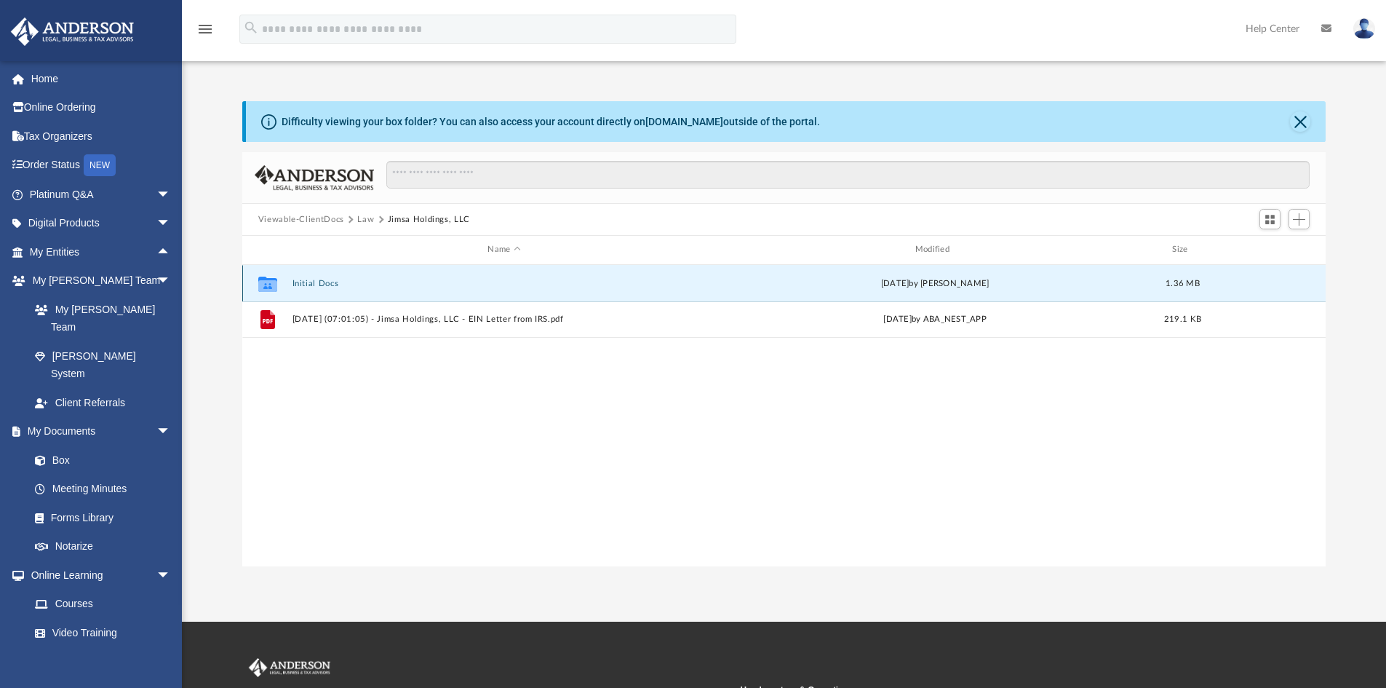
click at [336, 280] on button "Initial Docs" at bounding box center [504, 283] width 424 height 9
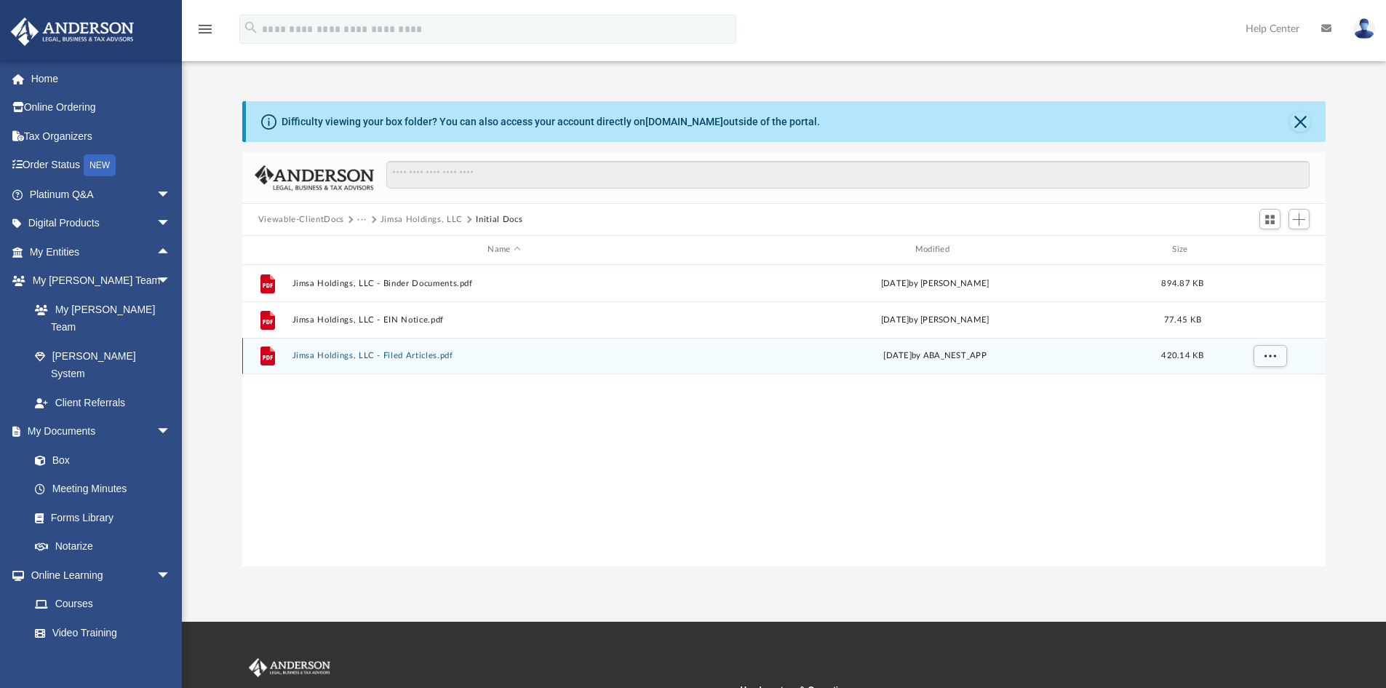
click at [427, 357] on button "Jimsa Holdings, LLC - Filed Articles.pdf" at bounding box center [504, 355] width 424 height 9
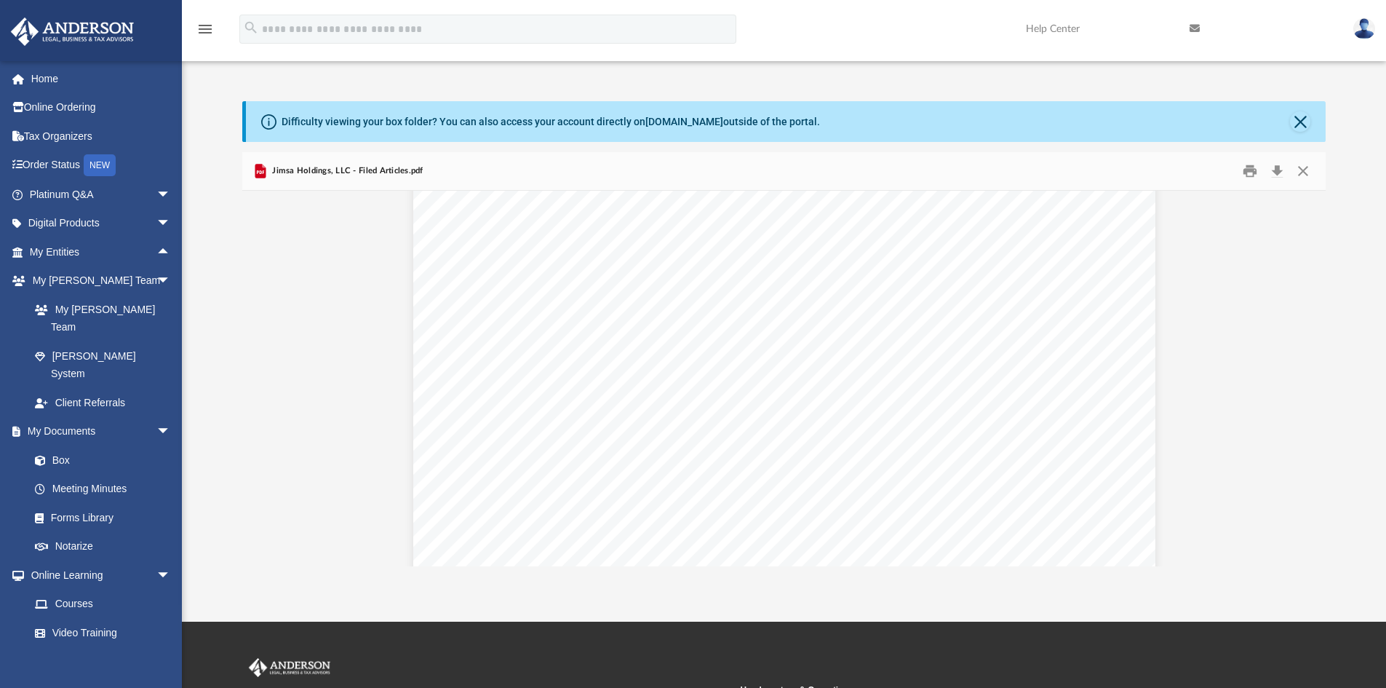
scroll to position [0, 0]
click at [1306, 168] on button "Close" at bounding box center [1303, 171] width 26 height 23
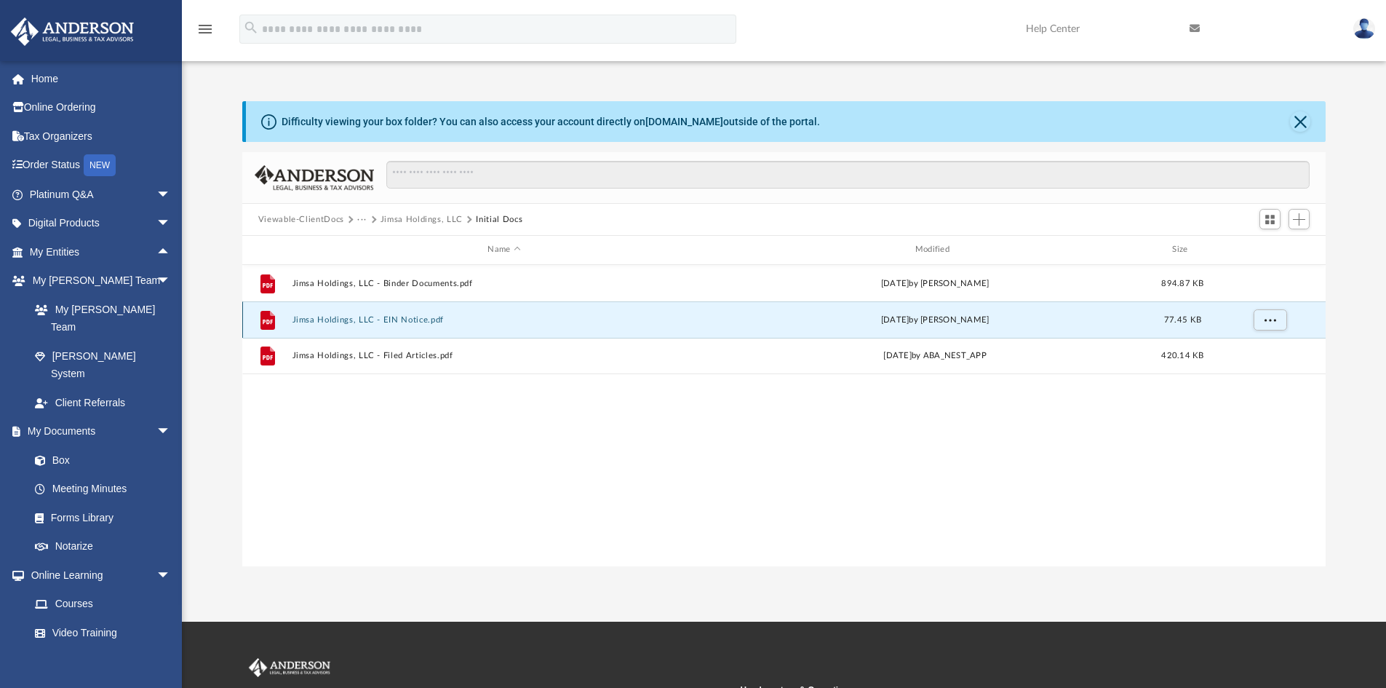
click at [413, 319] on button "Jimsa Holdings, LLC - EIN Notice.pdf" at bounding box center [504, 319] width 424 height 9
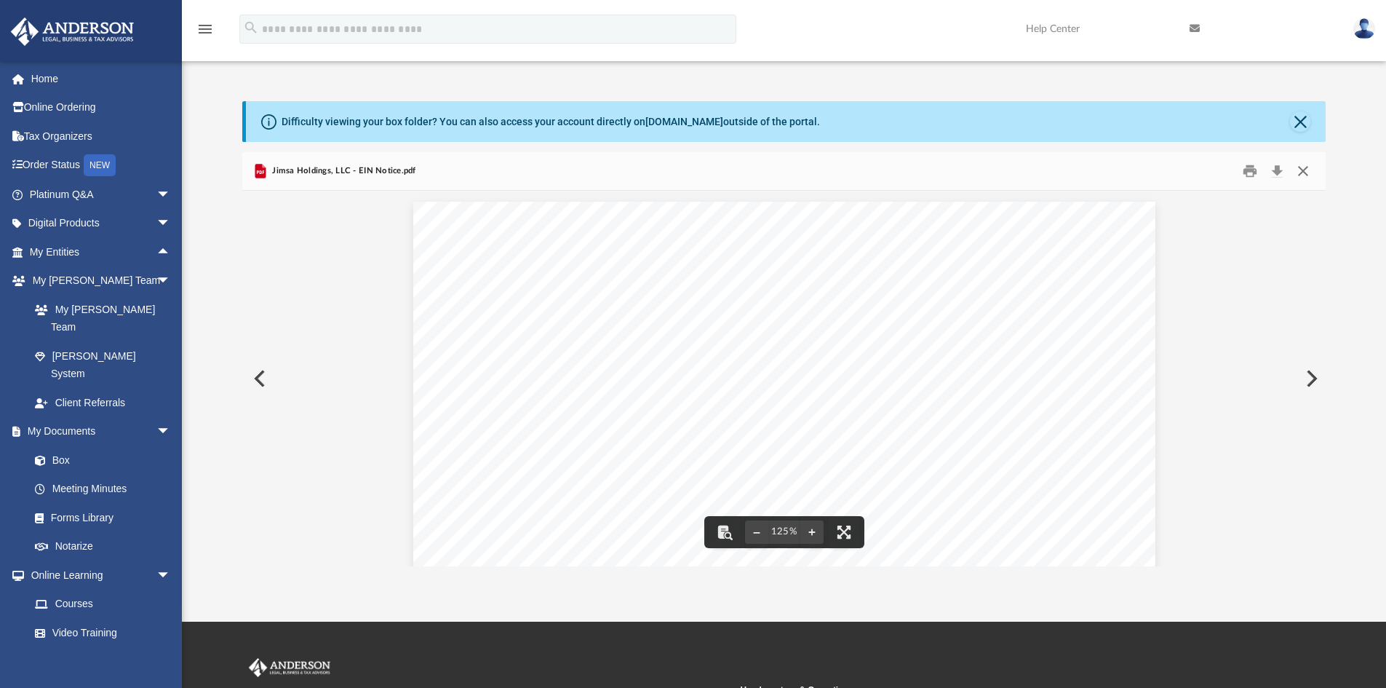
click at [1302, 166] on button "Close" at bounding box center [1303, 171] width 26 height 23
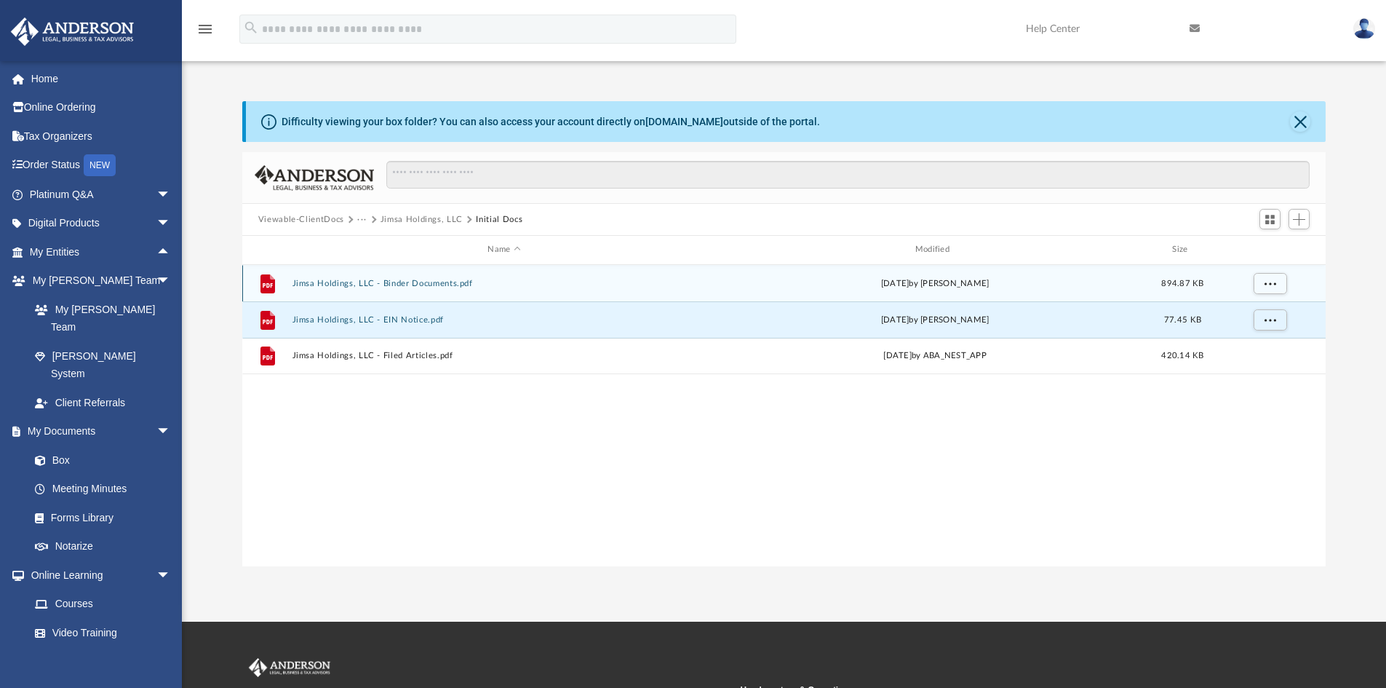
click at [454, 285] on button "Jimsa Holdings, LLC - Binder Documents.pdf" at bounding box center [504, 283] width 424 height 9
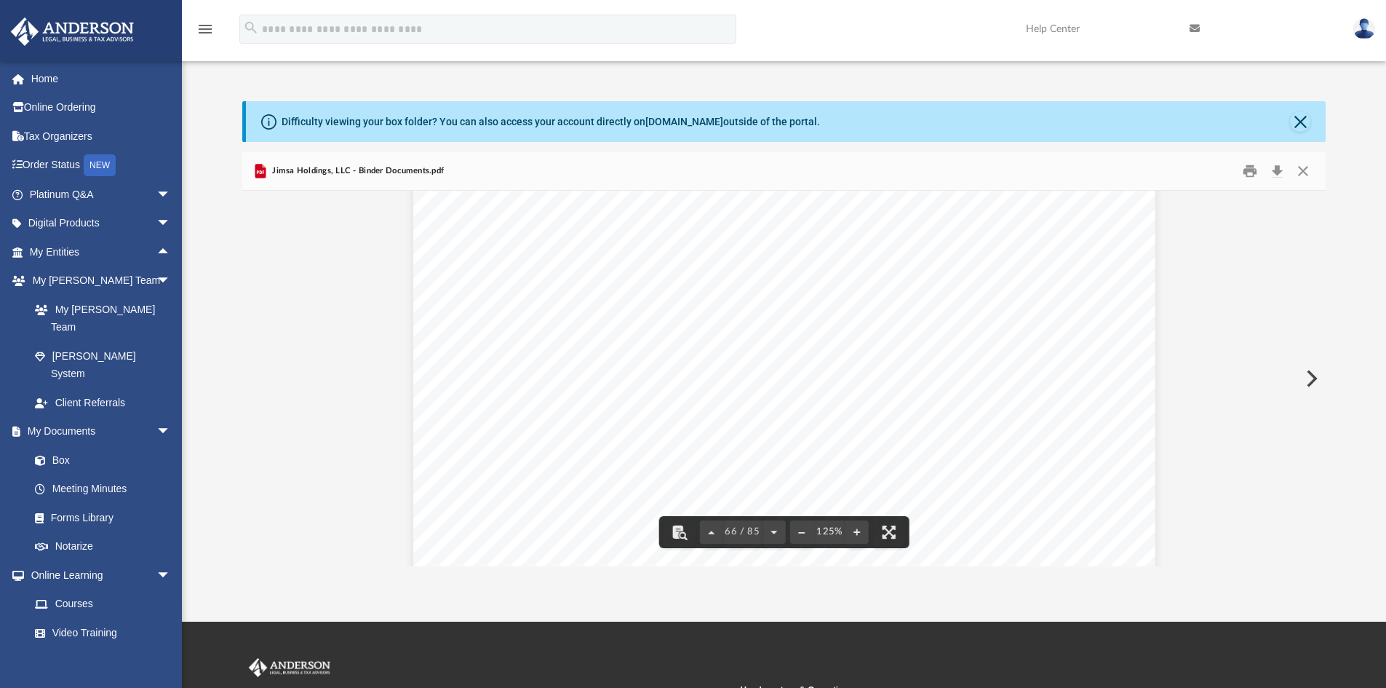
scroll to position [63655, 0]
click at [1247, 169] on button "Print" at bounding box center [1250, 171] width 29 height 23
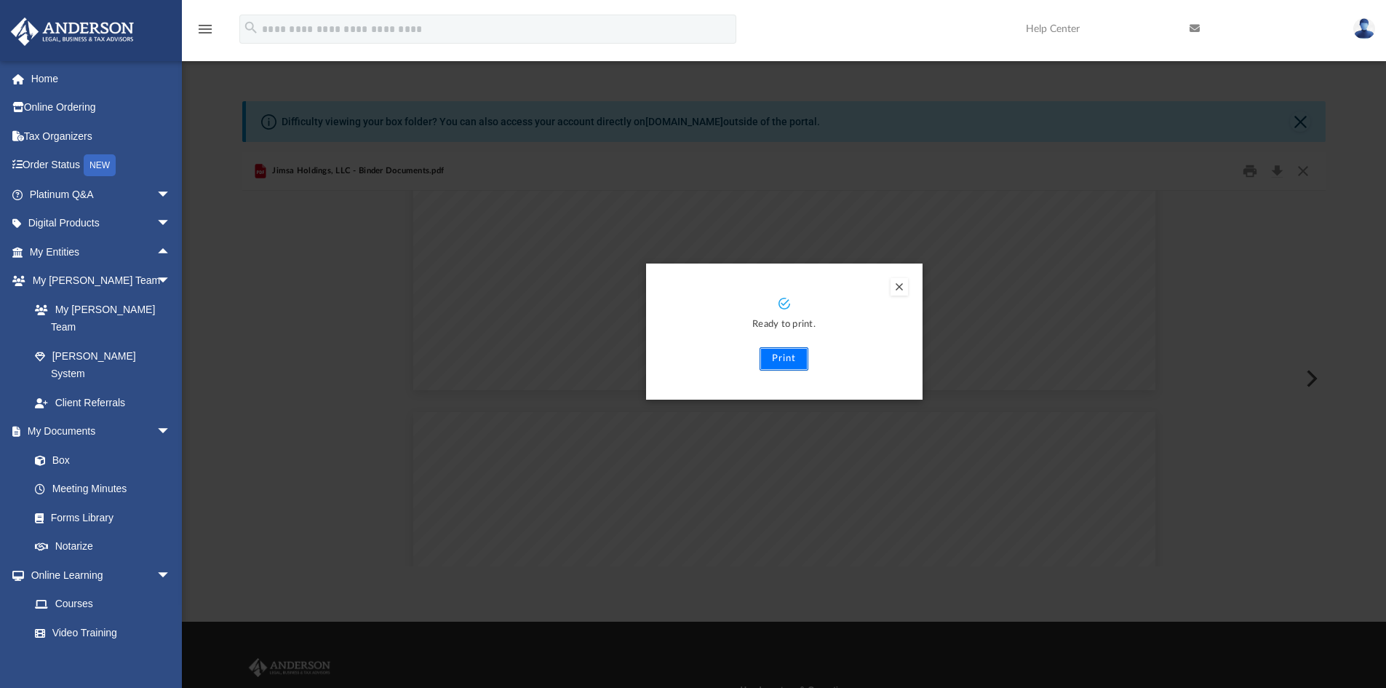
click at [786, 356] on button "Print" at bounding box center [784, 358] width 49 height 23
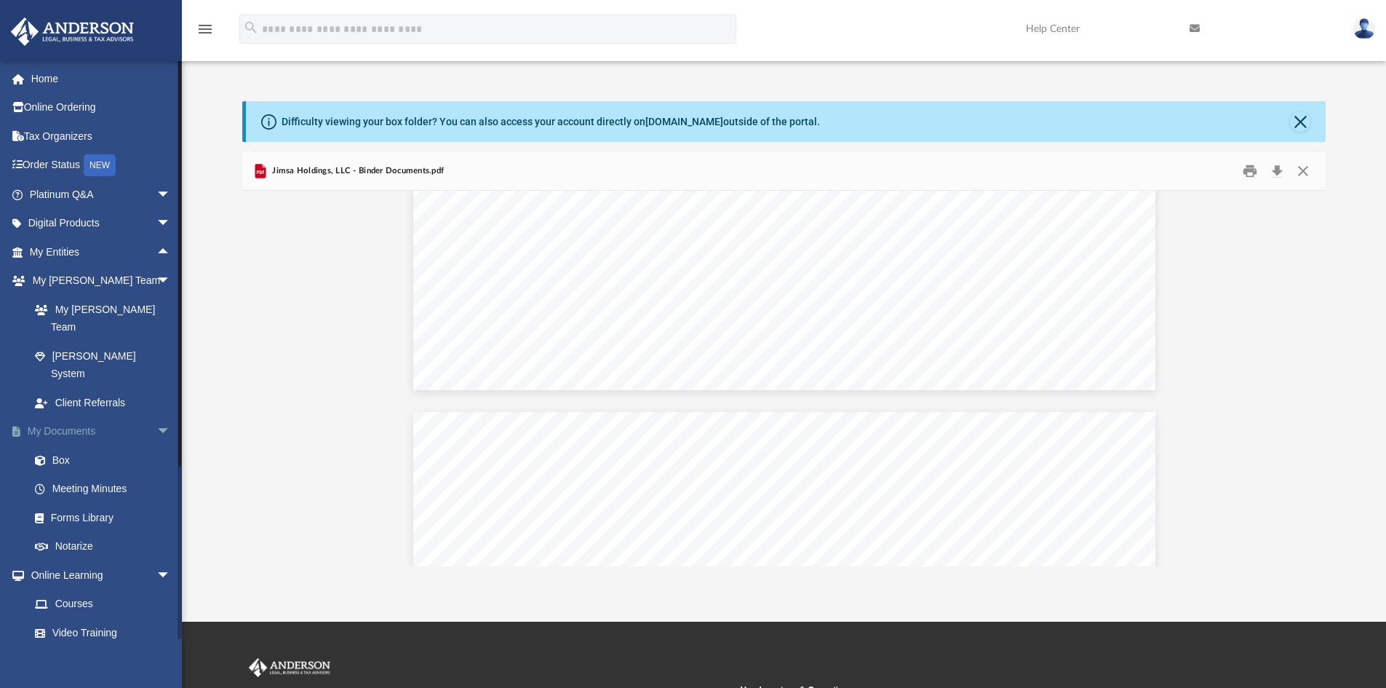
click at [156, 417] on span "arrow_drop_down" at bounding box center [170, 432] width 29 height 30
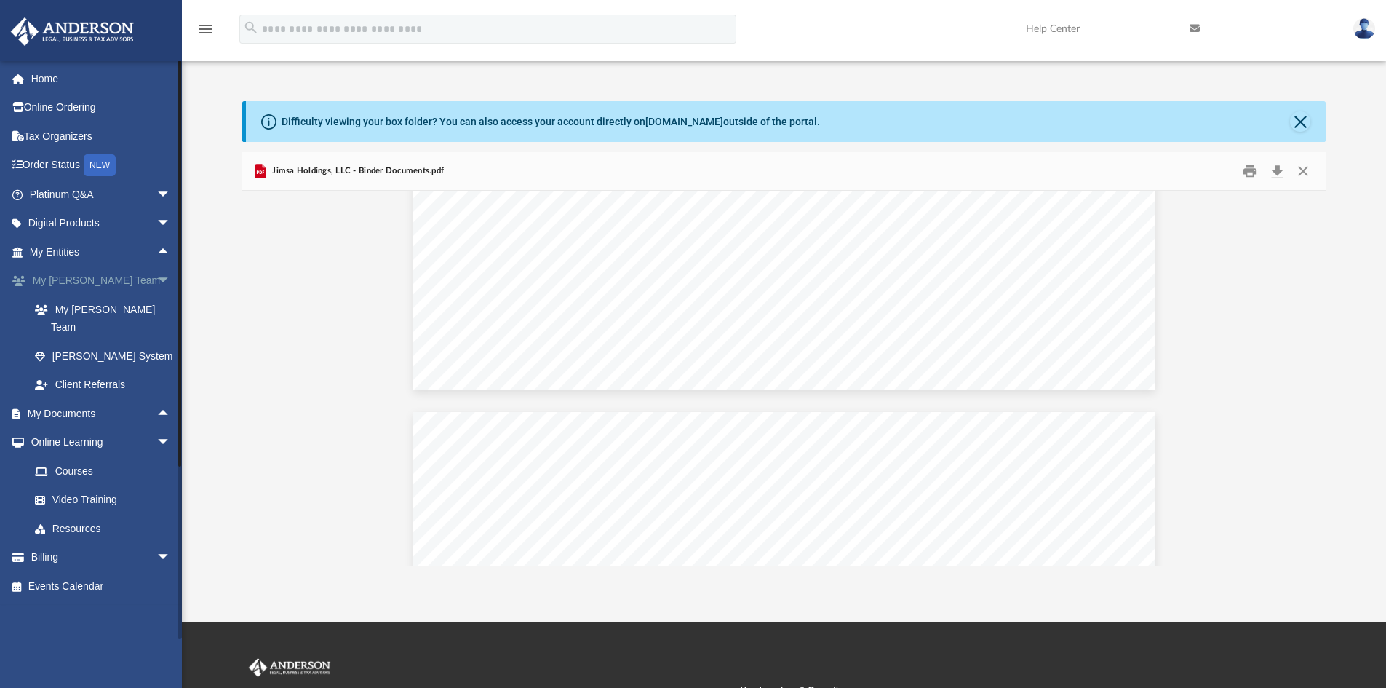
click at [156, 281] on span "arrow_drop_down" at bounding box center [170, 281] width 29 height 30
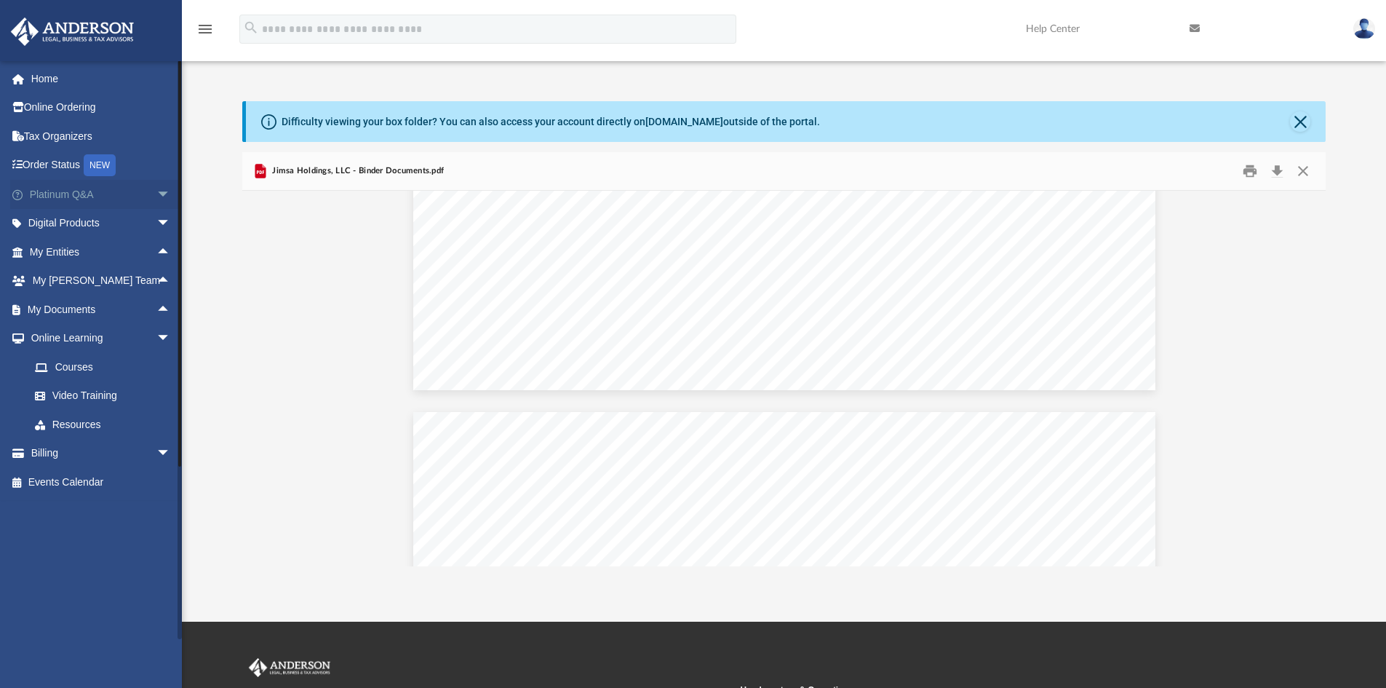
click at [156, 192] on span "arrow_drop_down" at bounding box center [170, 195] width 29 height 30
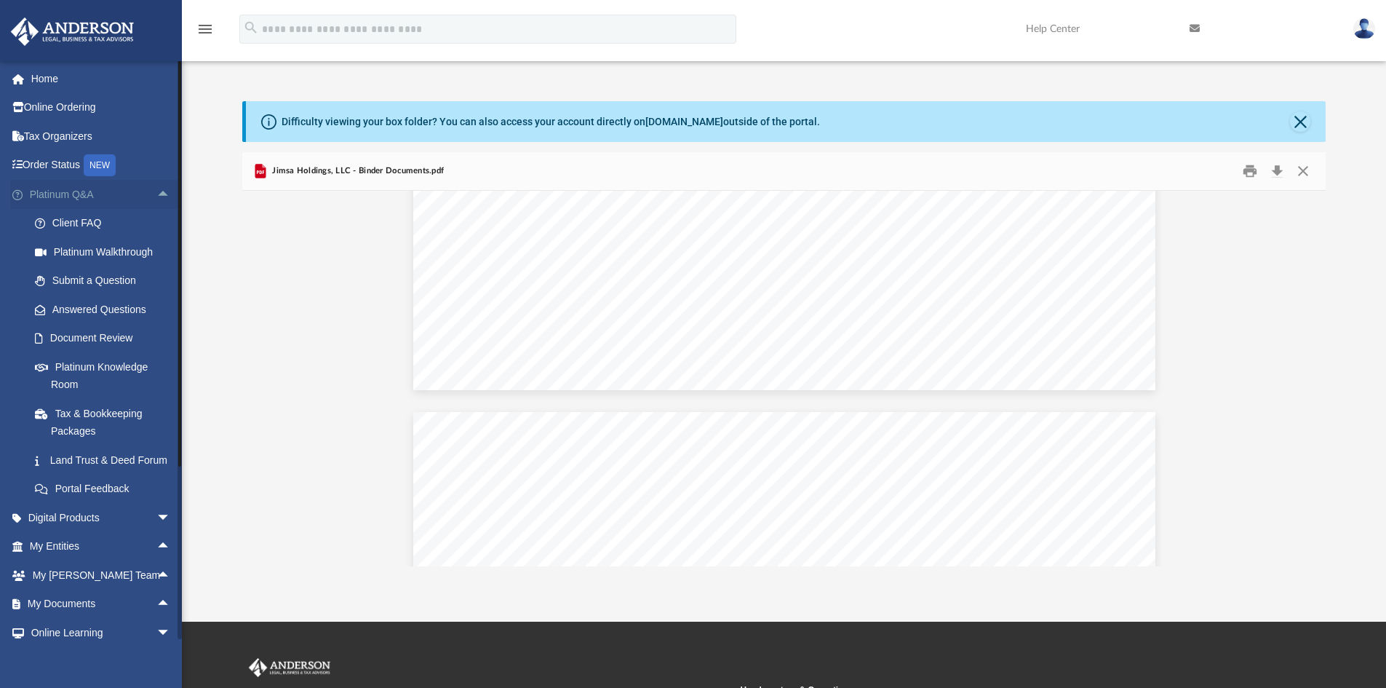
click at [156, 191] on span "arrow_drop_up" at bounding box center [170, 195] width 29 height 30
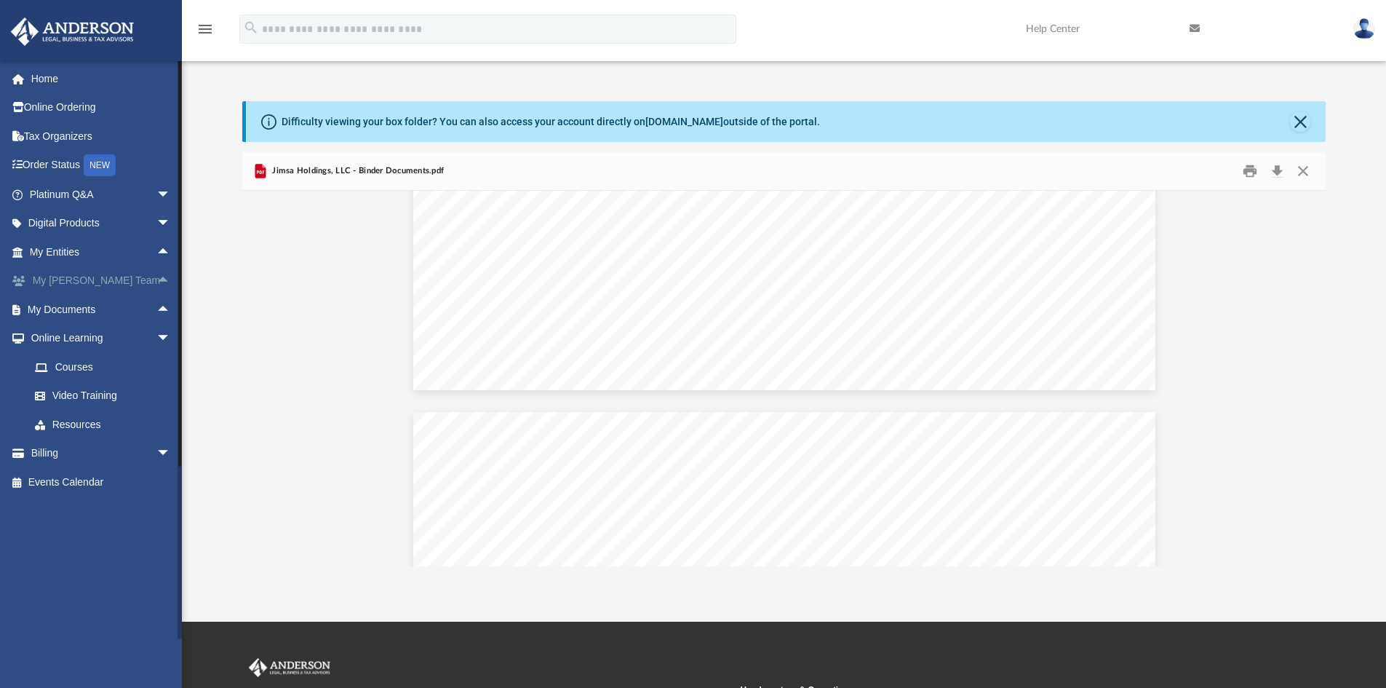
click at [156, 277] on span "arrow_drop_up" at bounding box center [170, 281] width 29 height 30
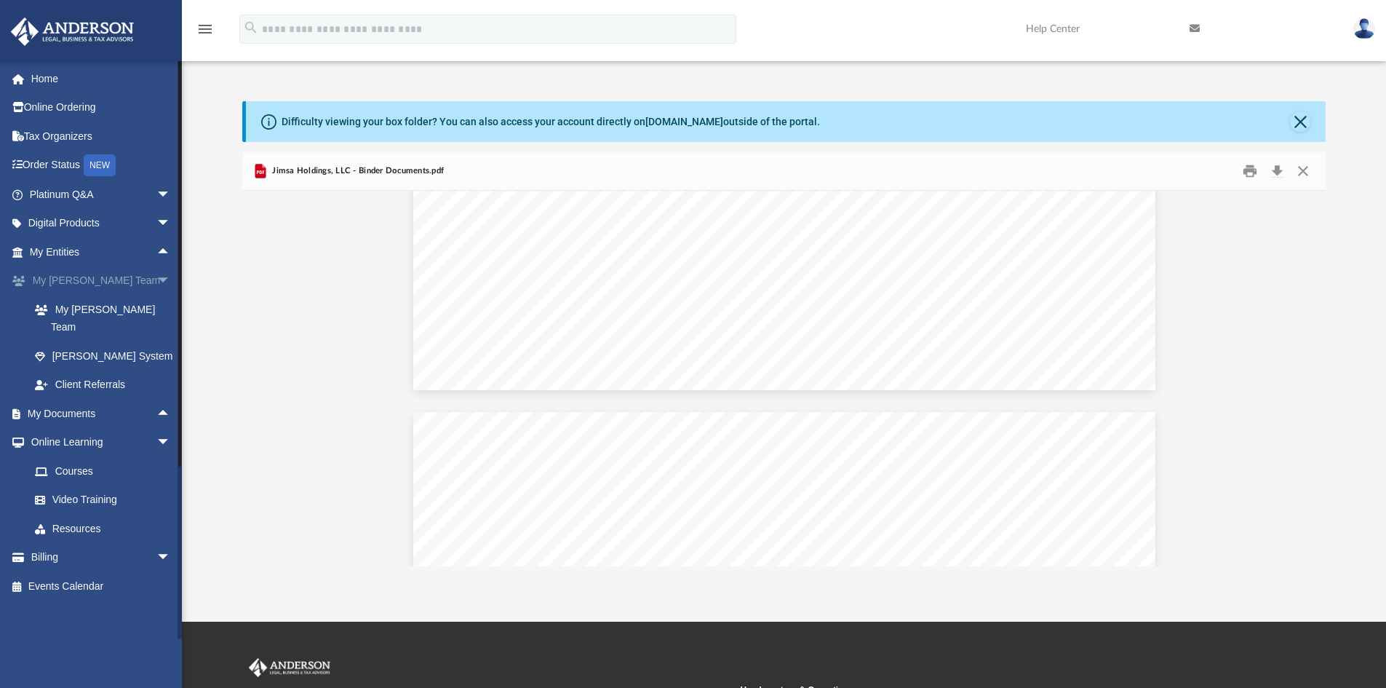
click at [156, 277] on span "arrow_drop_down" at bounding box center [170, 281] width 29 height 30
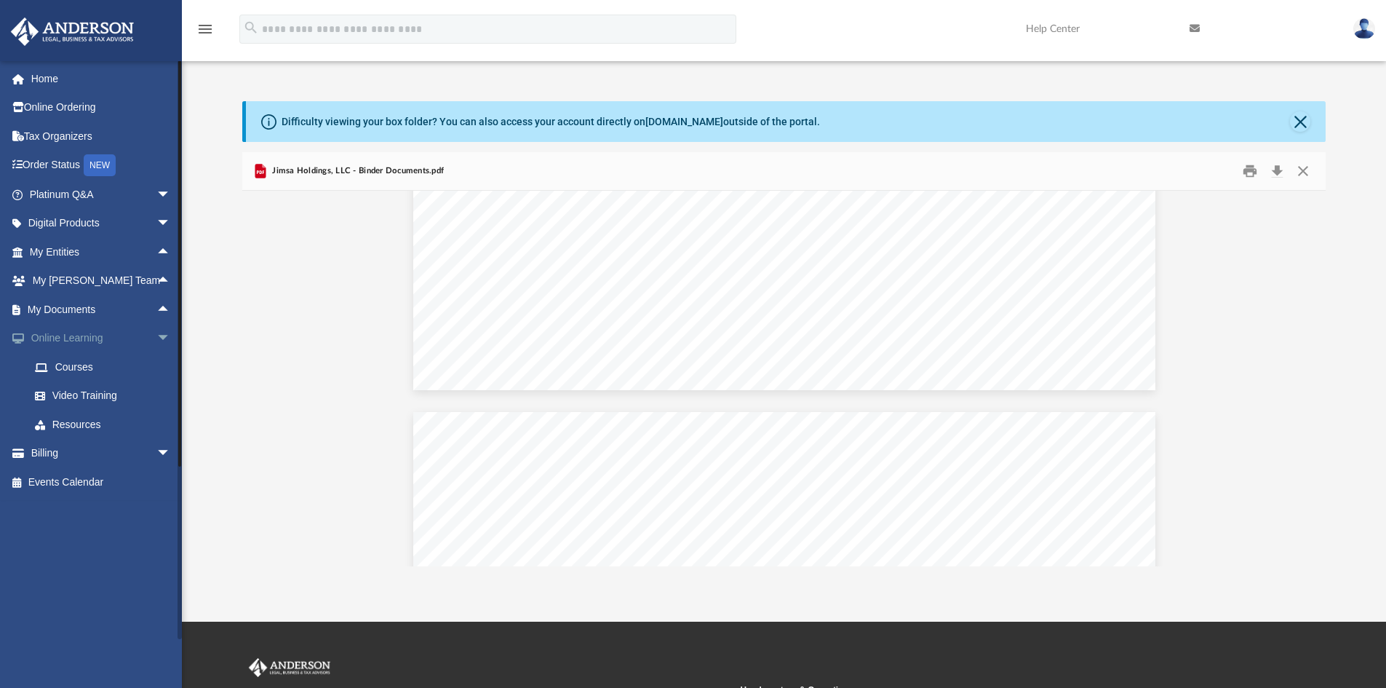
click at [156, 334] on span "arrow_drop_down" at bounding box center [170, 339] width 29 height 30
click at [156, 250] on span "arrow_drop_up" at bounding box center [170, 252] width 29 height 30
click at [95, 366] on link "Binder Walkthrough" at bounding box center [106, 366] width 172 height 29
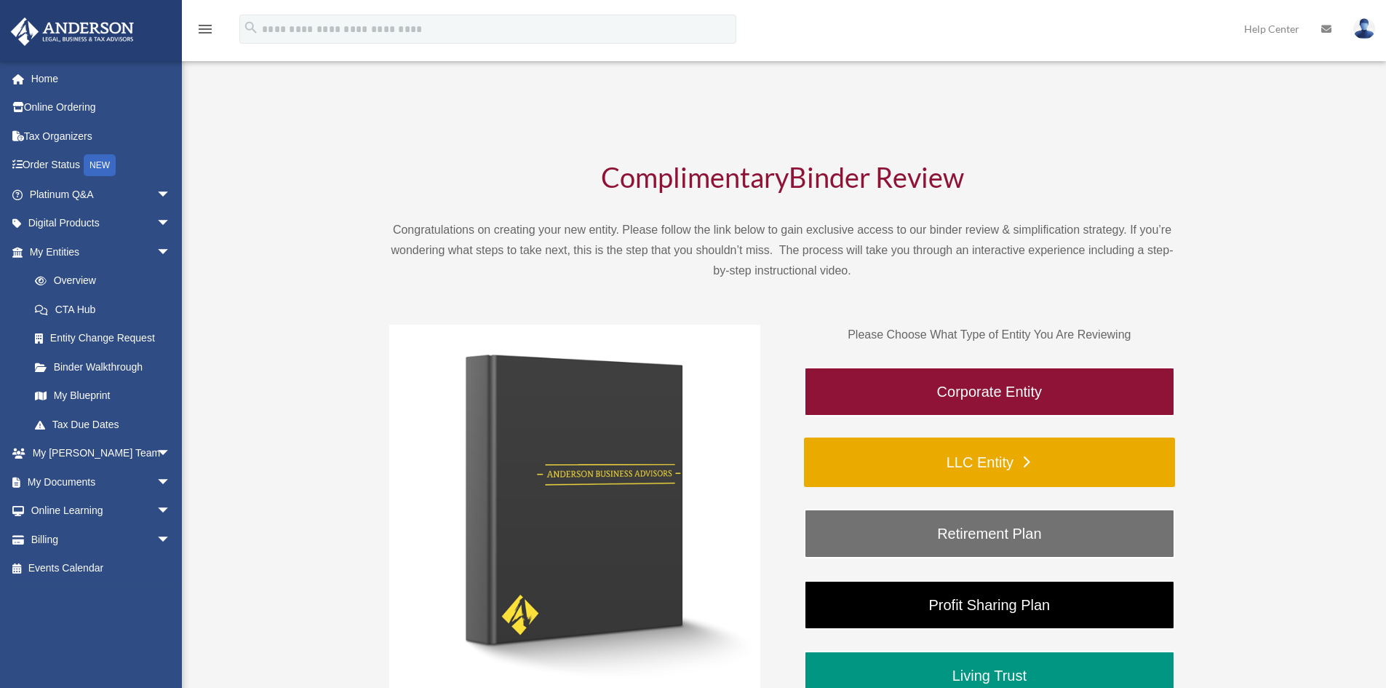
click at [989, 470] on link "LLC Entity" at bounding box center [989, 461] width 371 height 49
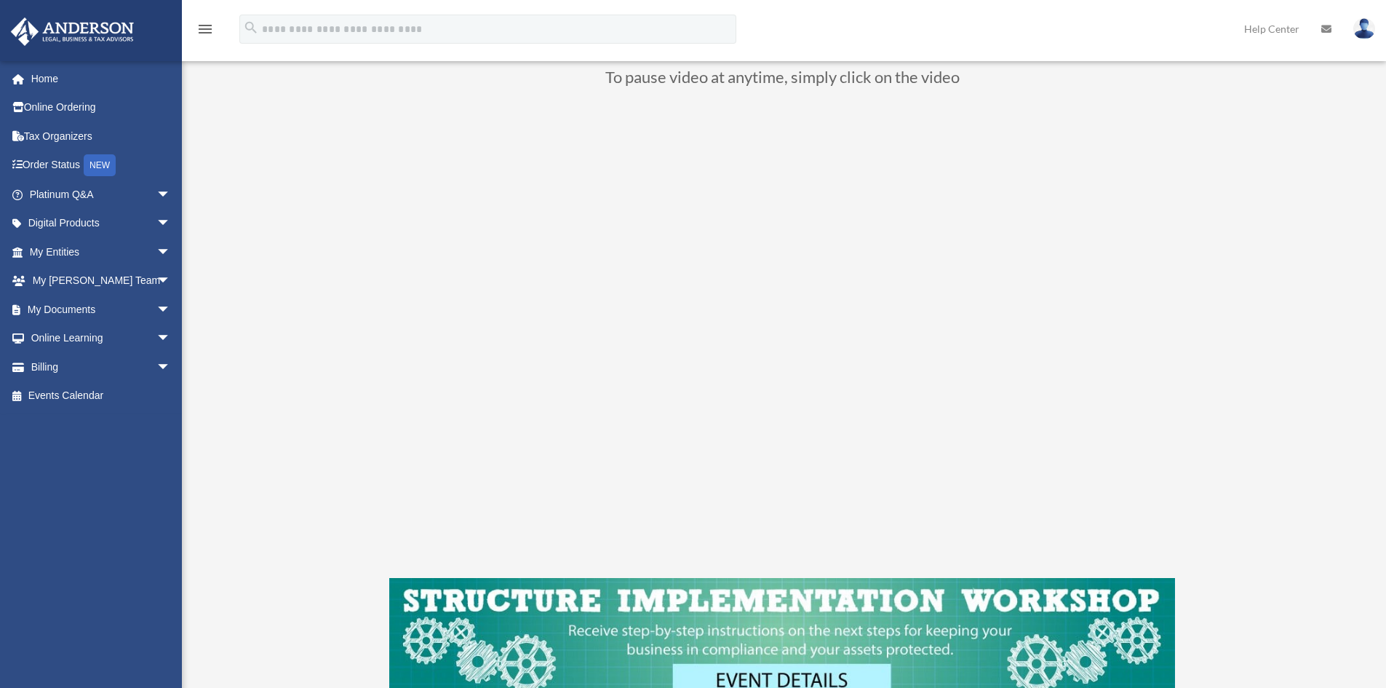
scroll to position [146, 0]
click at [108, 309] on link "My Documents arrow_drop_down" at bounding box center [101, 309] width 183 height 29
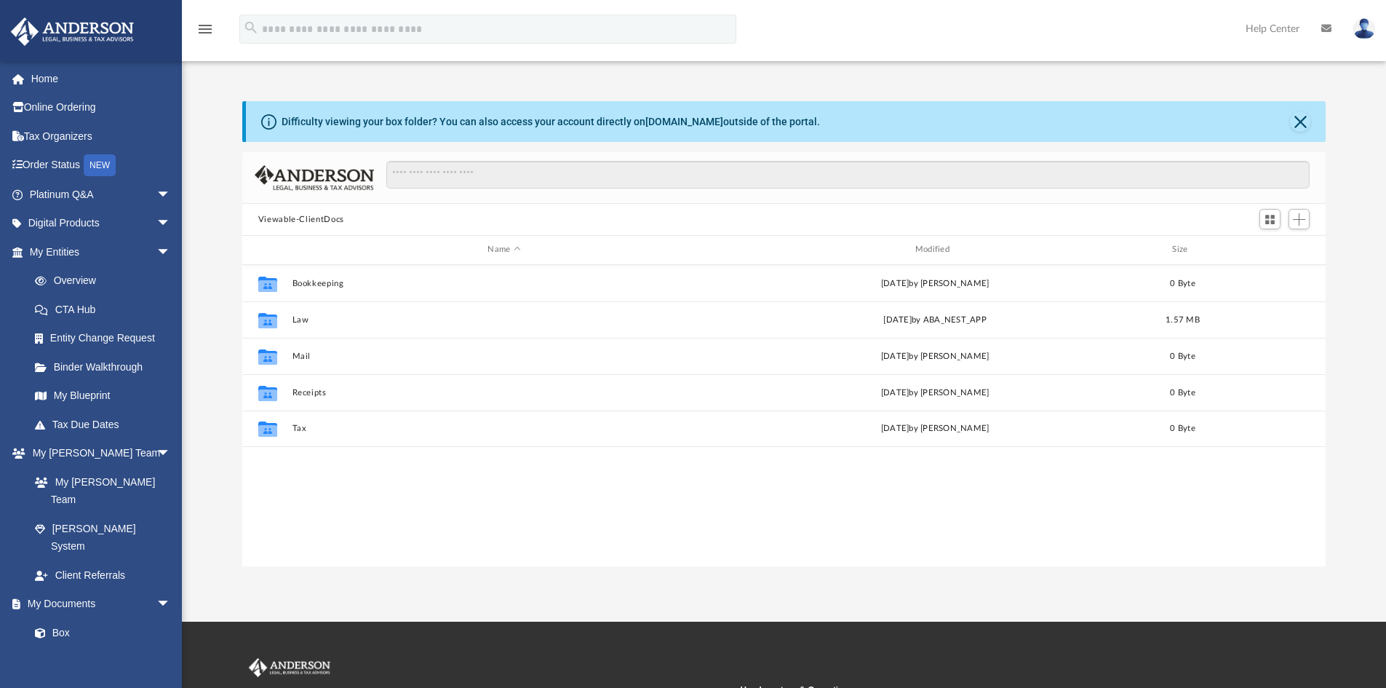
scroll to position [320, 1073]
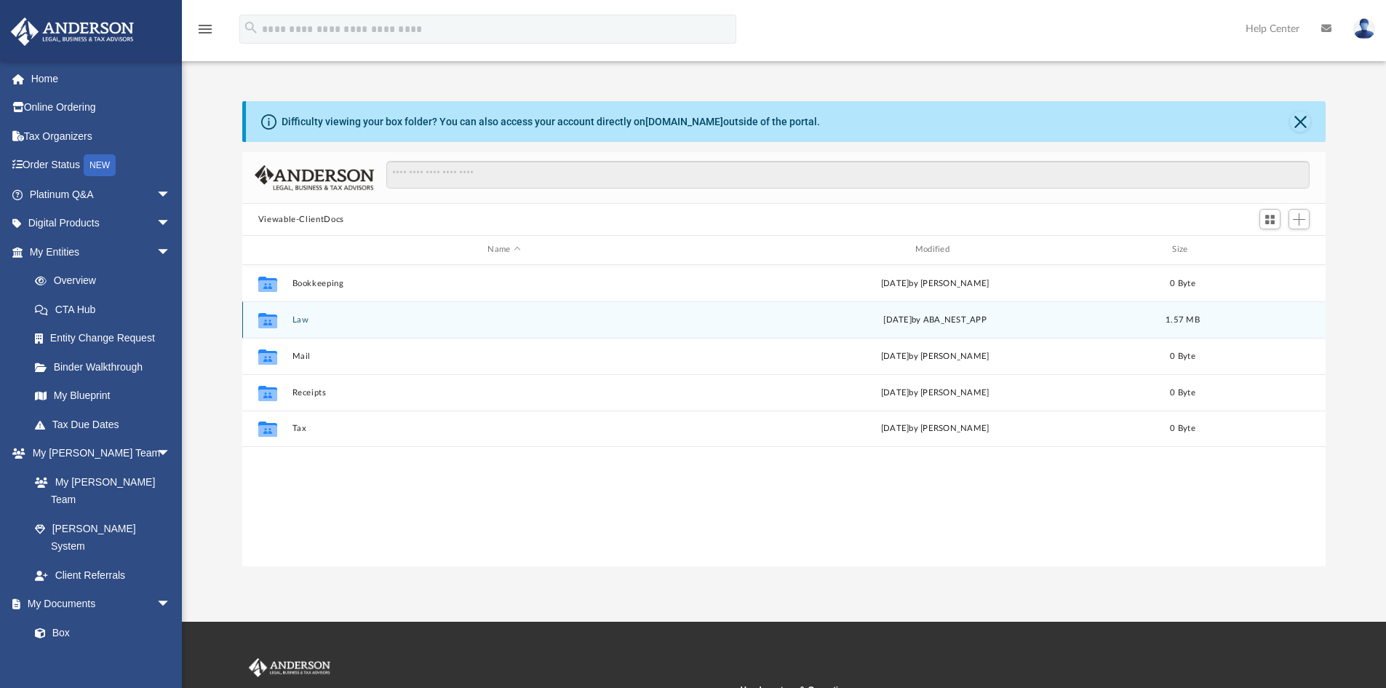
click at [303, 325] on button "Law" at bounding box center [504, 319] width 424 height 9
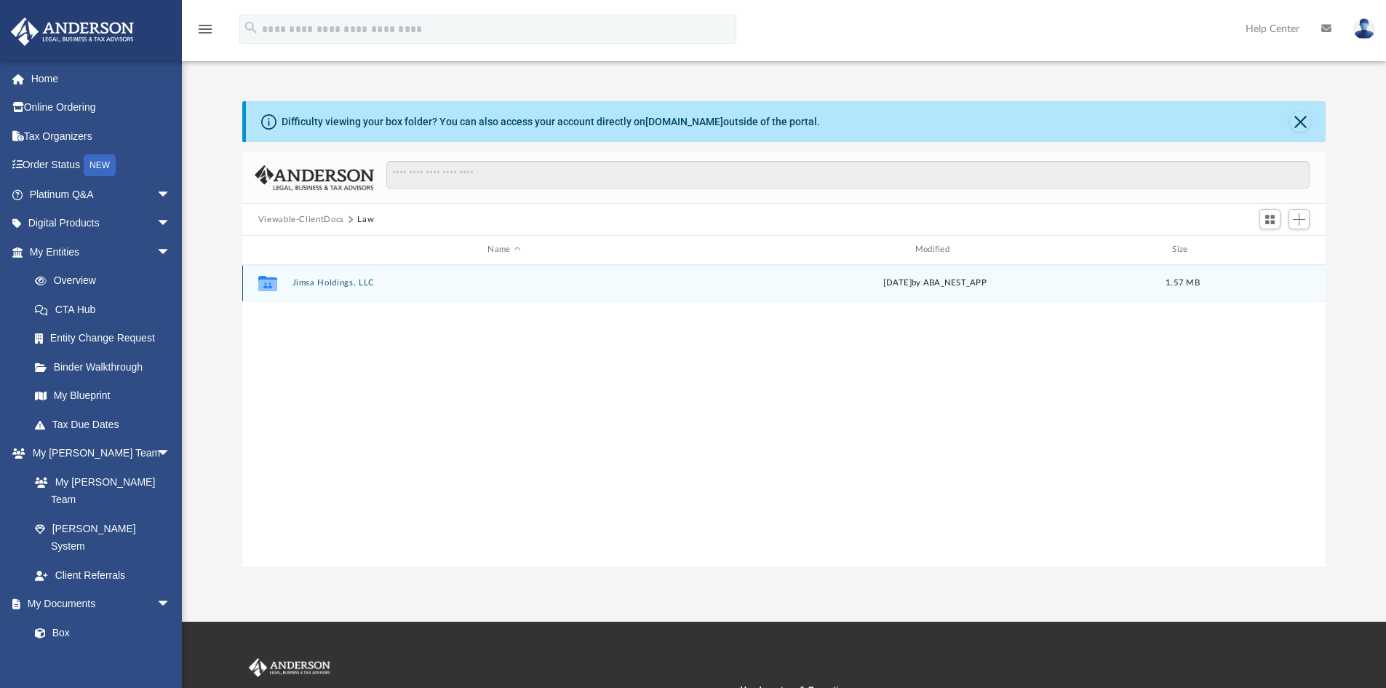
click at [327, 282] on button "Jimsa Holdings, LLC" at bounding box center [504, 282] width 424 height 9
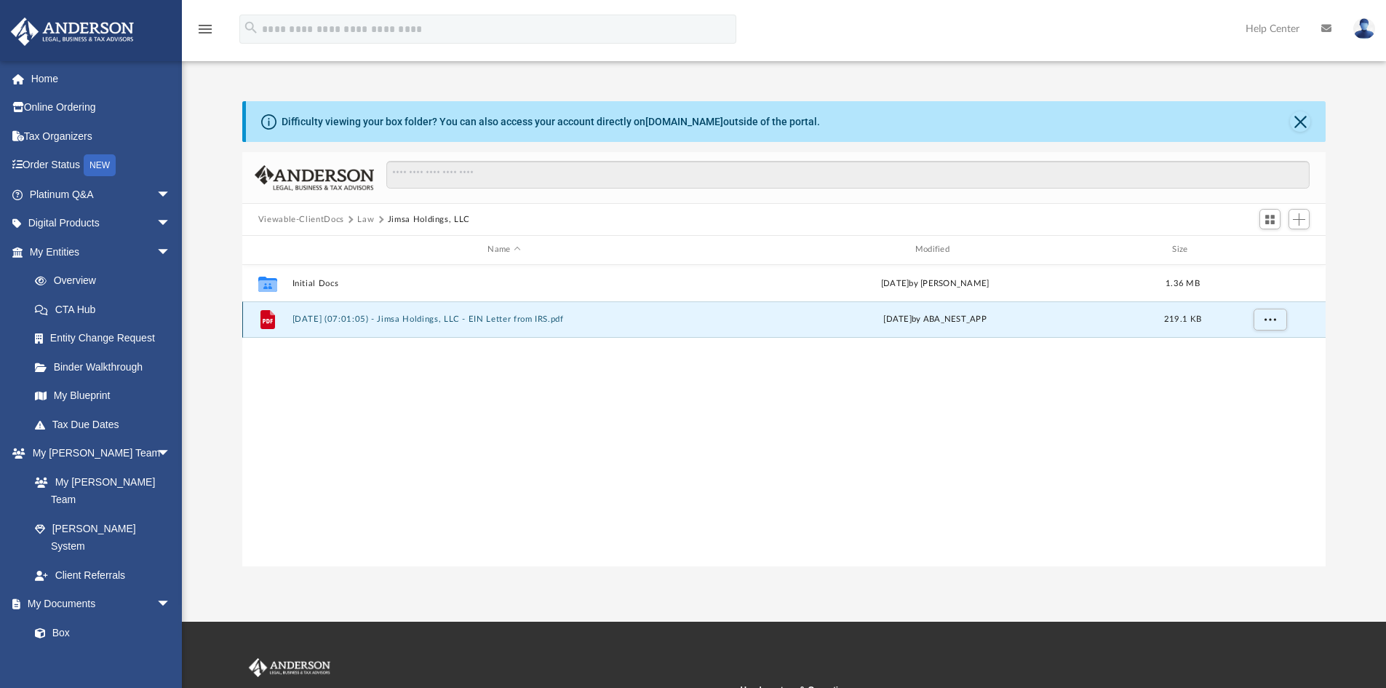
click at [388, 317] on button "2025.08.12 (07:01:05) - Jimsa Holdings, LLC - EIN Letter from IRS.pdf" at bounding box center [504, 318] width 424 height 9
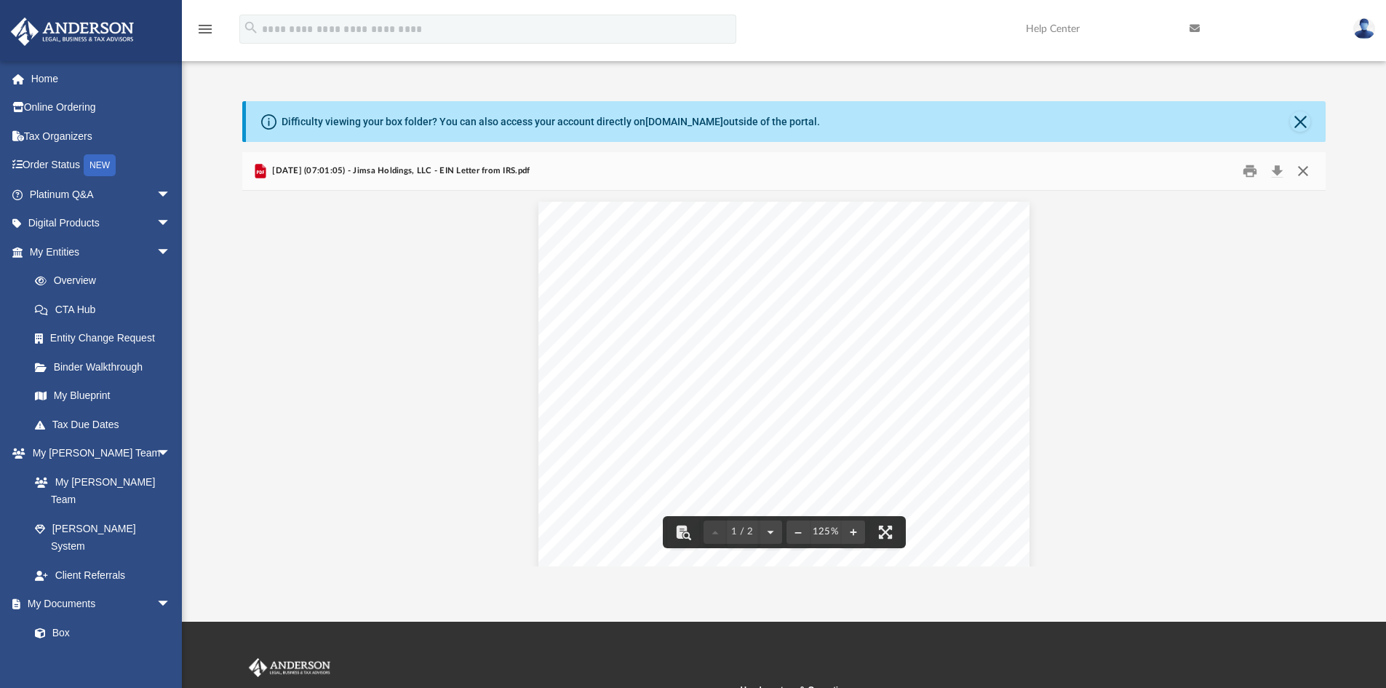
click at [1309, 168] on button "Close" at bounding box center [1303, 171] width 26 height 23
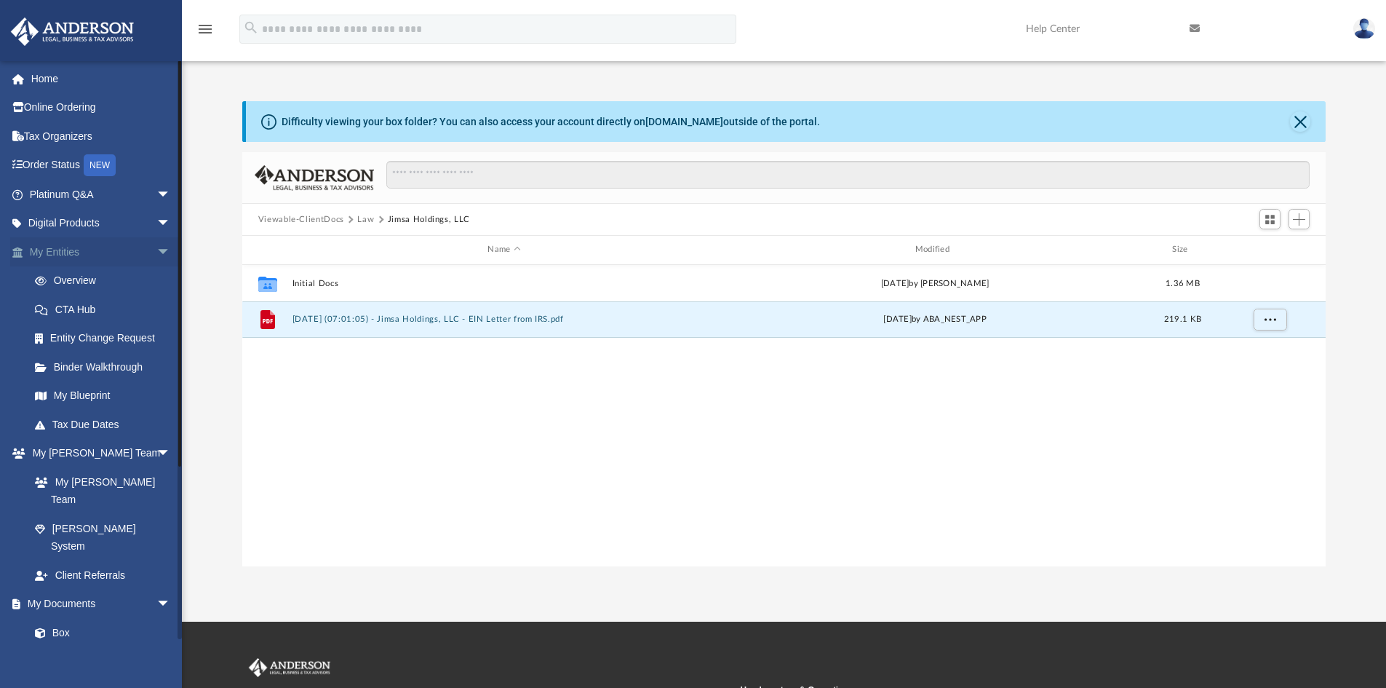
click at [156, 247] on span "arrow_drop_down" at bounding box center [170, 252] width 29 height 30
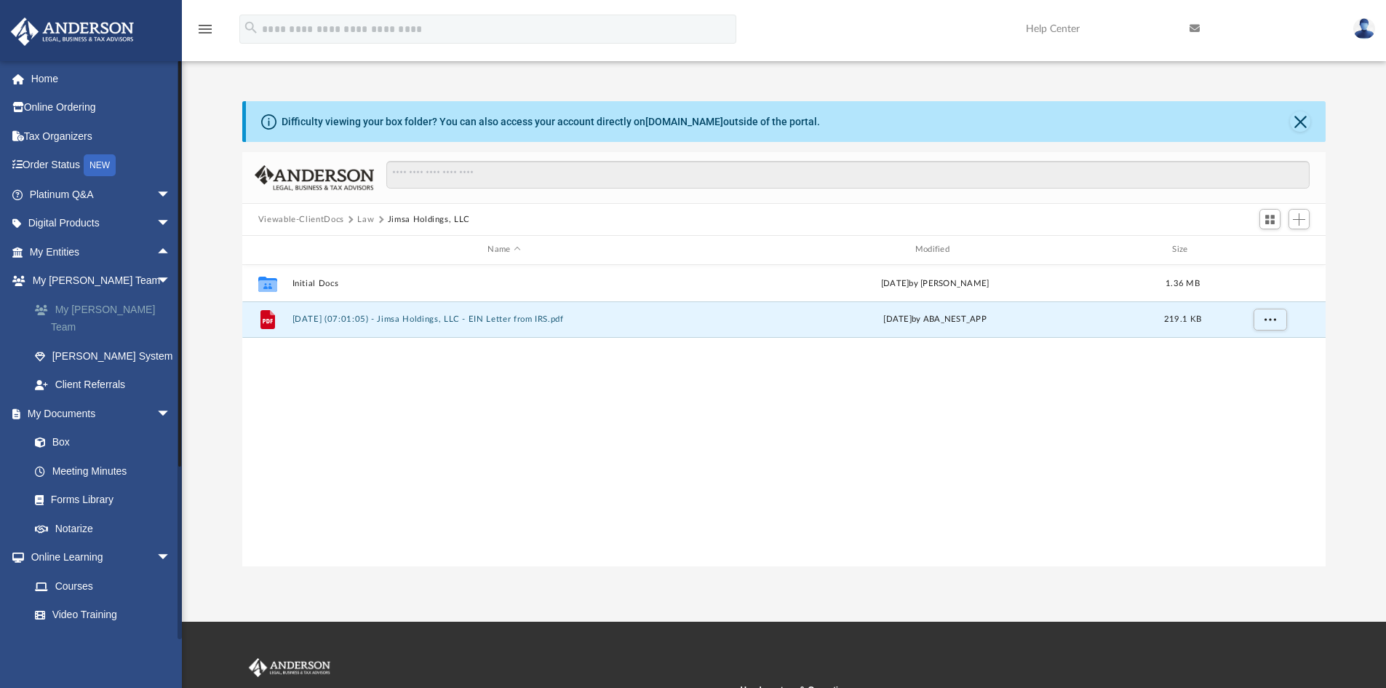
click at [120, 303] on link "My [PERSON_NAME] Team" at bounding box center [106, 318] width 172 height 47
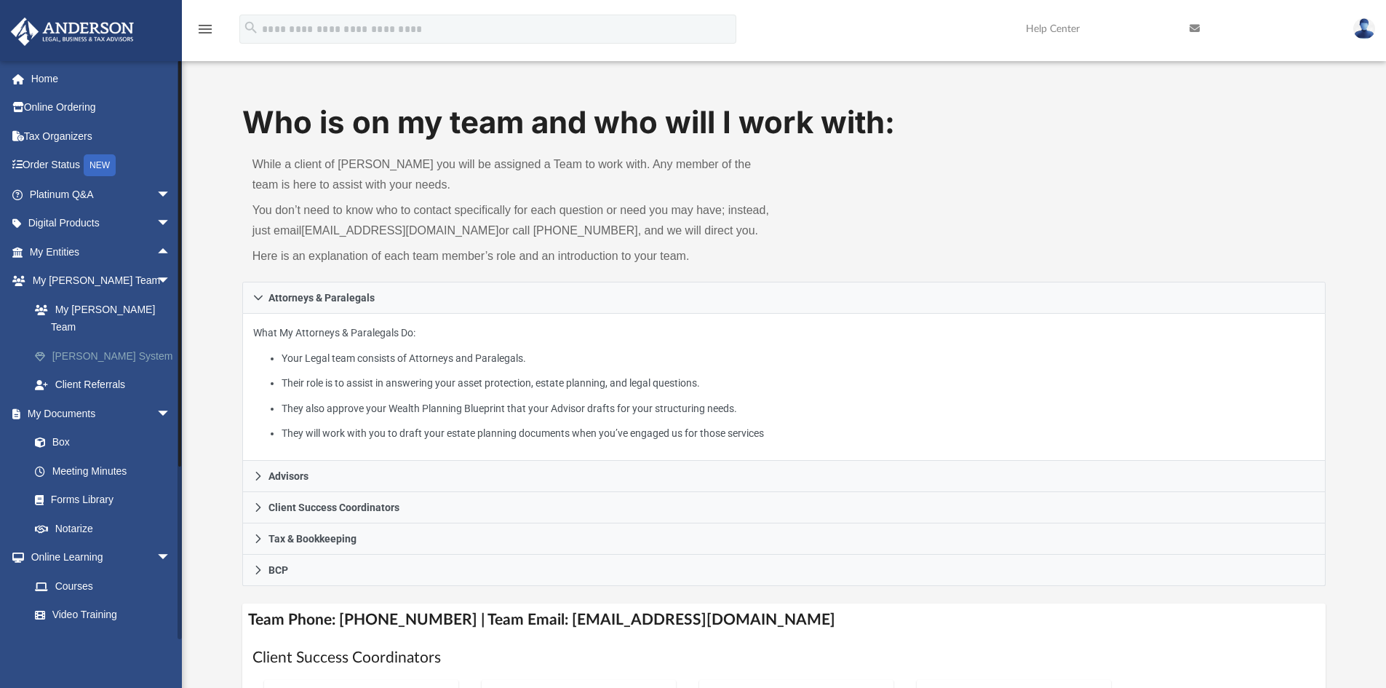
click at [104, 341] on link "[PERSON_NAME] System" at bounding box center [106, 355] width 172 height 29
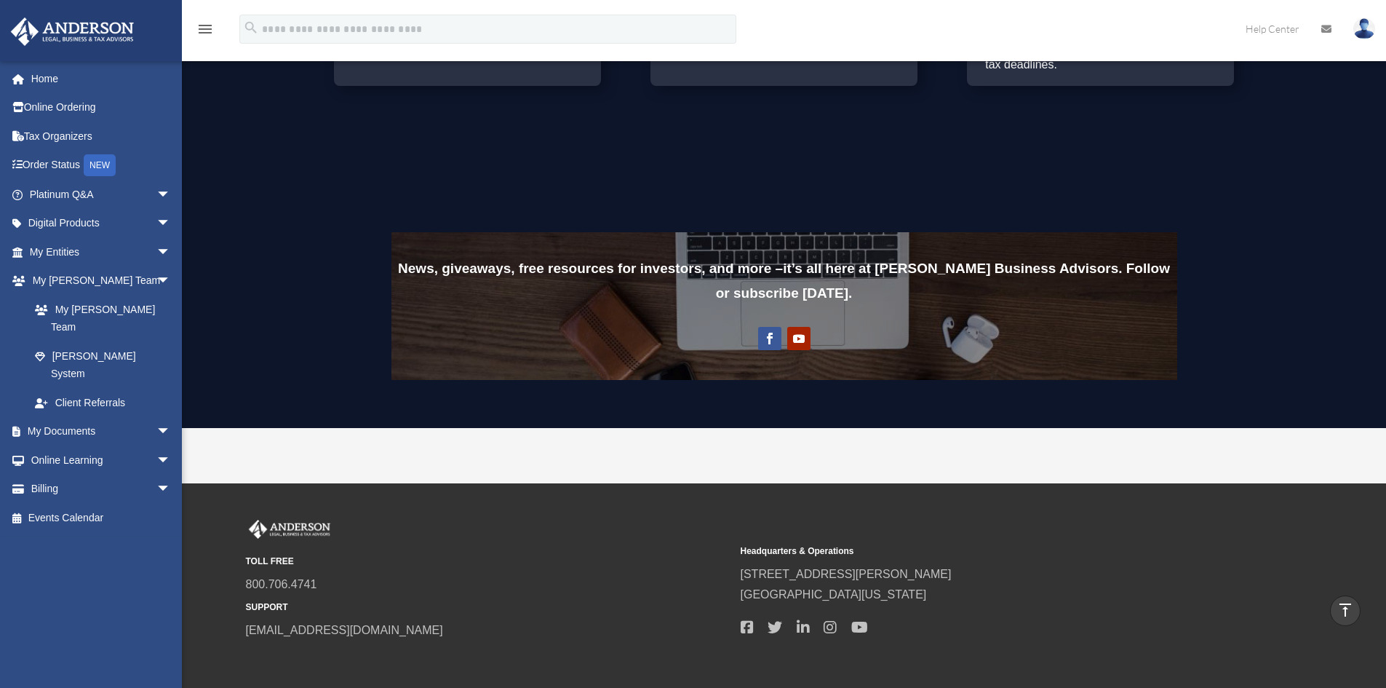
scroll to position [1087, 0]
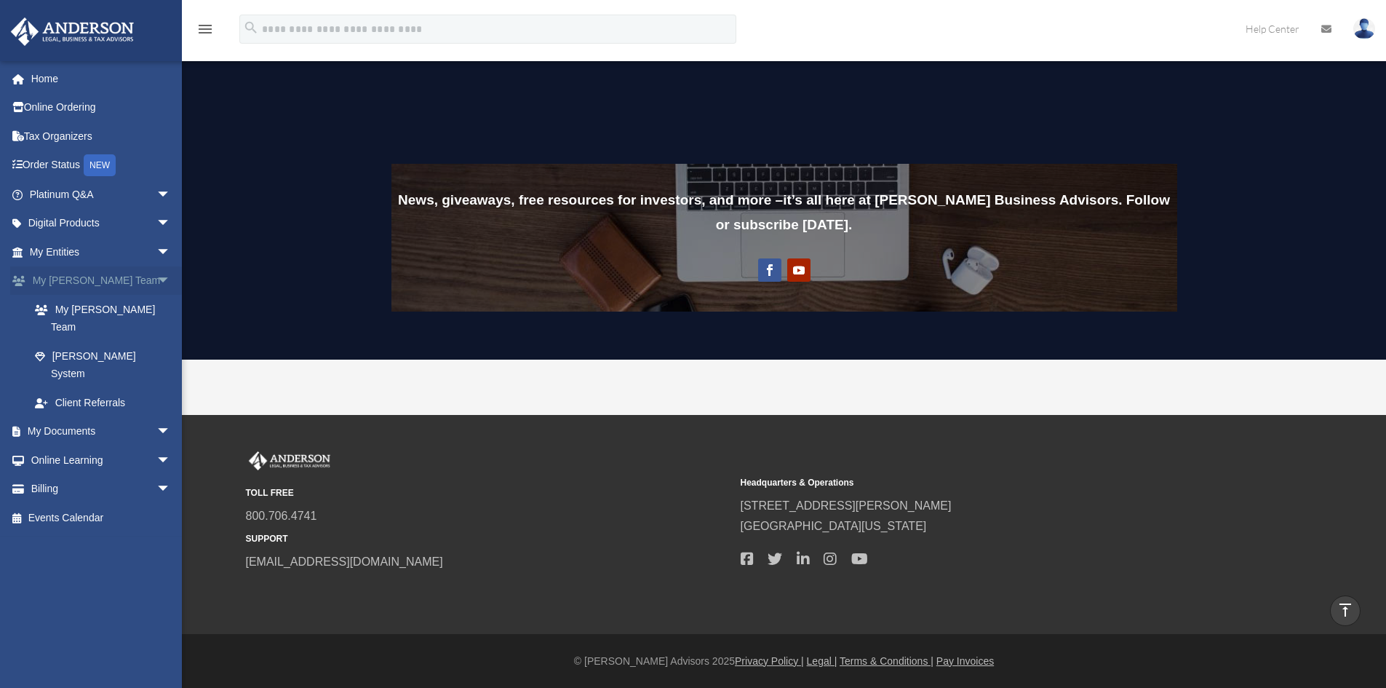
click at [156, 274] on span "arrow_drop_down" at bounding box center [170, 281] width 29 height 30
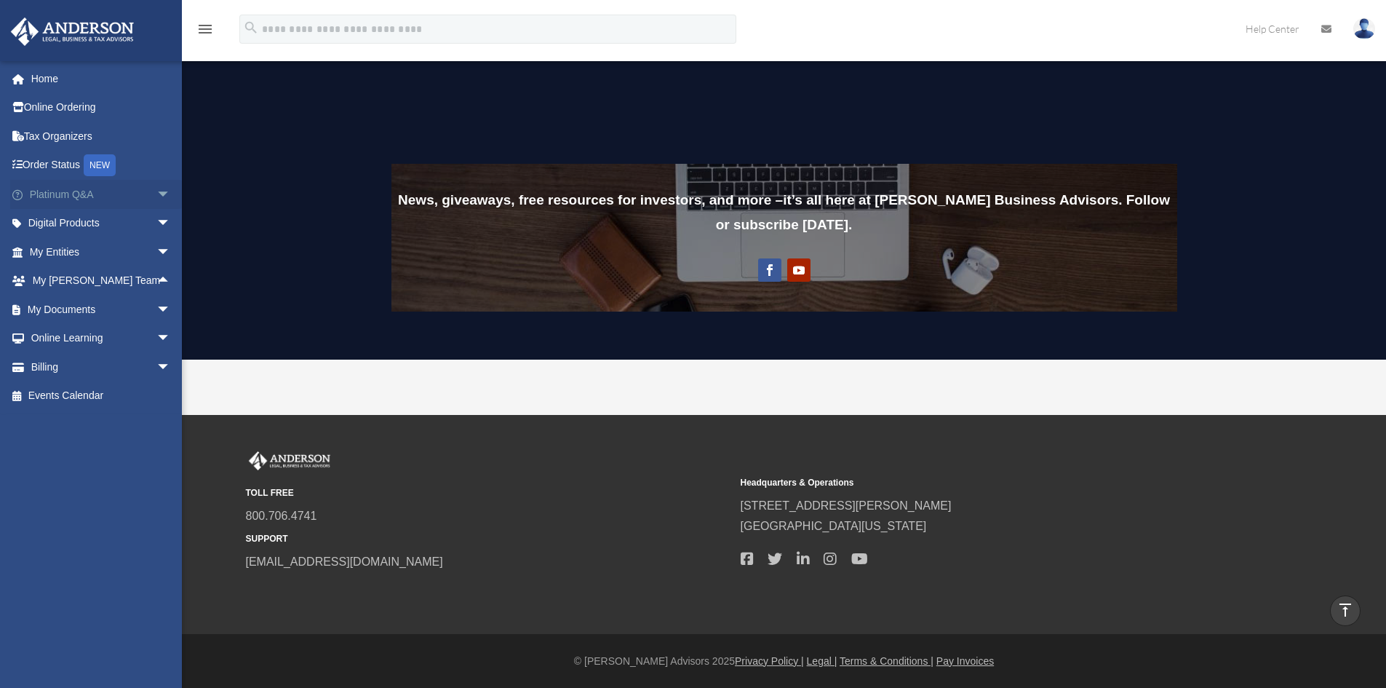
click at [156, 190] on span "arrow_drop_down" at bounding box center [170, 195] width 29 height 30
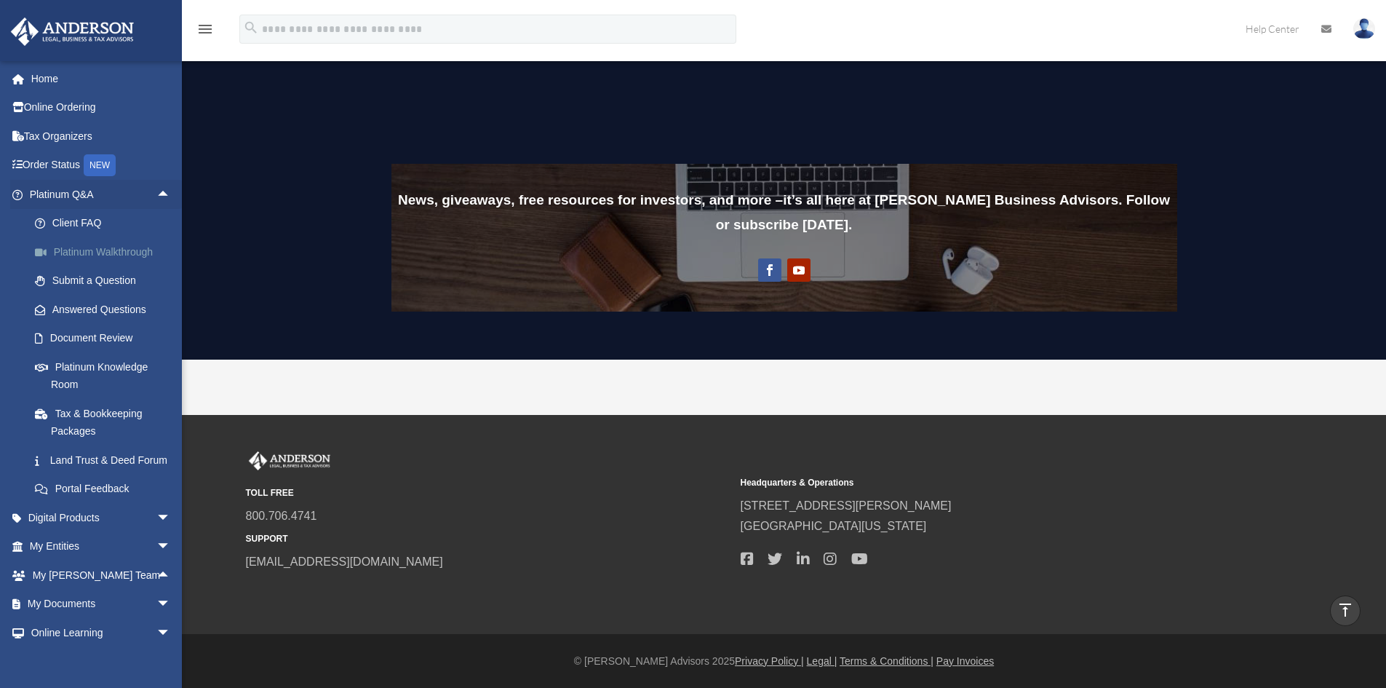
click at [134, 246] on link "Platinum Walkthrough" at bounding box center [106, 251] width 172 height 29
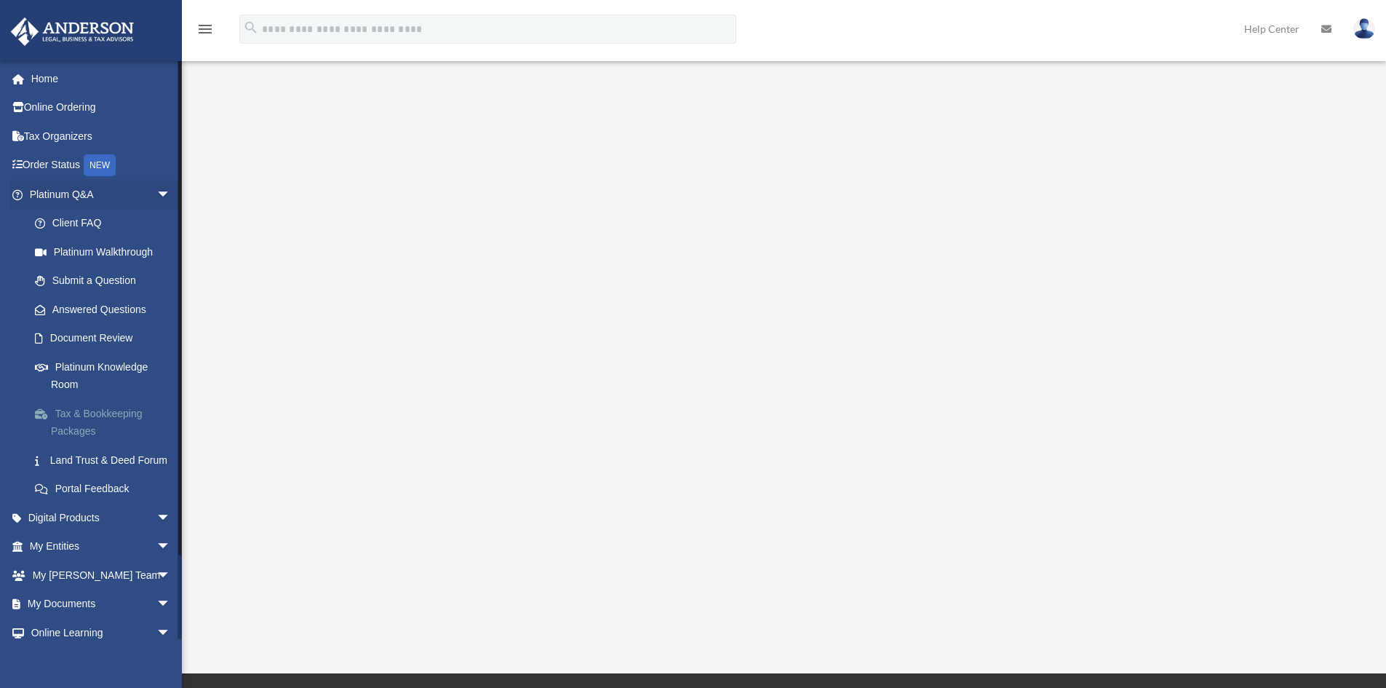
click at [81, 406] on link "Tax & Bookkeeping Packages" at bounding box center [106, 422] width 172 height 47
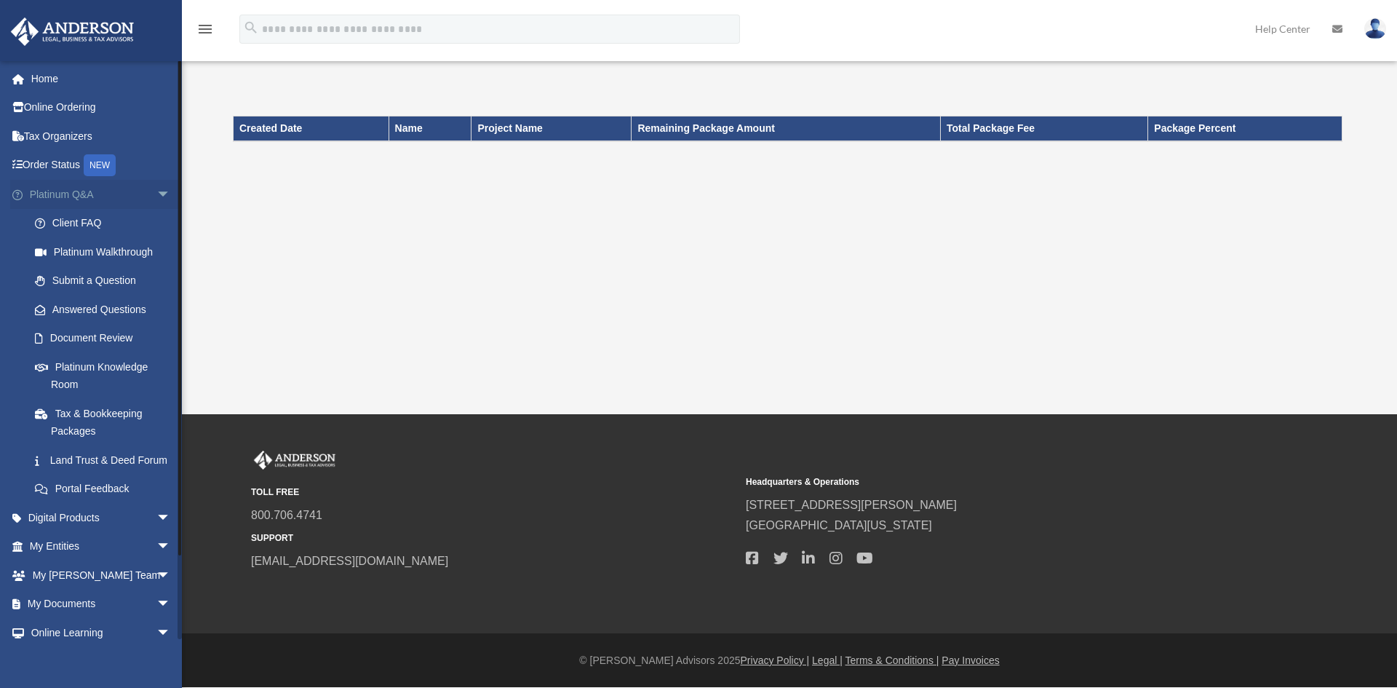
click at [156, 190] on span "arrow_drop_down" at bounding box center [170, 195] width 29 height 30
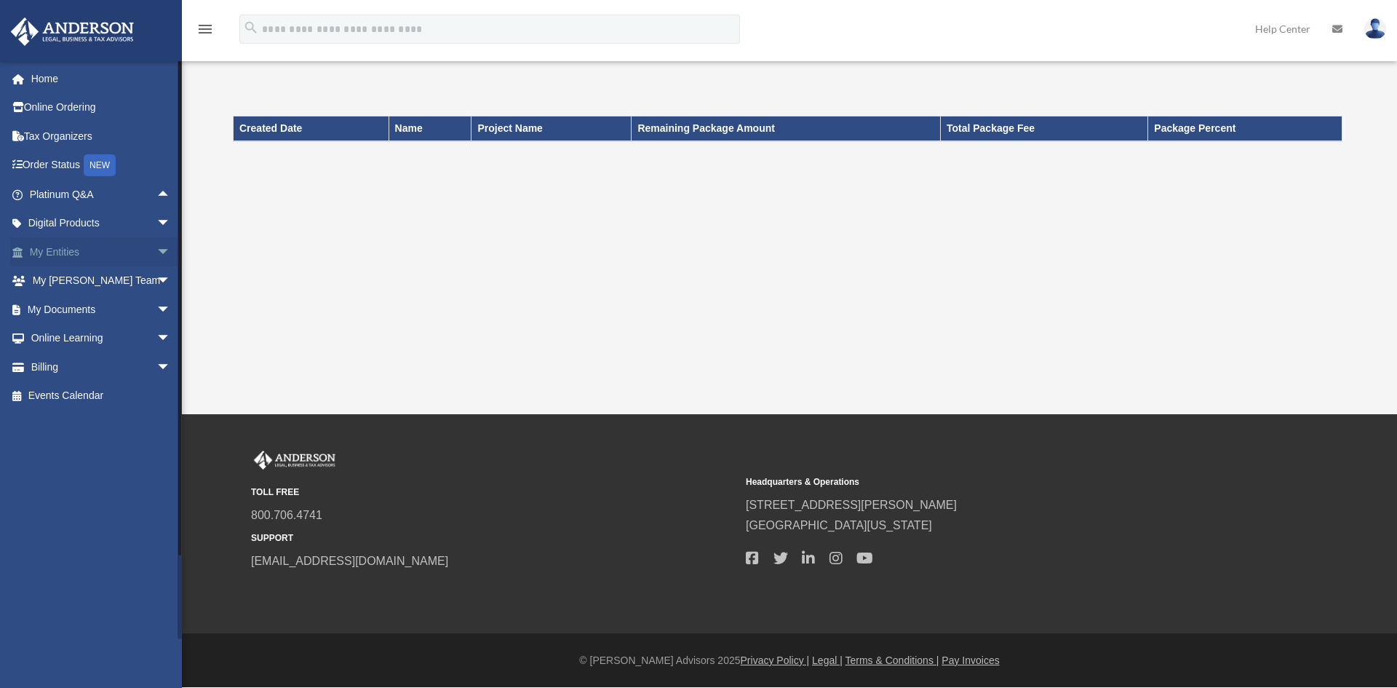
click at [156, 248] on span "arrow_drop_down" at bounding box center [170, 252] width 29 height 30
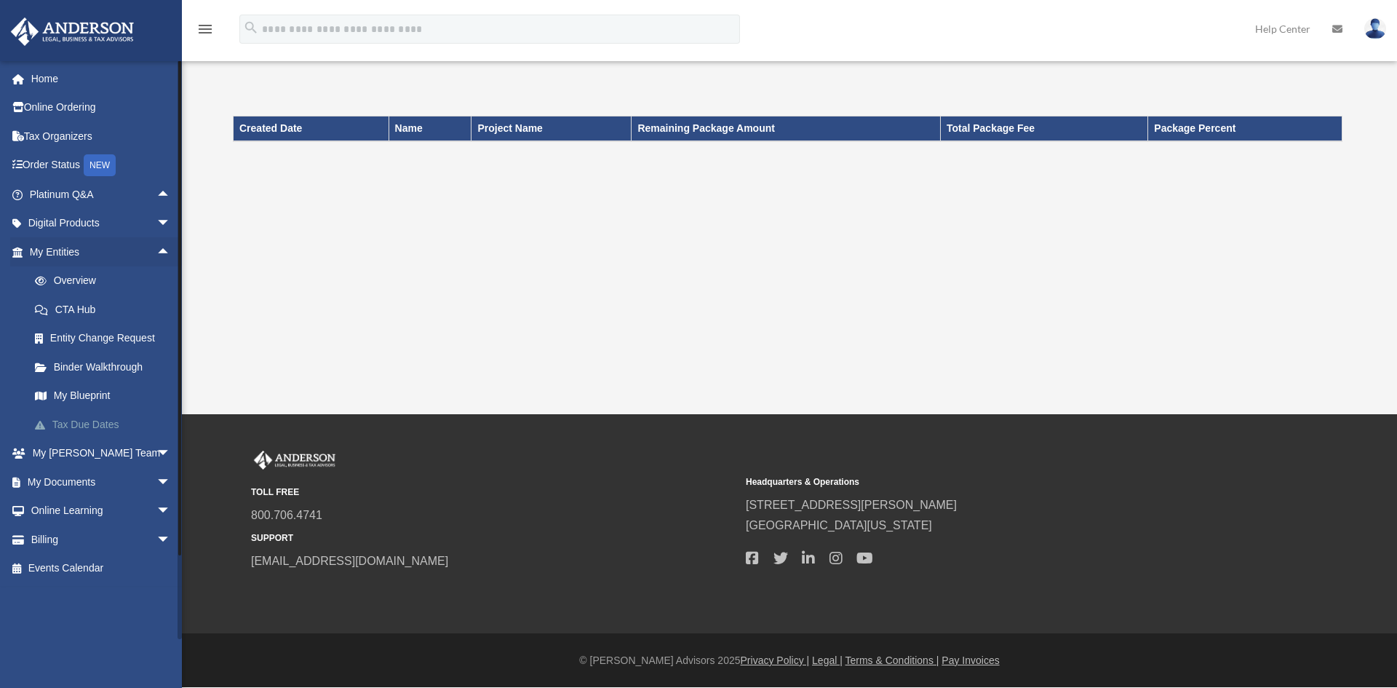
click at [82, 417] on link "Tax Due Dates" at bounding box center [106, 424] width 172 height 29
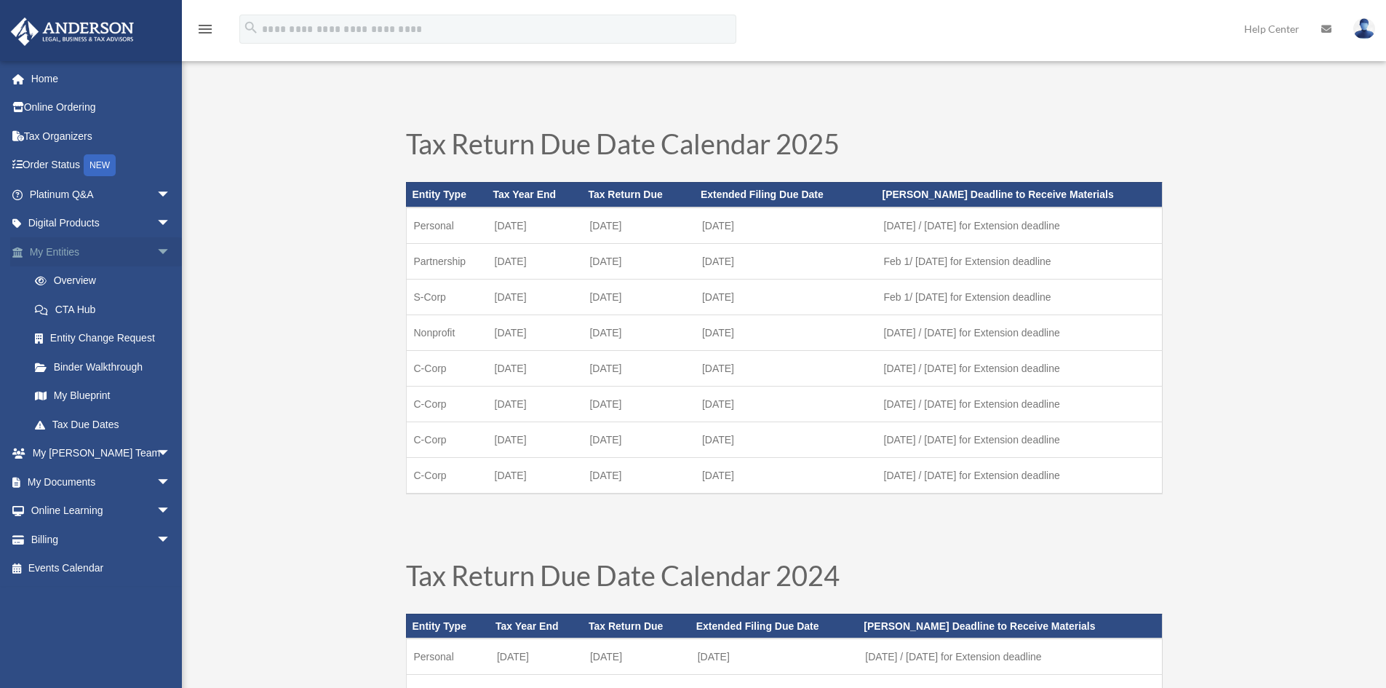
click at [156, 249] on span "arrow_drop_down" at bounding box center [170, 252] width 29 height 30
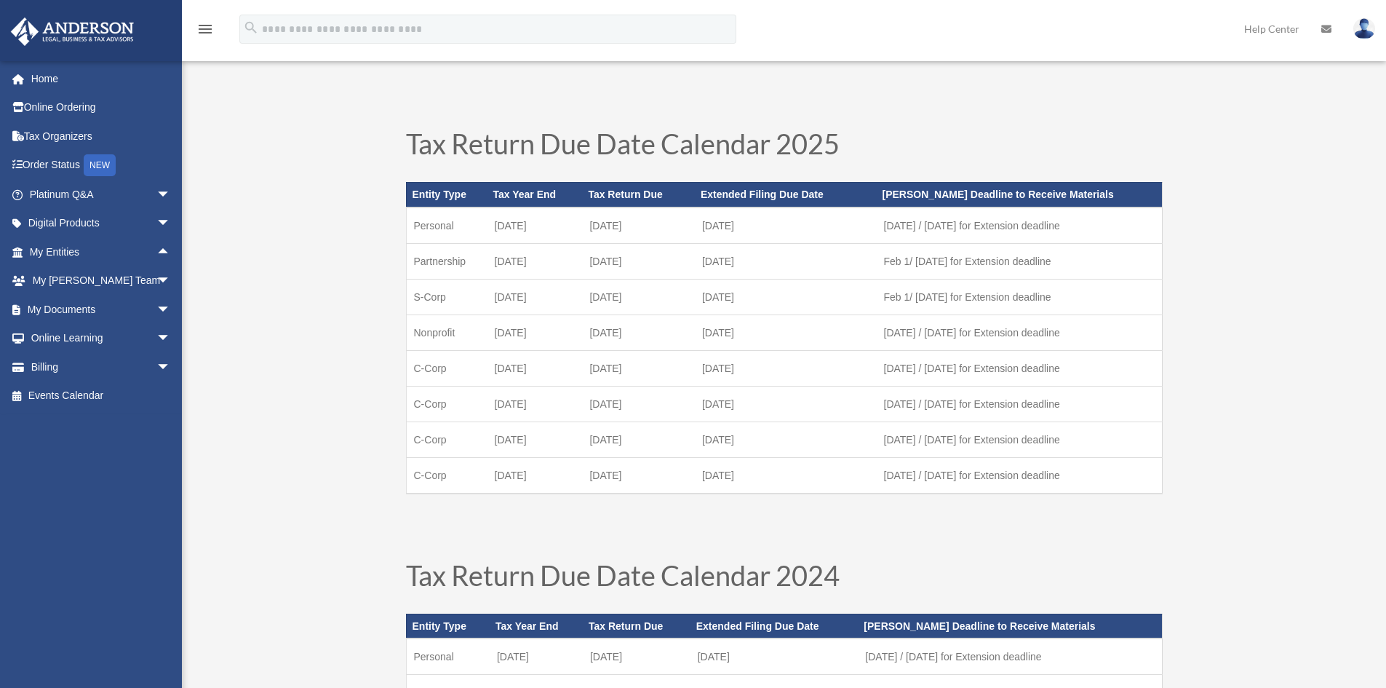
click at [1362, 33] on img at bounding box center [1365, 28] width 22 height 21
click at [1106, 125] on link "Logout" at bounding box center [1147, 127] width 146 height 30
